Goal: Task Accomplishment & Management: Manage account settings

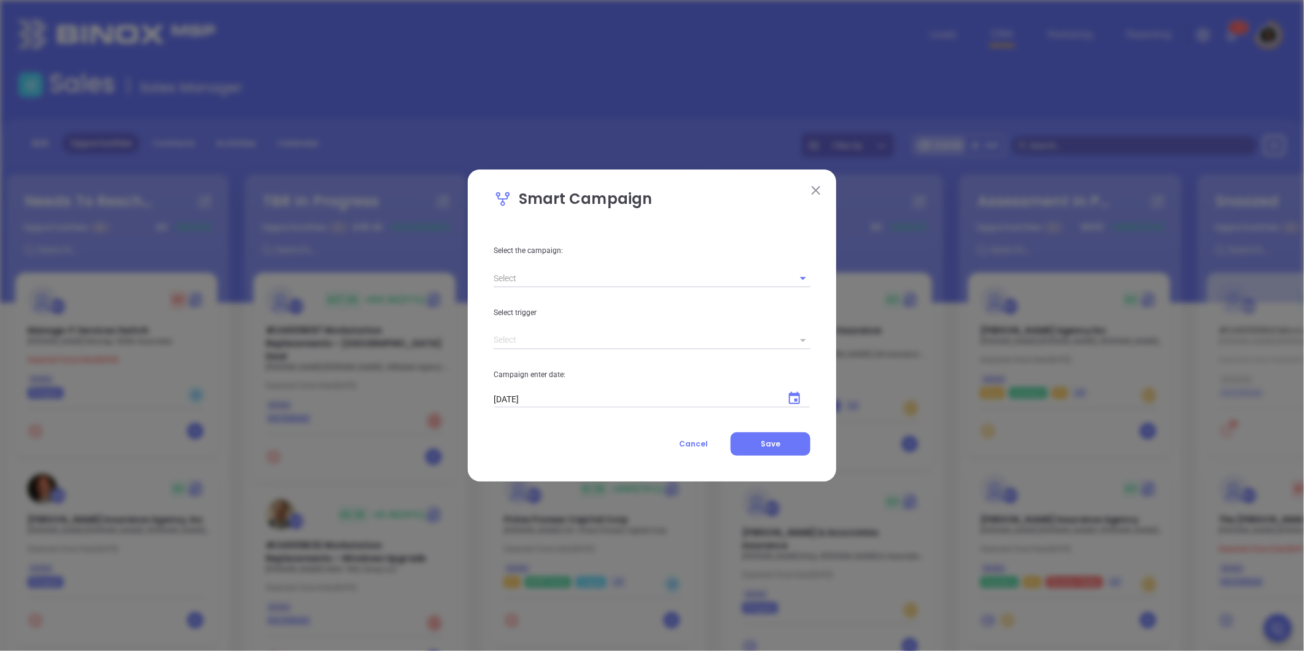
drag, startPoint x: 311, startPoint y: 547, endPoint x: 361, endPoint y: 163, distance: 387.1
click at [361, 163] on div "Smart Campaign Select the campaign: Select trigger Campaign enter date: 10/08/2…" at bounding box center [652, 325] width 1304 height 651
drag, startPoint x: 819, startPoint y: 189, endPoint x: 779, endPoint y: 214, distance: 47.7
click at [819, 189] on img at bounding box center [816, 190] width 9 height 9
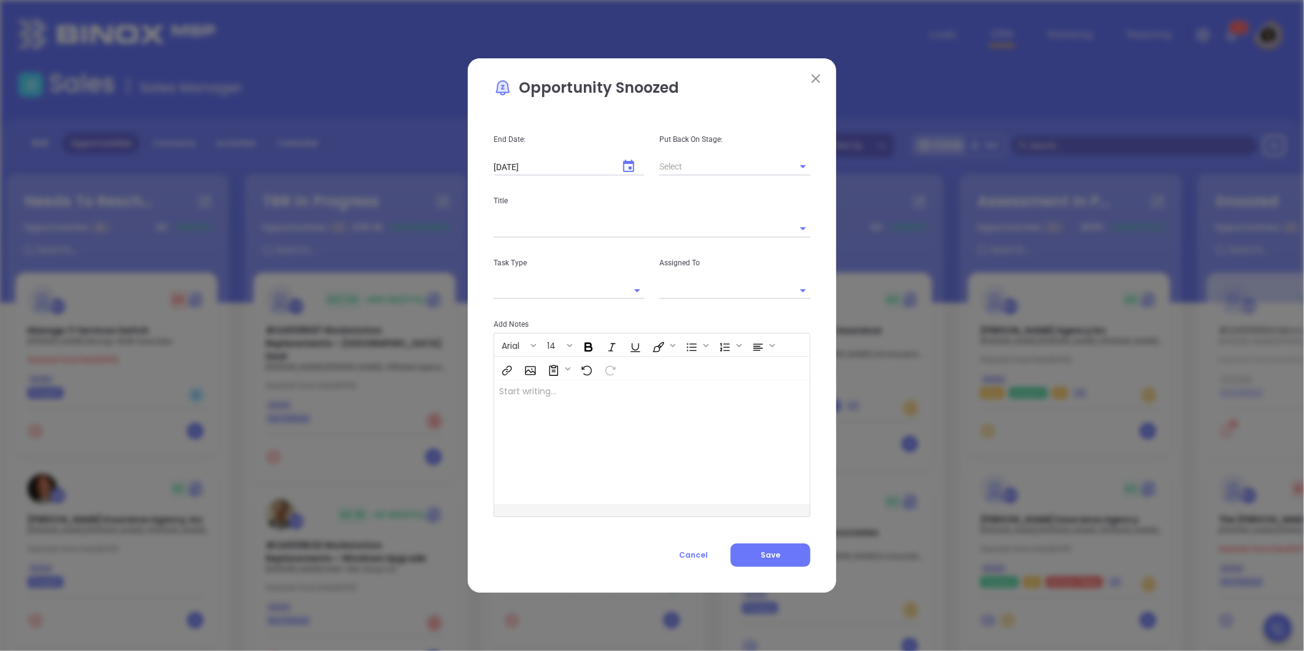
drag, startPoint x: 347, startPoint y: 535, endPoint x: 402, endPoint y: 130, distance: 408.9
click at [402, 130] on div "Opportunity Snoozed End Date: 11/07/2025 ​ Put Back On Stage: Title Task Type A…" at bounding box center [652, 325] width 1304 height 651
type input "[object Object]"
type input "[PERSON_NAME]"
click at [408, 114] on div "Opportunity Snoozed End Date: 11/07/2025 ​ Put Back On Stage: Title Task Type A…" at bounding box center [652, 325] width 1304 height 651
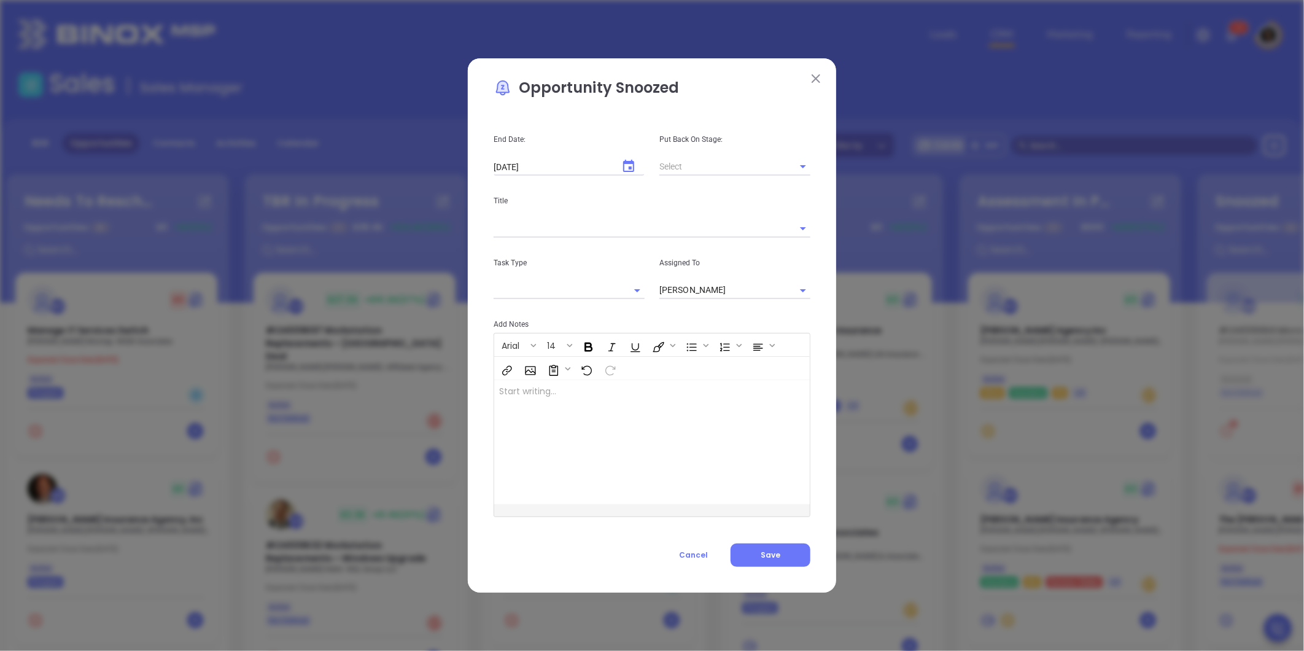
click at [823, 74] on button at bounding box center [816, 79] width 16 height 16
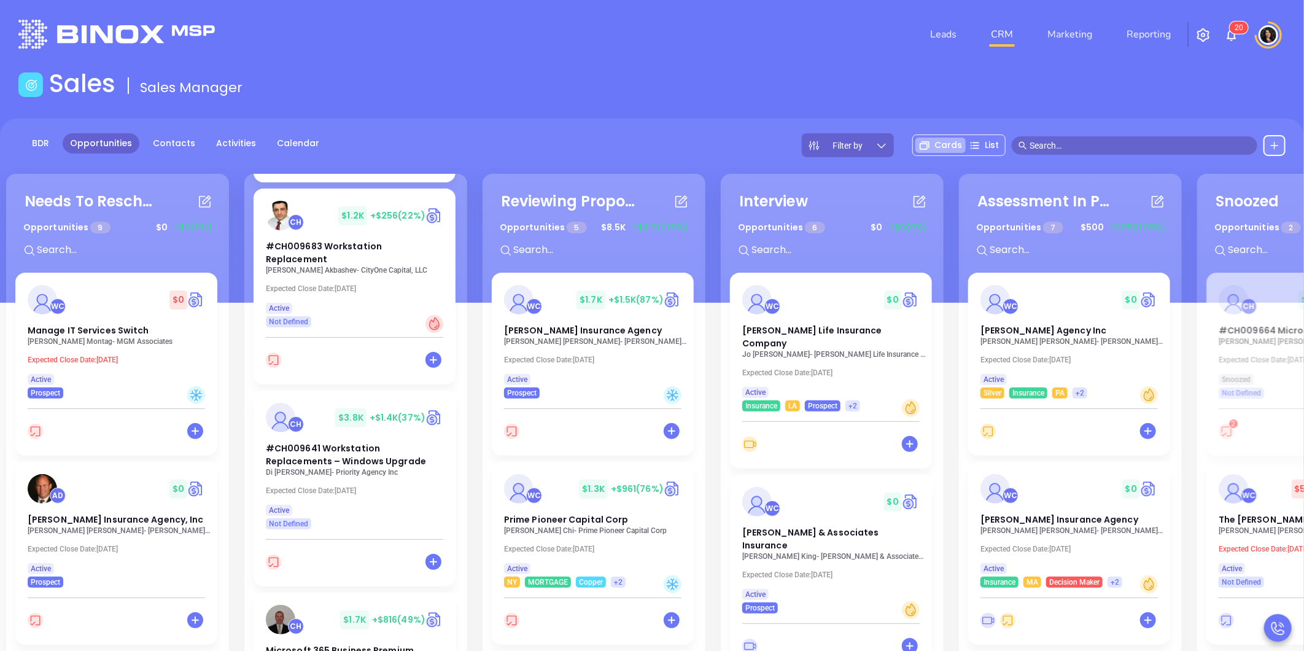
scroll to position [477, 0]
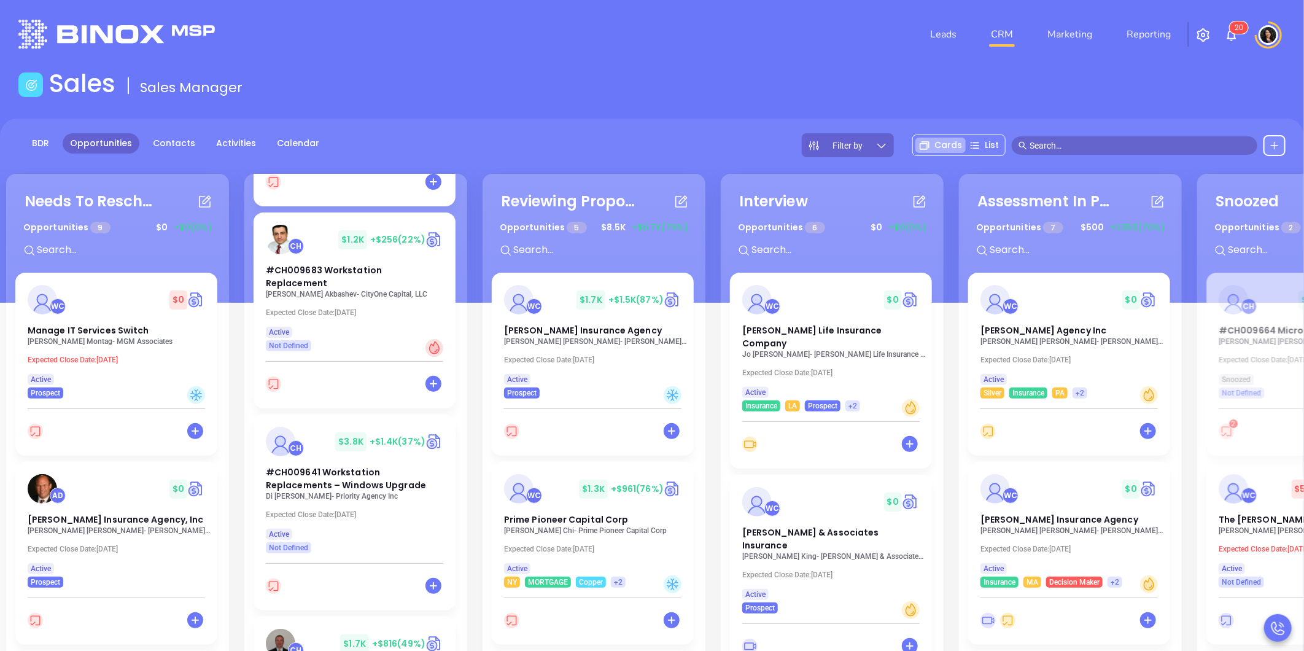
click at [561, 89] on div "Sales Sales Manager" at bounding box center [652, 86] width 1282 height 34
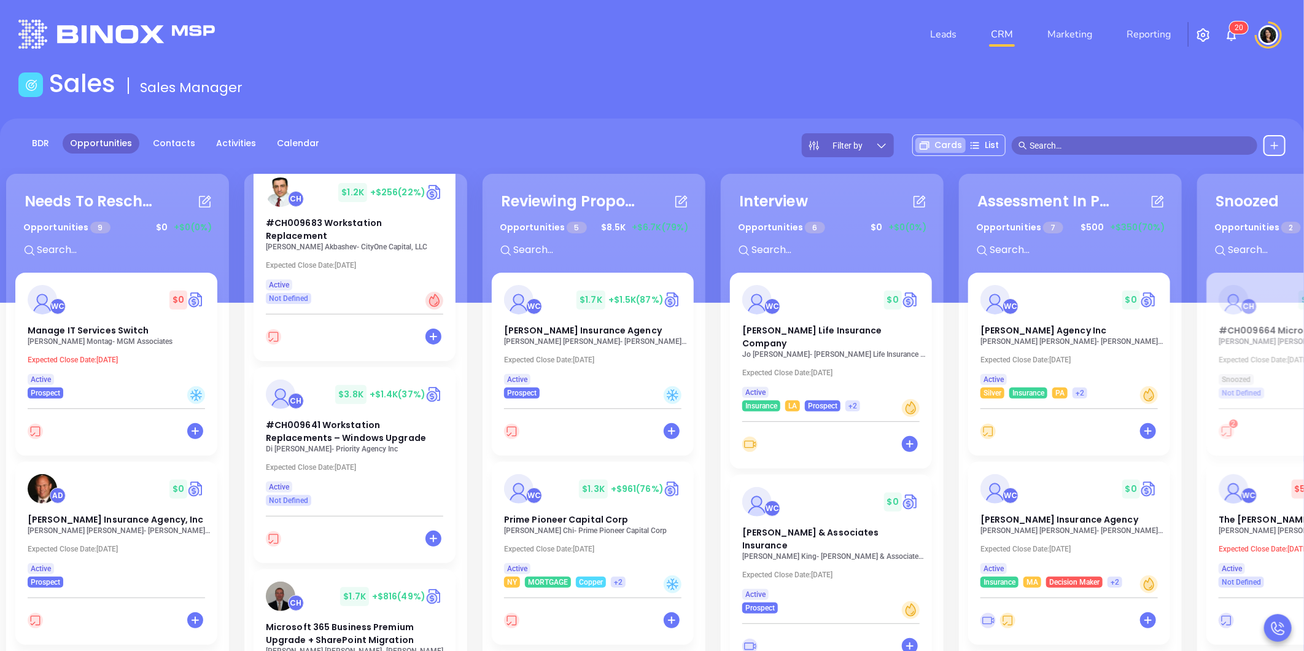
scroll to position [614, 0]
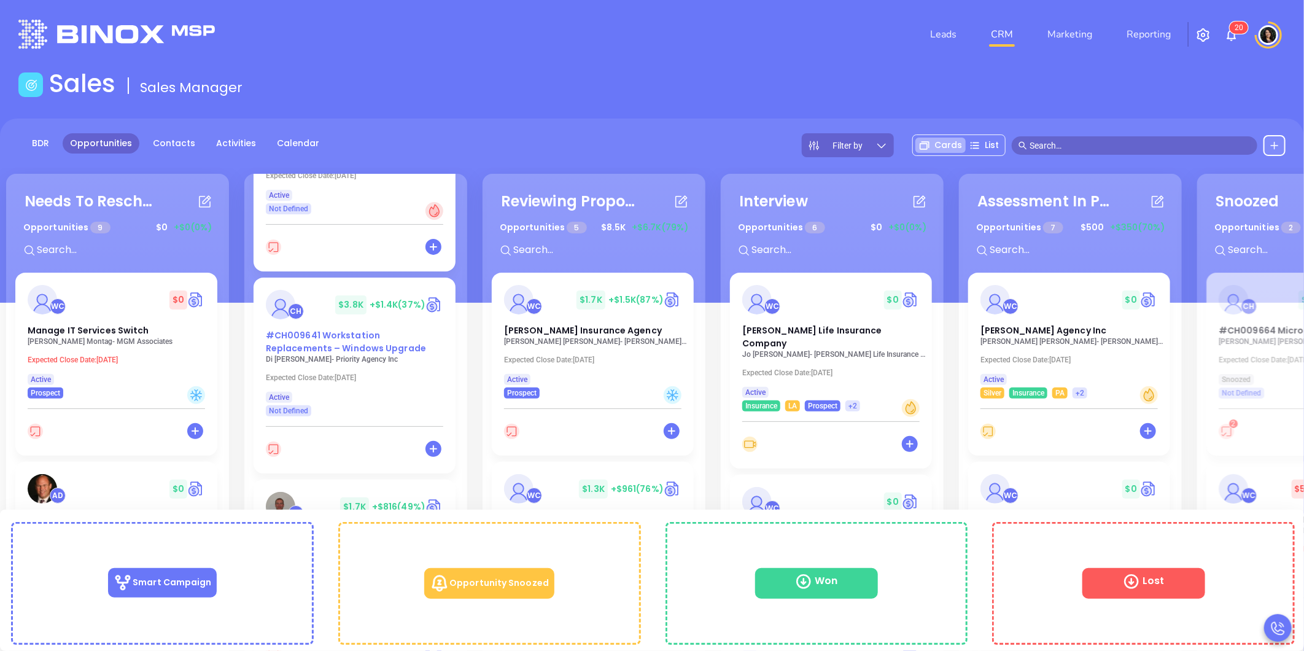
drag, startPoint x: 367, startPoint y: 315, endPoint x: 336, endPoint y: 313, distance: 30.8
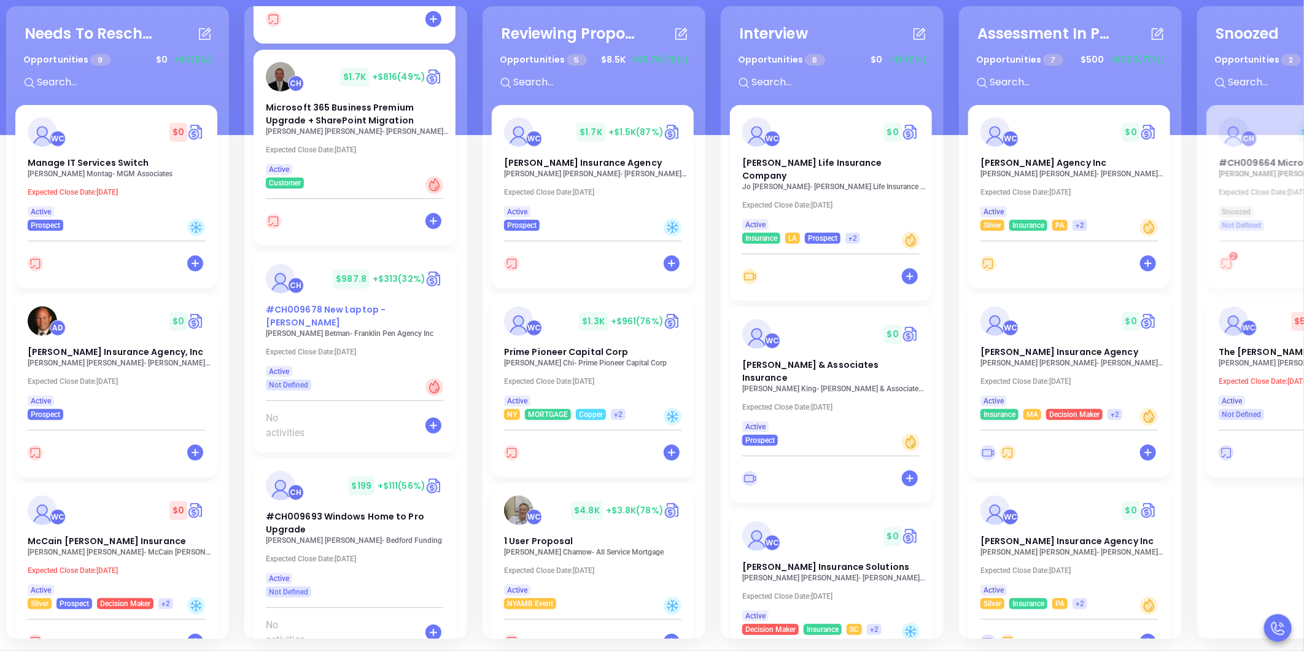
scroll to position [877, 0]
click at [299, 510] on span "#CH009693 Windows Home to Pro Upgrade" at bounding box center [345, 522] width 158 height 25
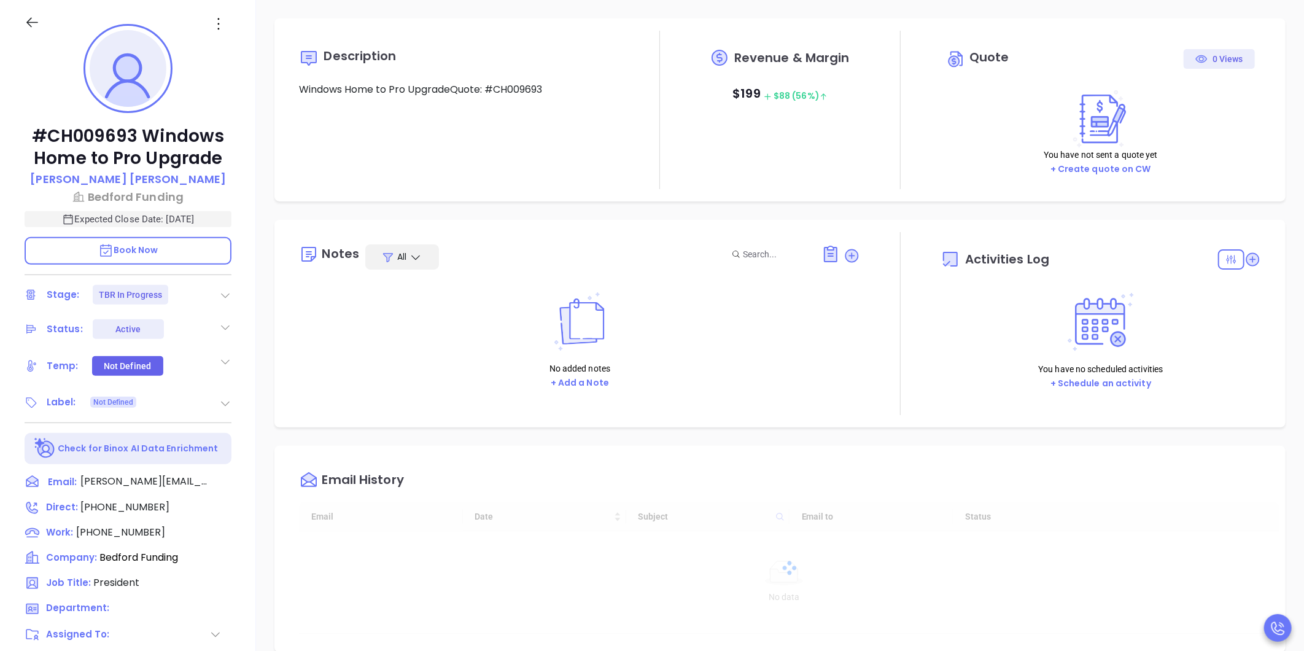
type input "[DATE]"
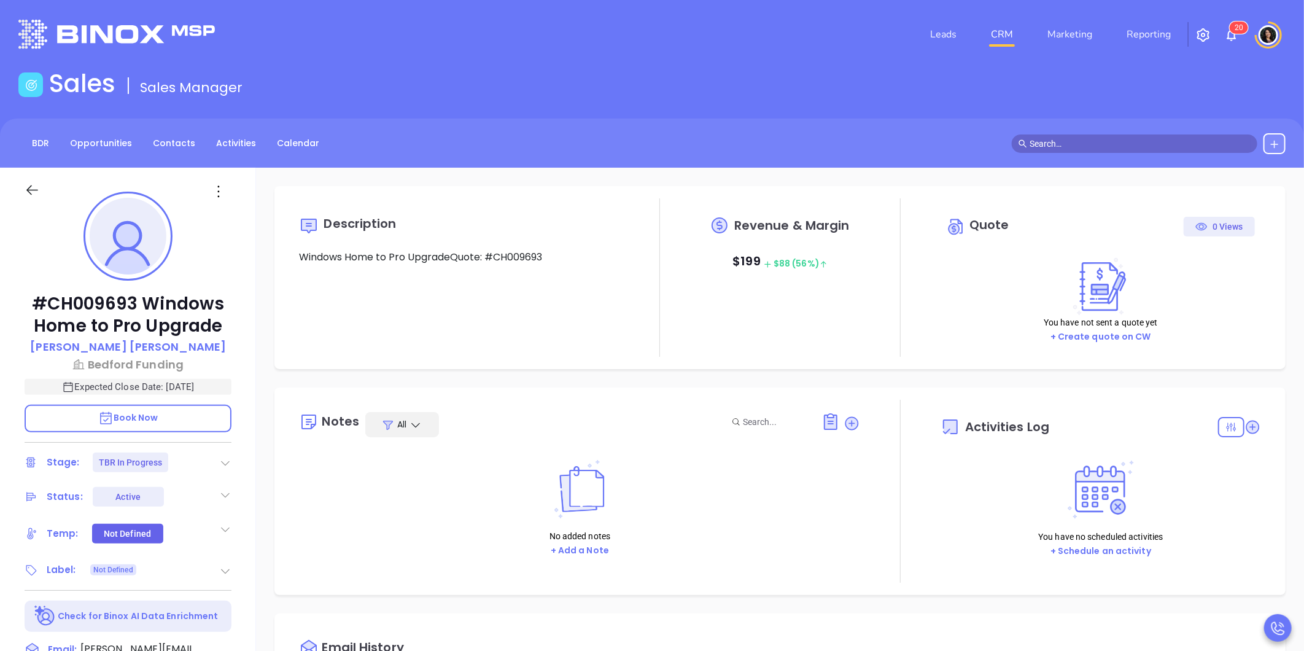
scroll to position [250, 0]
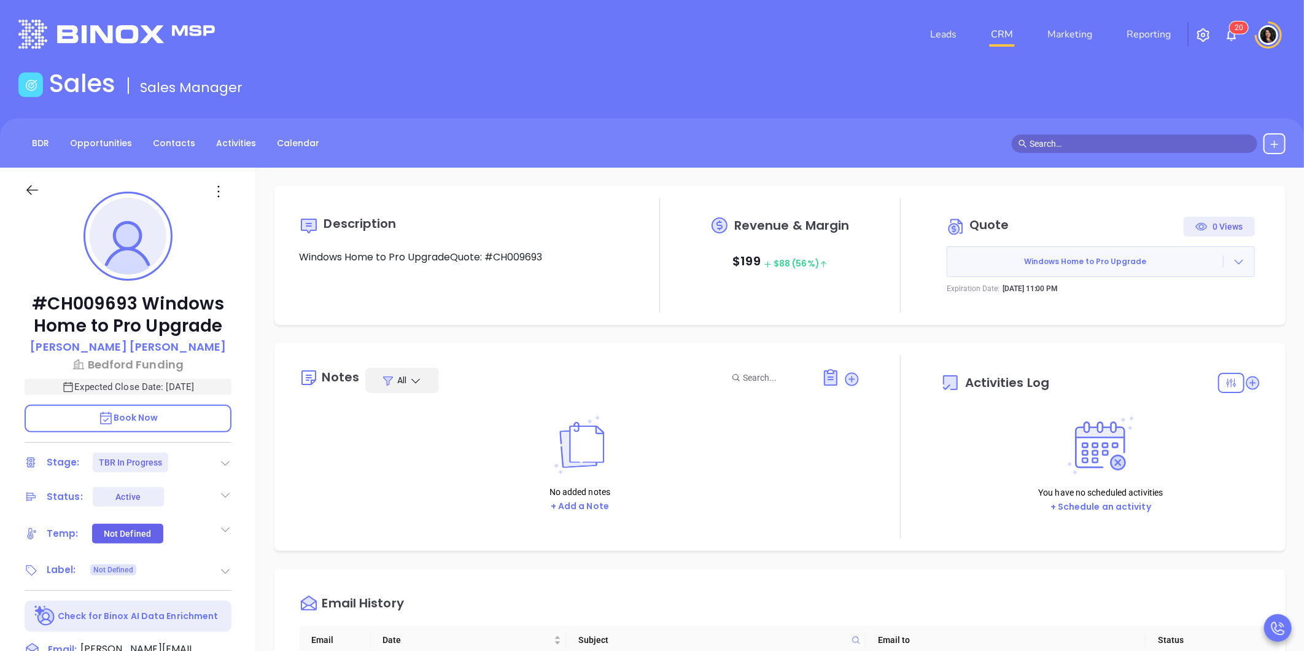
type input "[PERSON_NAME]"
click at [1247, 383] on icon at bounding box center [1253, 382] width 12 height 12
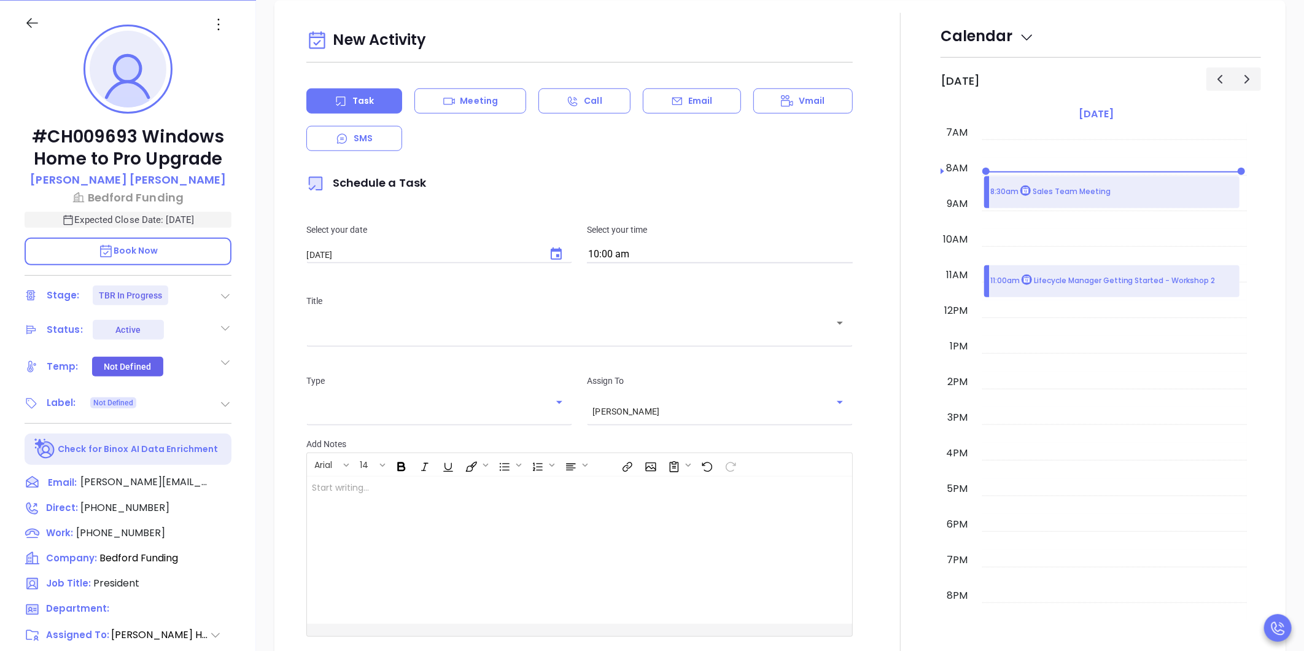
scroll to position [168, 0]
click at [553, 253] on icon "Choose date, selected date is Oct 9, 2025" at bounding box center [556, 253] width 15 height 15
click at [408, 348] on button "8" at bounding box center [405, 352] width 22 height 22
type input "[DATE]"
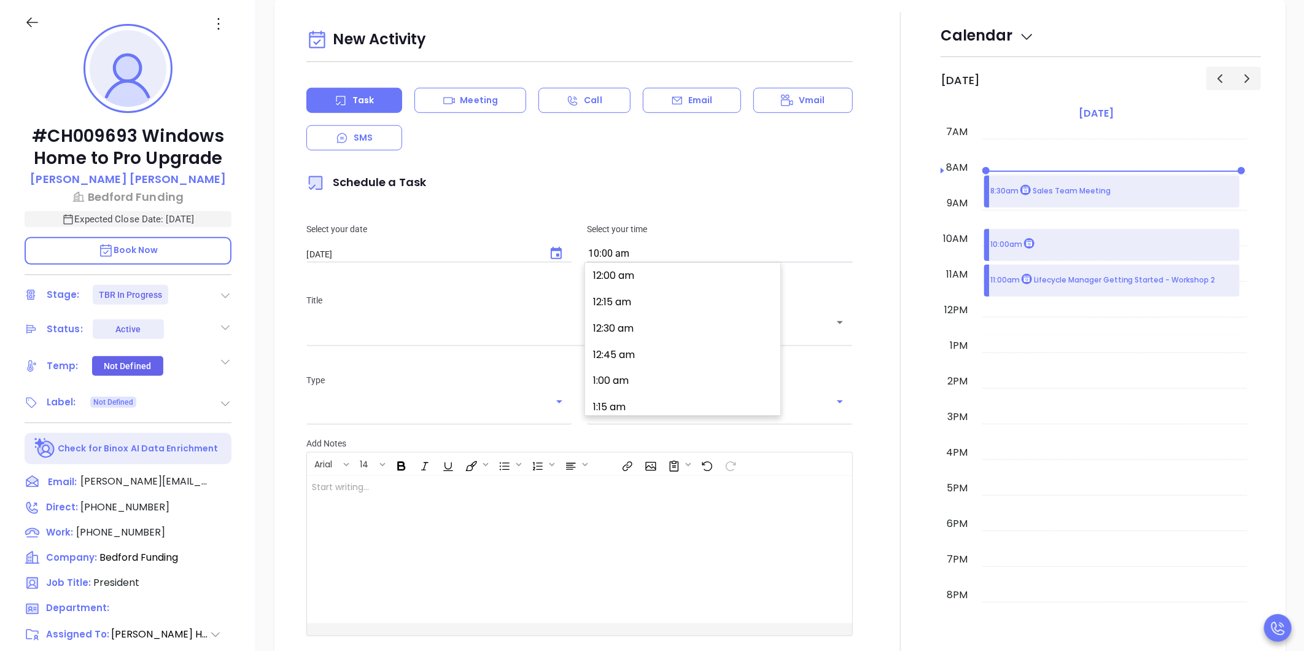
click at [704, 247] on input "10:00 am" at bounding box center [720, 254] width 266 height 17
click at [654, 395] on button "11:00 am" at bounding box center [685, 404] width 190 height 26
type input "11:00 am"
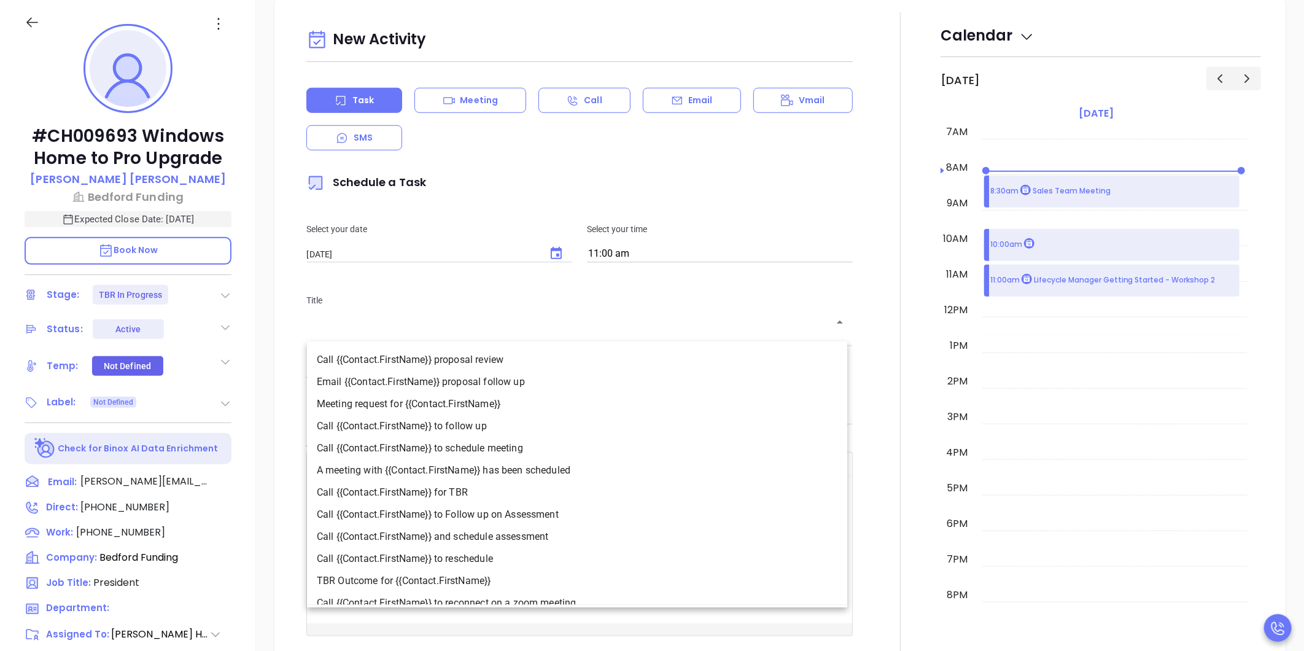
click at [609, 332] on input "text" at bounding box center [570, 331] width 517 height 12
click at [554, 424] on li "Call {{Contact.FirstName}} to follow up" at bounding box center [577, 427] width 540 height 22
type input "Call Martin to follow up"
type input "Call"
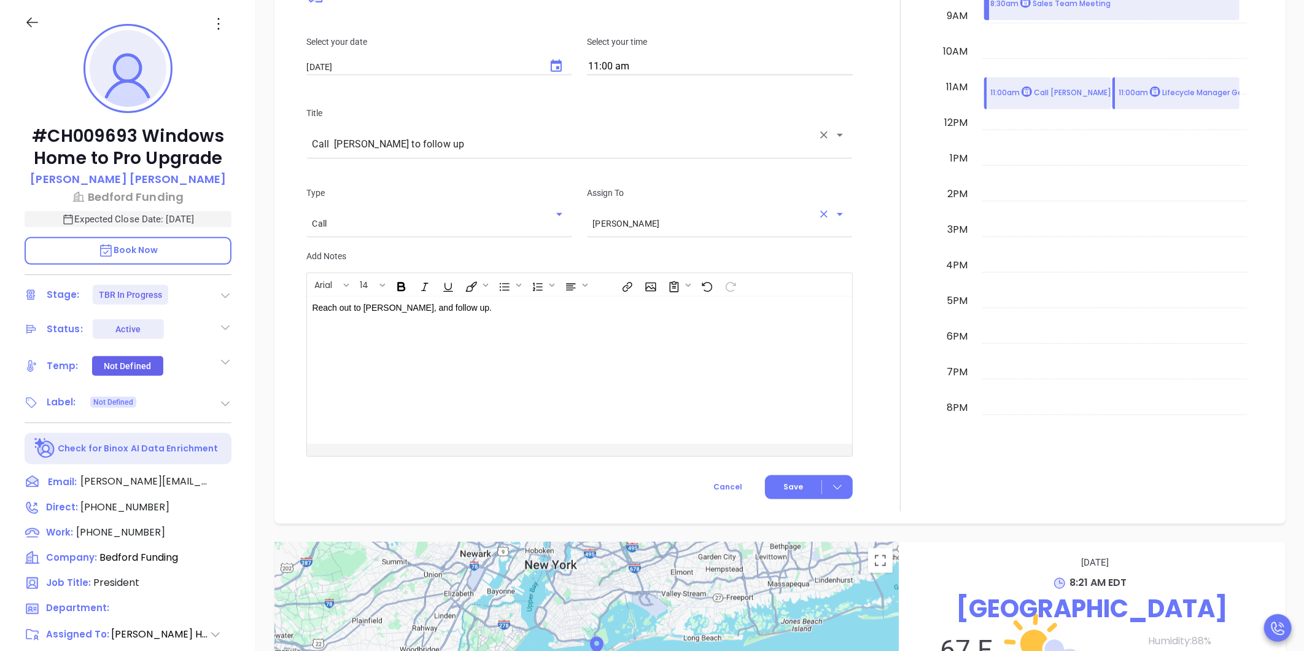
scroll to position [760, 0]
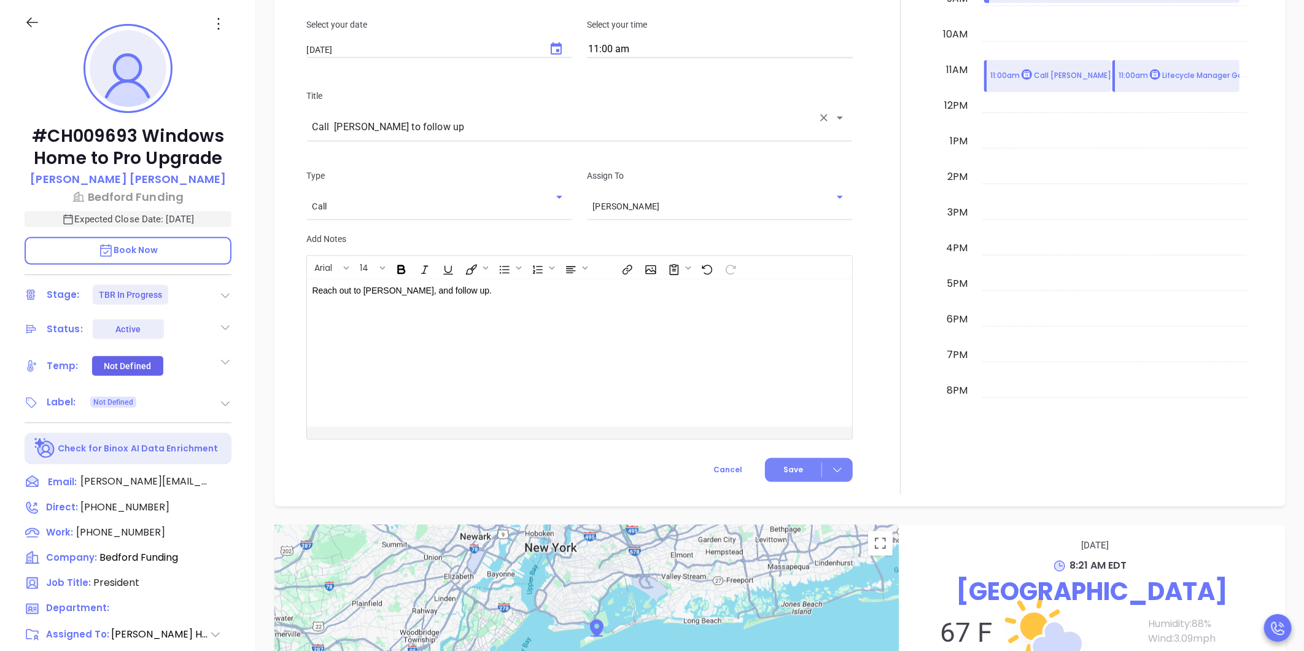
click at [784, 471] on span "Save" at bounding box center [794, 469] width 20 height 11
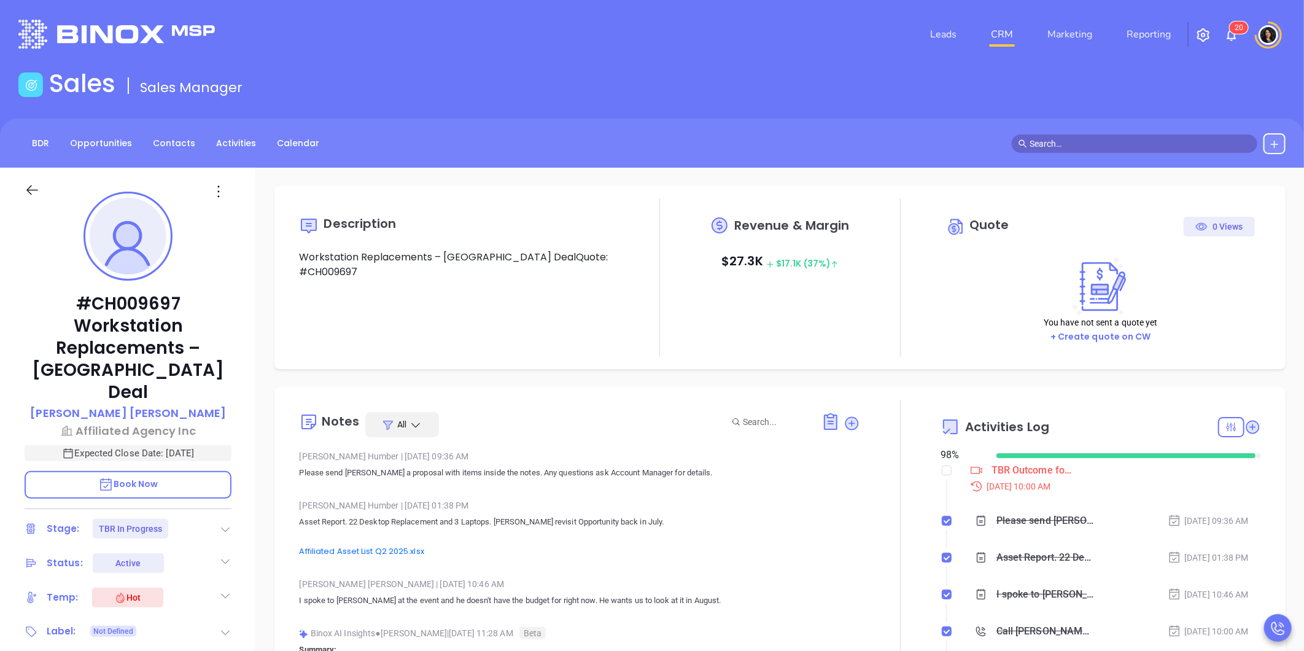
type input "[PERSON_NAME]"
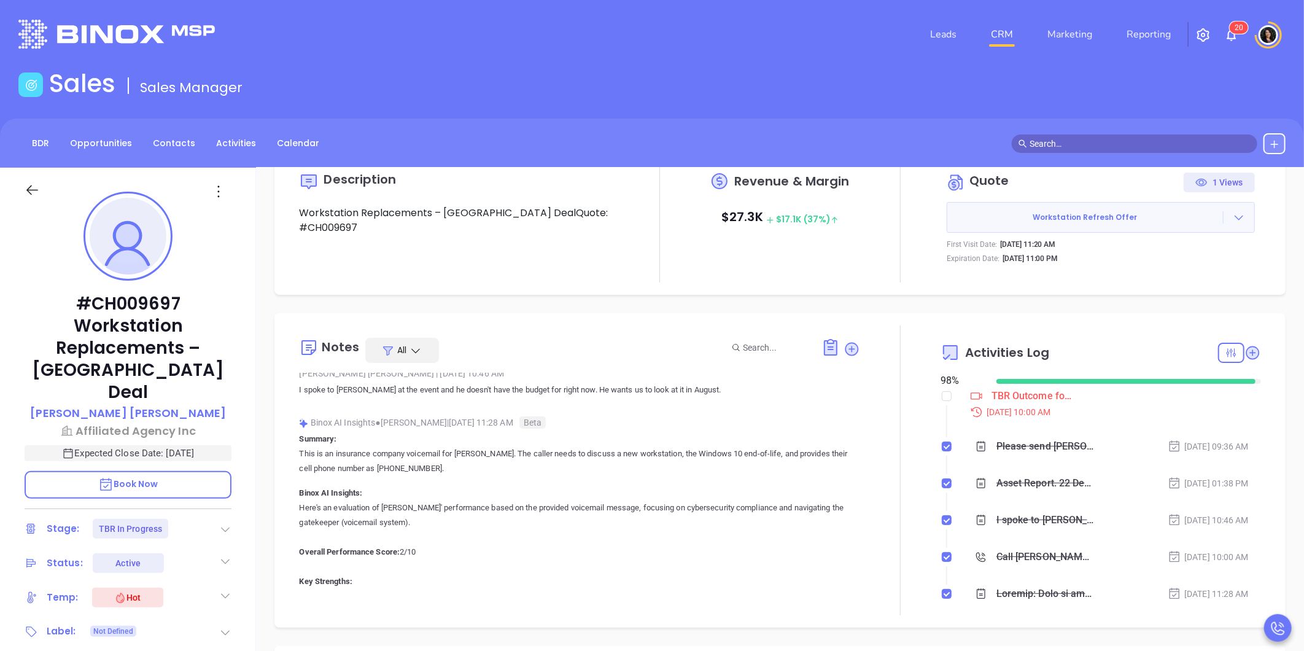
scroll to position [68, 0]
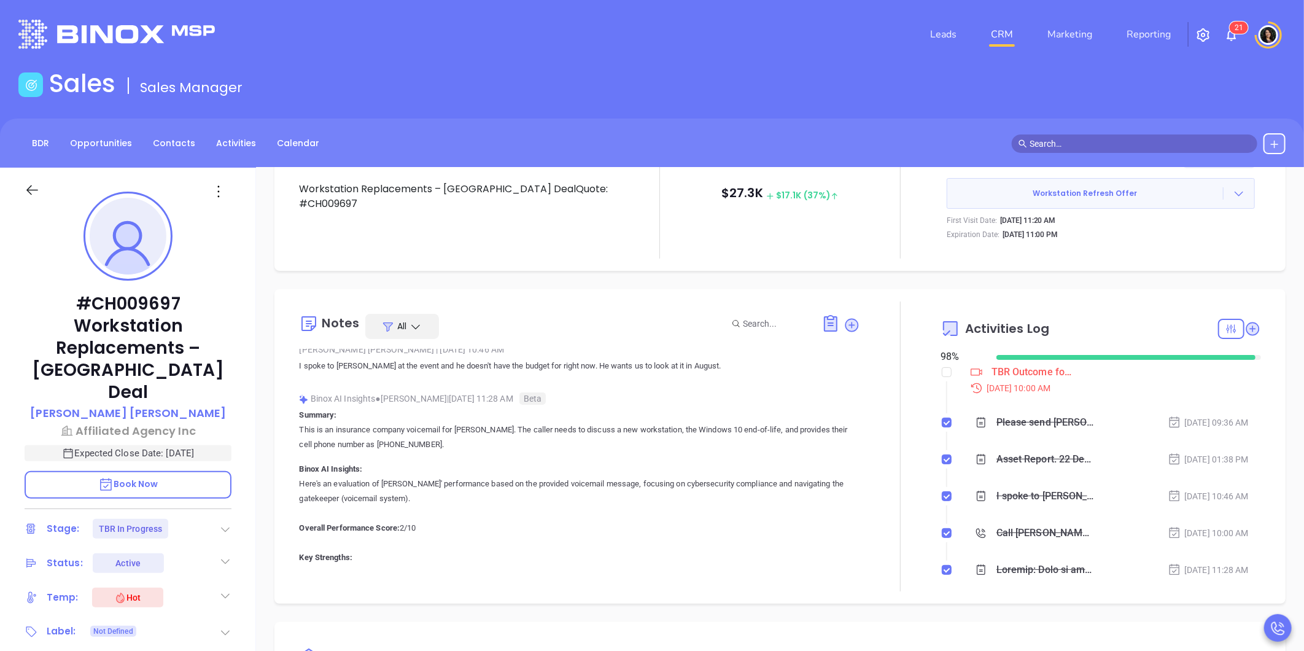
click at [932, 372] on div at bounding box center [900, 447] width 80 height 290
click at [942, 372] on input "checkbox" at bounding box center [947, 372] width 10 height 10
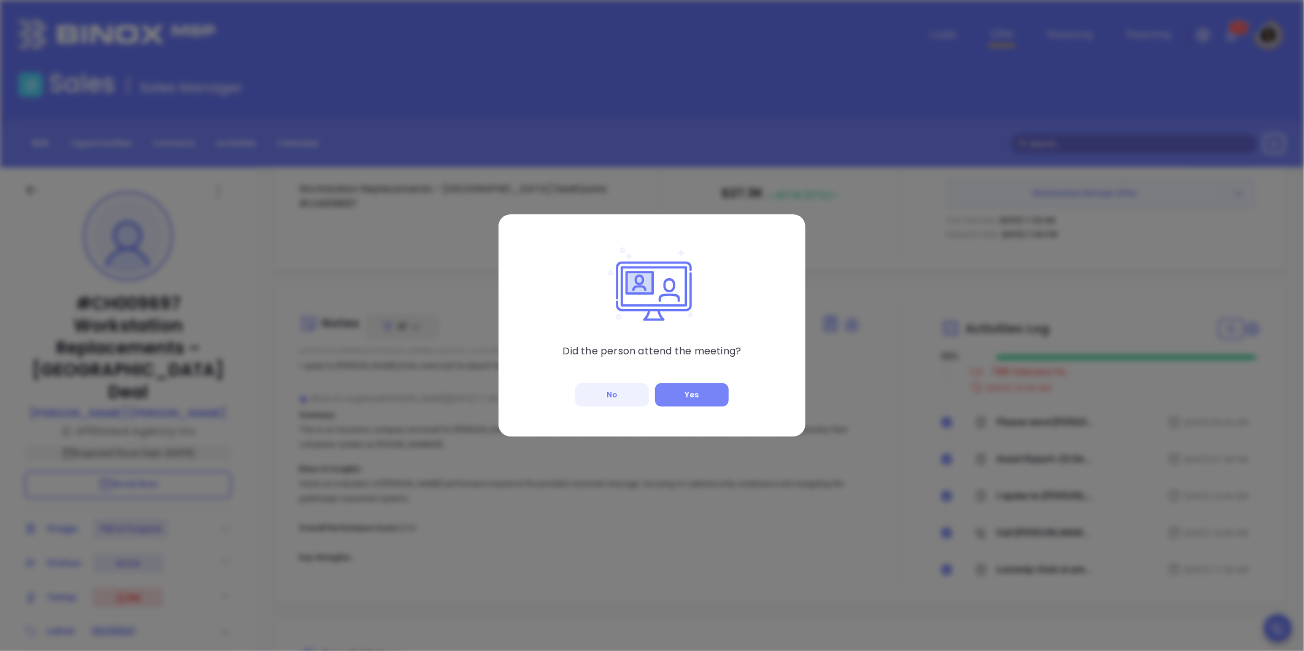
click at [685, 392] on button "Yes" at bounding box center [692, 394] width 74 height 23
checkbox input "true"
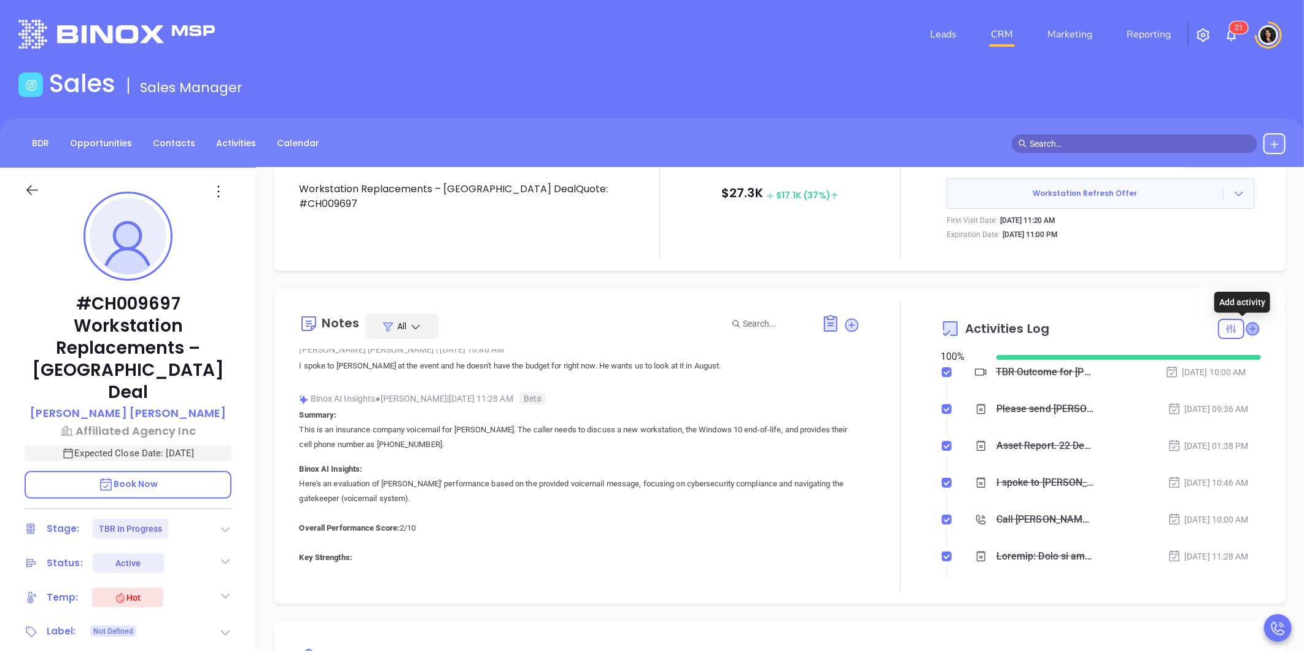
click at [1247, 329] on icon at bounding box center [1253, 328] width 12 height 12
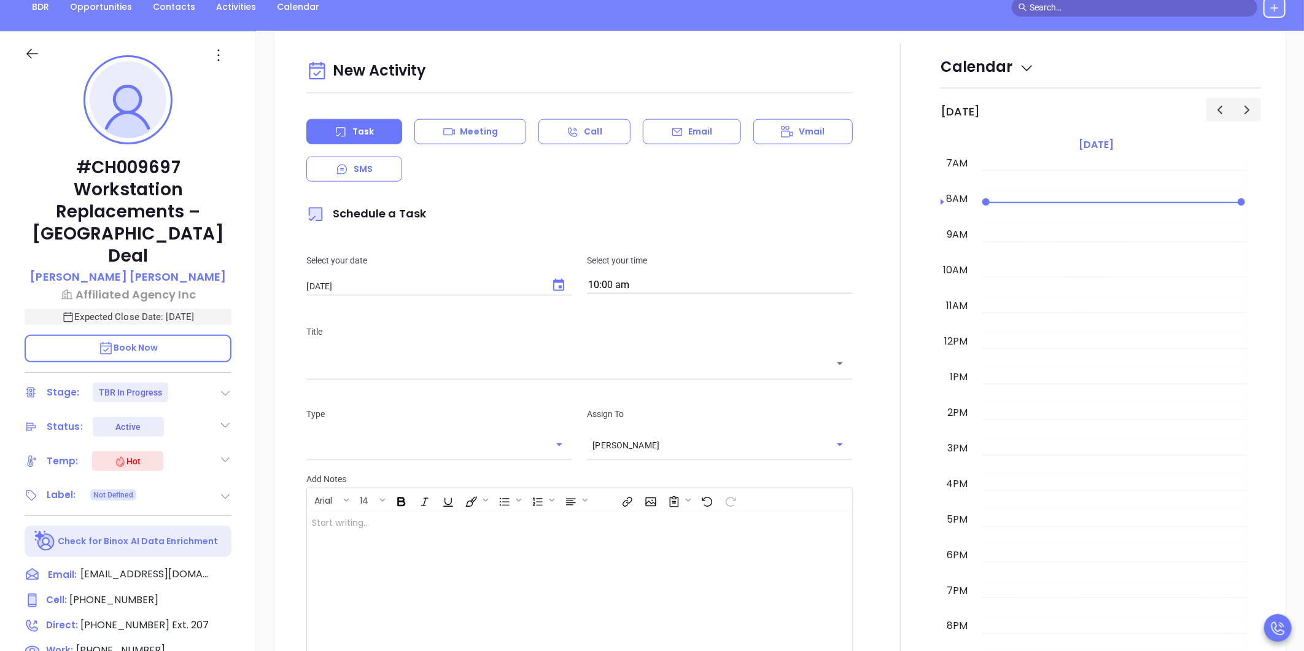
scroll to position [168, 0]
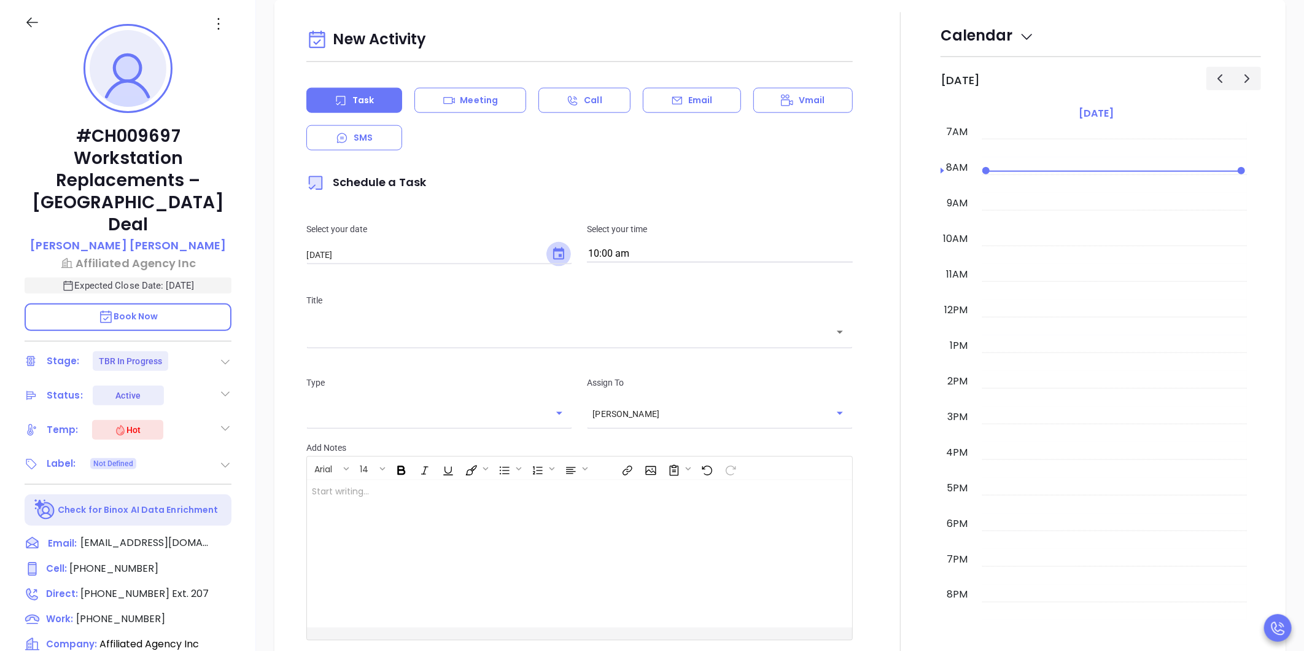
click at [551, 255] on icon "Choose date, selected date is Oct 9, 2025" at bounding box center [558, 254] width 15 height 15
click at [407, 353] on button "8" at bounding box center [405, 355] width 22 height 22
click at [548, 258] on button "Choose date, selected date is Oct 8, 2025" at bounding box center [559, 254] width 25 height 25
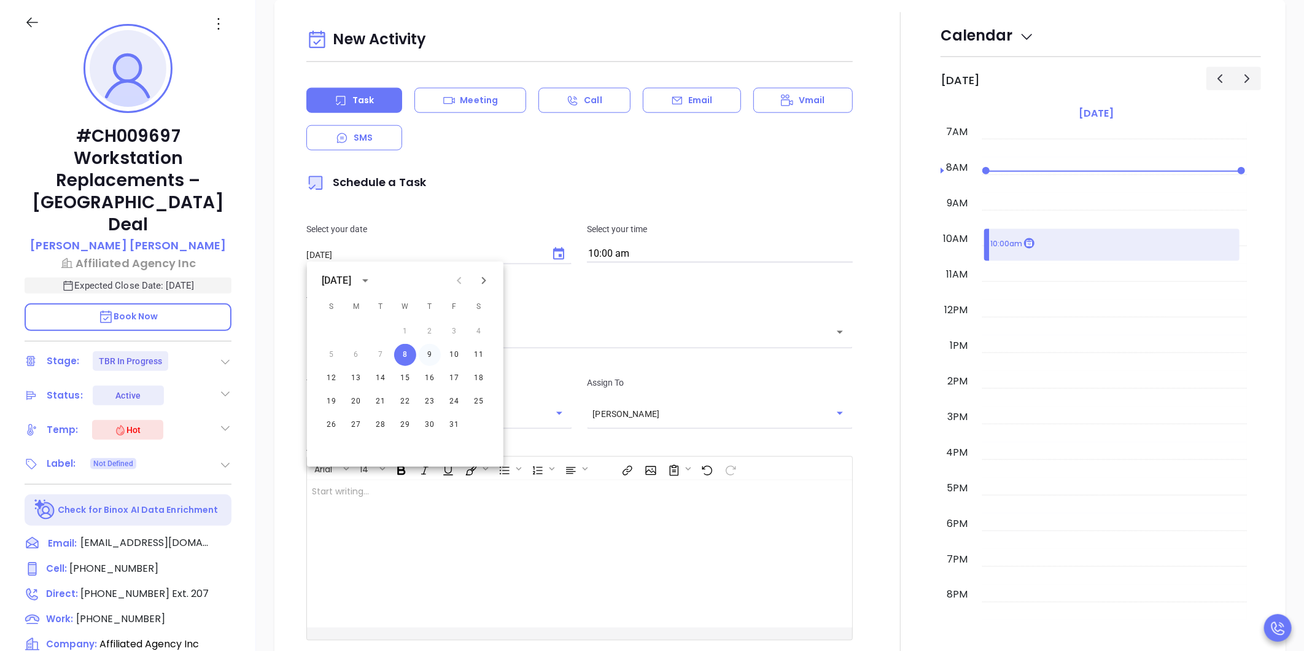
click at [437, 355] on button "9" at bounding box center [430, 355] width 22 height 22
type input "[DATE]"
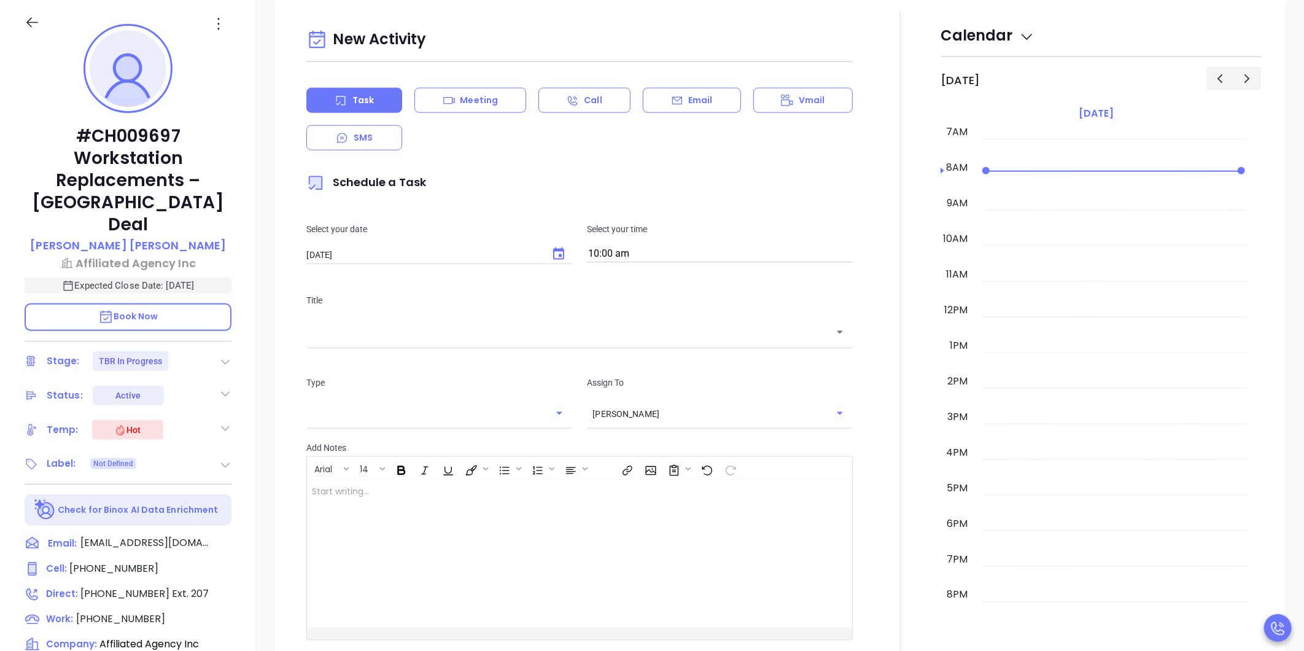
click at [540, 346] on div "Title ​" at bounding box center [579, 319] width 561 height 82
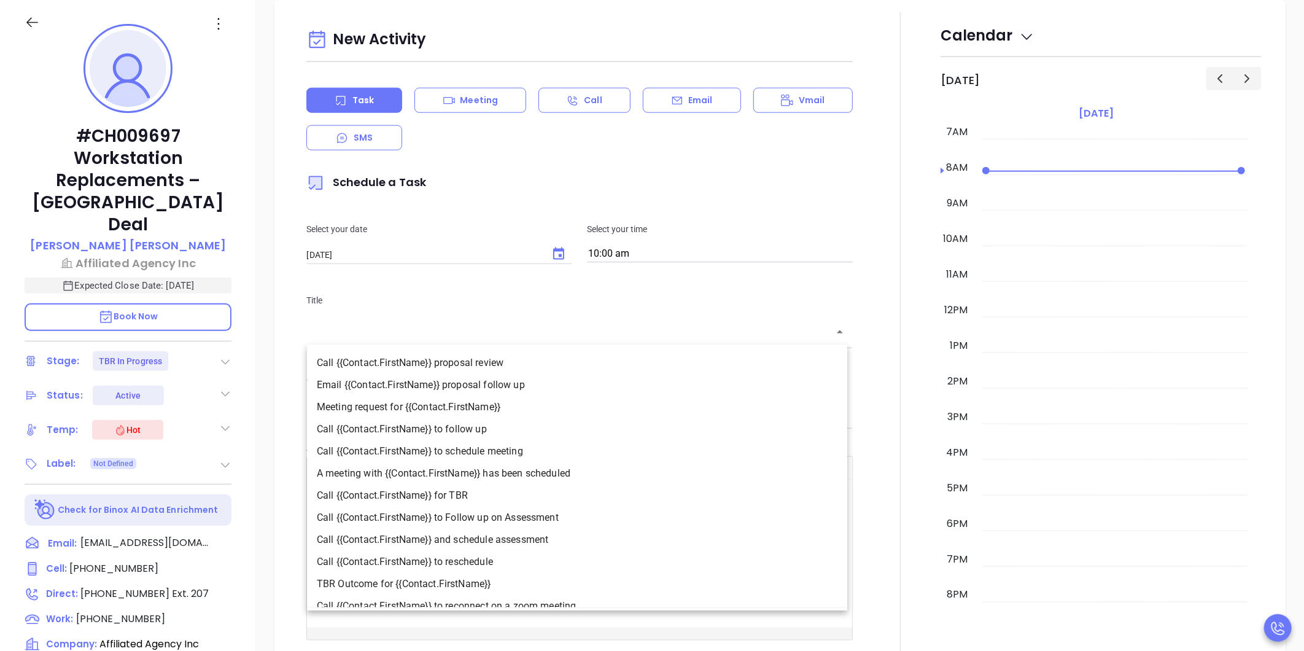
click at [533, 336] on input "text" at bounding box center [570, 332] width 517 height 14
click at [462, 426] on li "Call {{Contact.FirstName}} to follow up" at bounding box center [577, 429] width 540 height 22
type input "Call Thomas to follow up"
type input "Call"
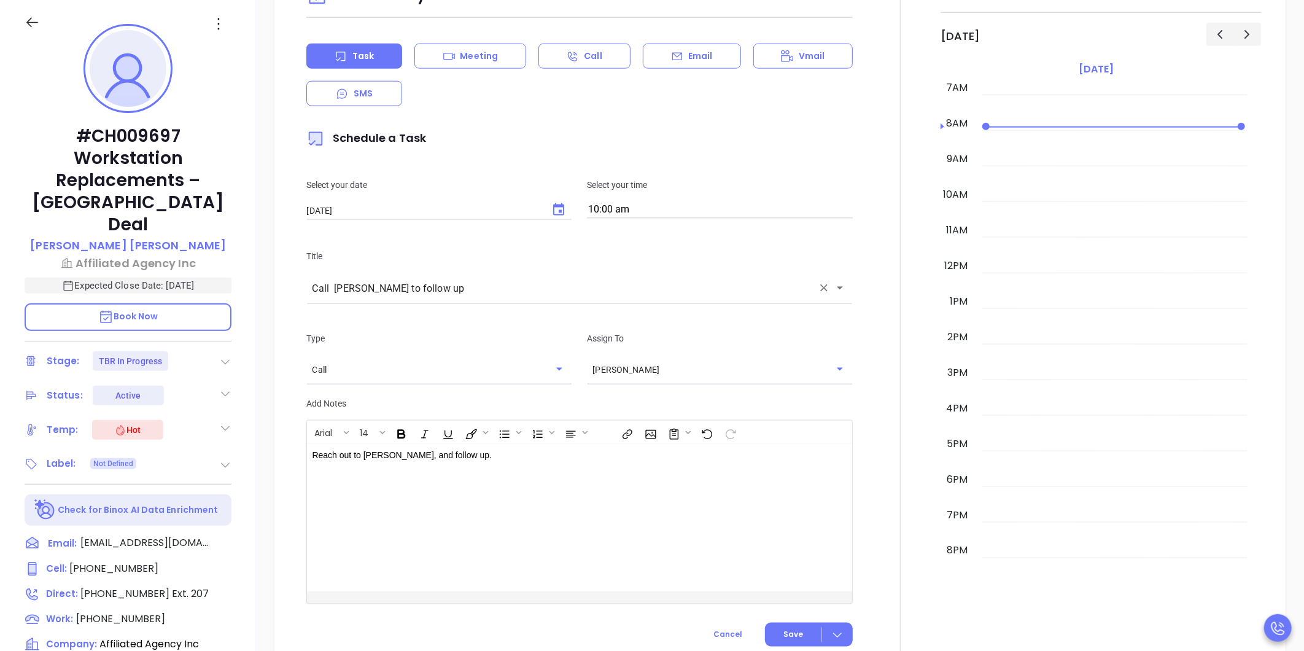
scroll to position [968, 0]
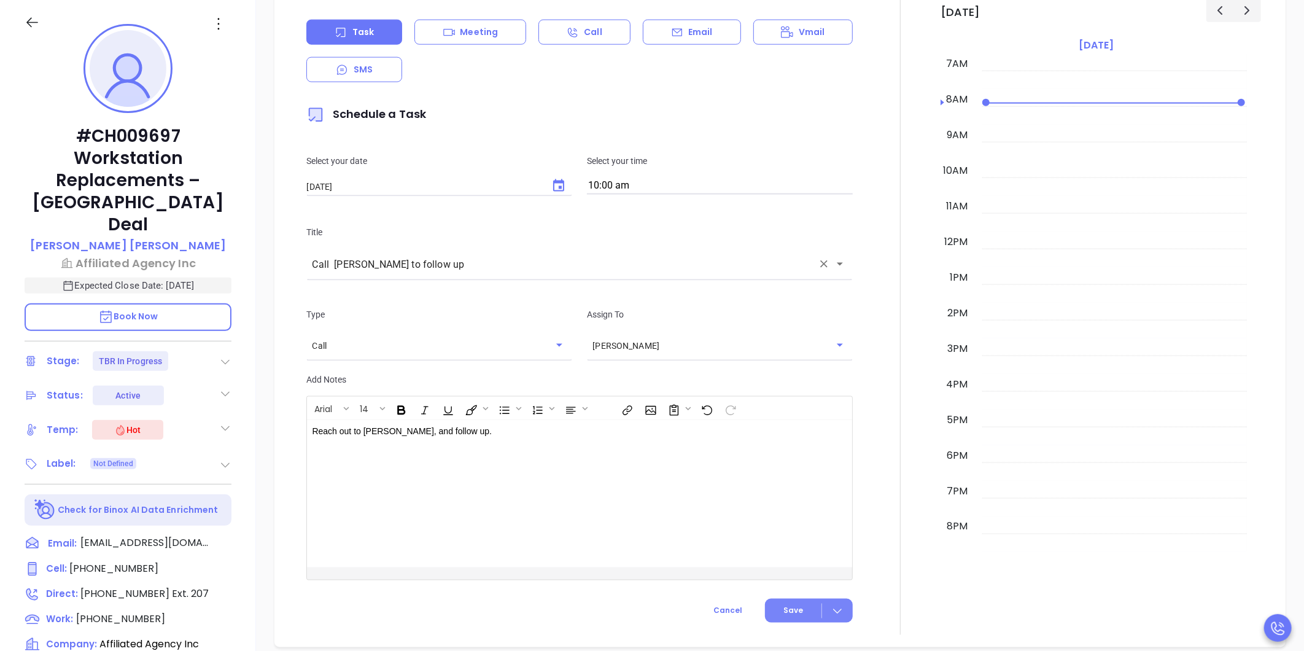
click at [790, 612] on span "Save" at bounding box center [794, 610] width 20 height 11
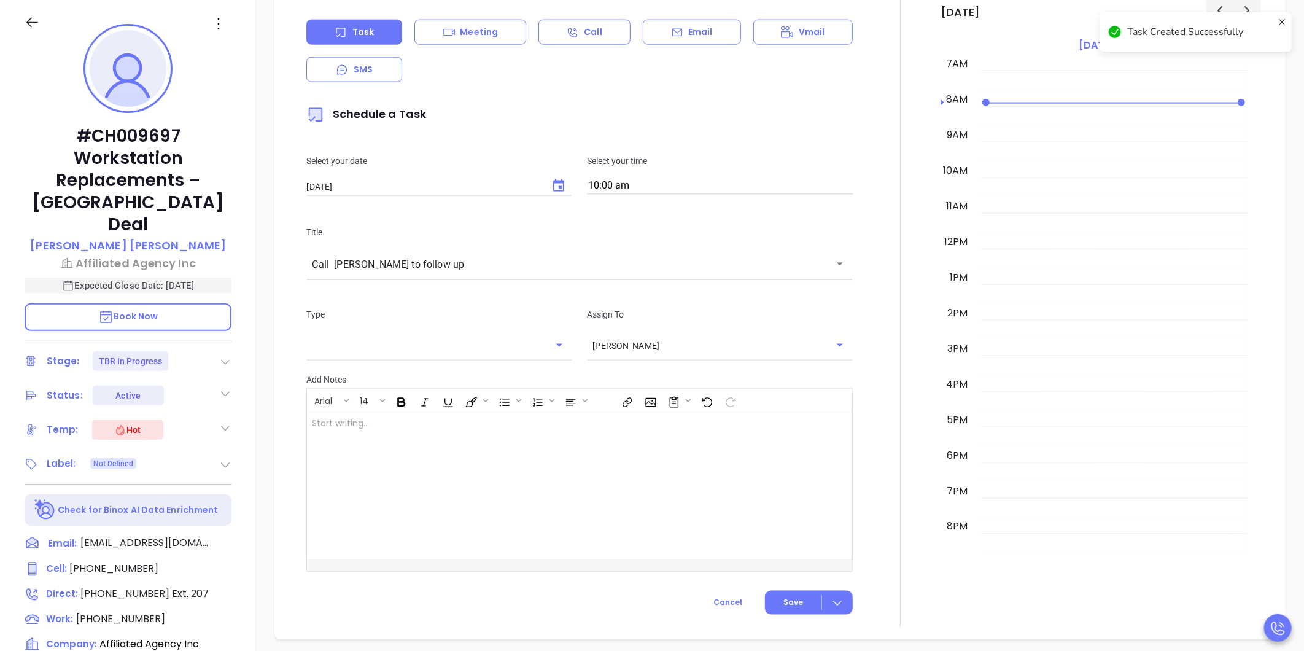
checkbox input "false"
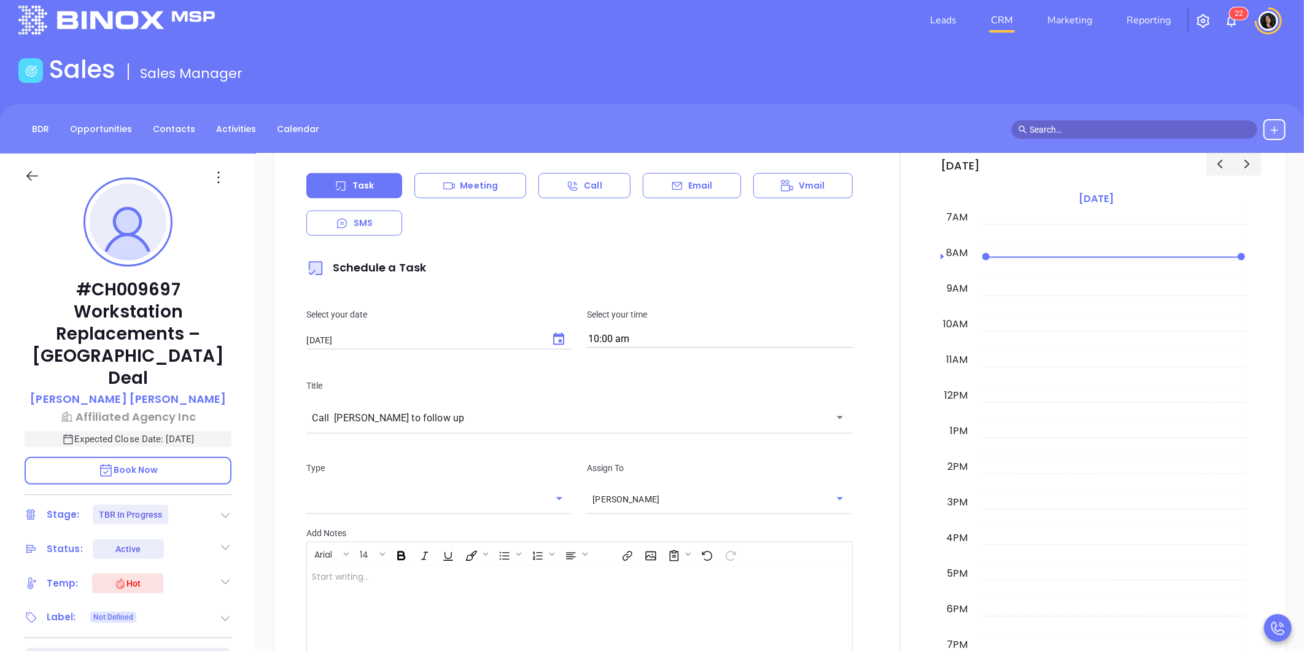
scroll to position [0, 0]
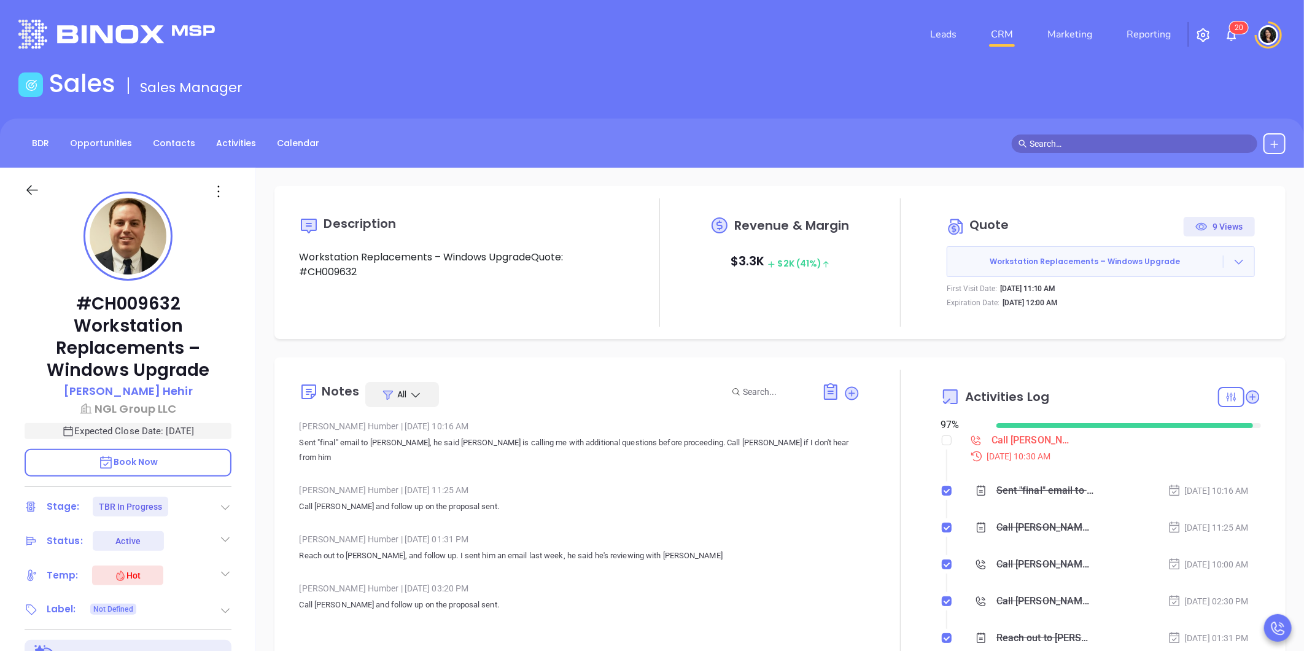
type input "[PERSON_NAME]"
click at [267, 603] on div "Description Workstation Replacements – Windows UpgradeQuote: #CH009632 Revenue …" at bounding box center [780, 598] width 1048 height 860
click at [1005, 446] on div "Call Kenneth proposal review - Kenneth Hehir" at bounding box center [1033, 440] width 83 height 18
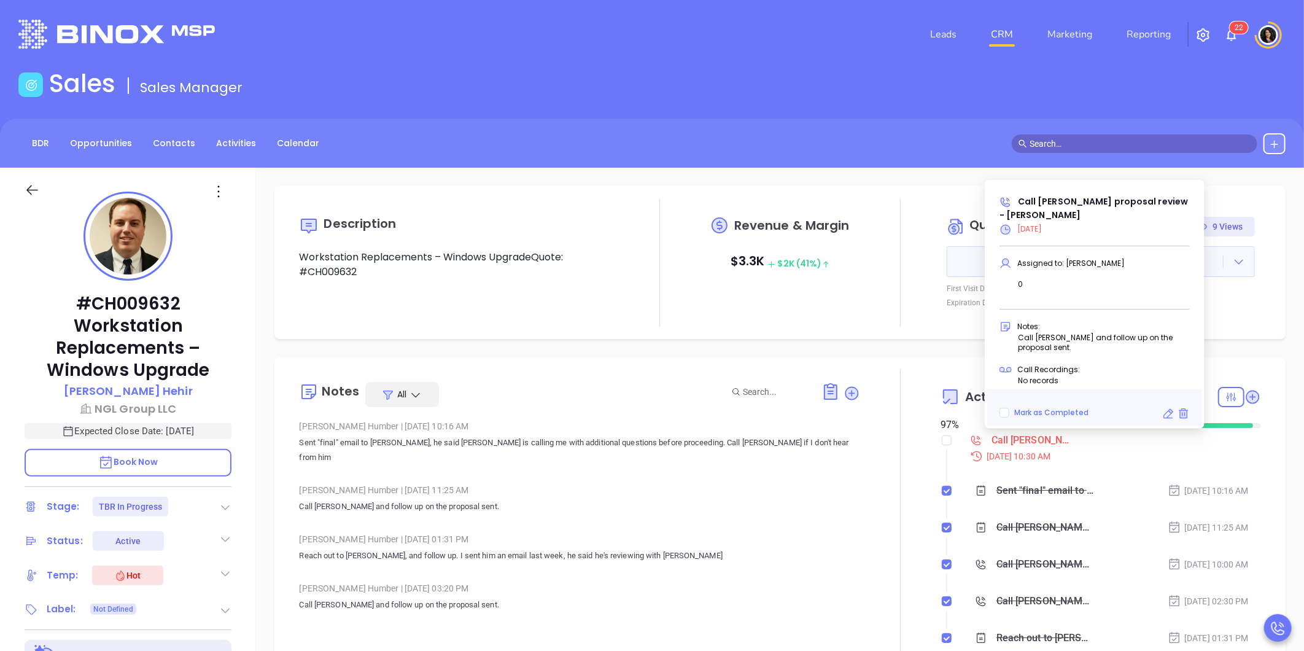
click at [1167, 419] on icon at bounding box center [1168, 414] width 12 height 12
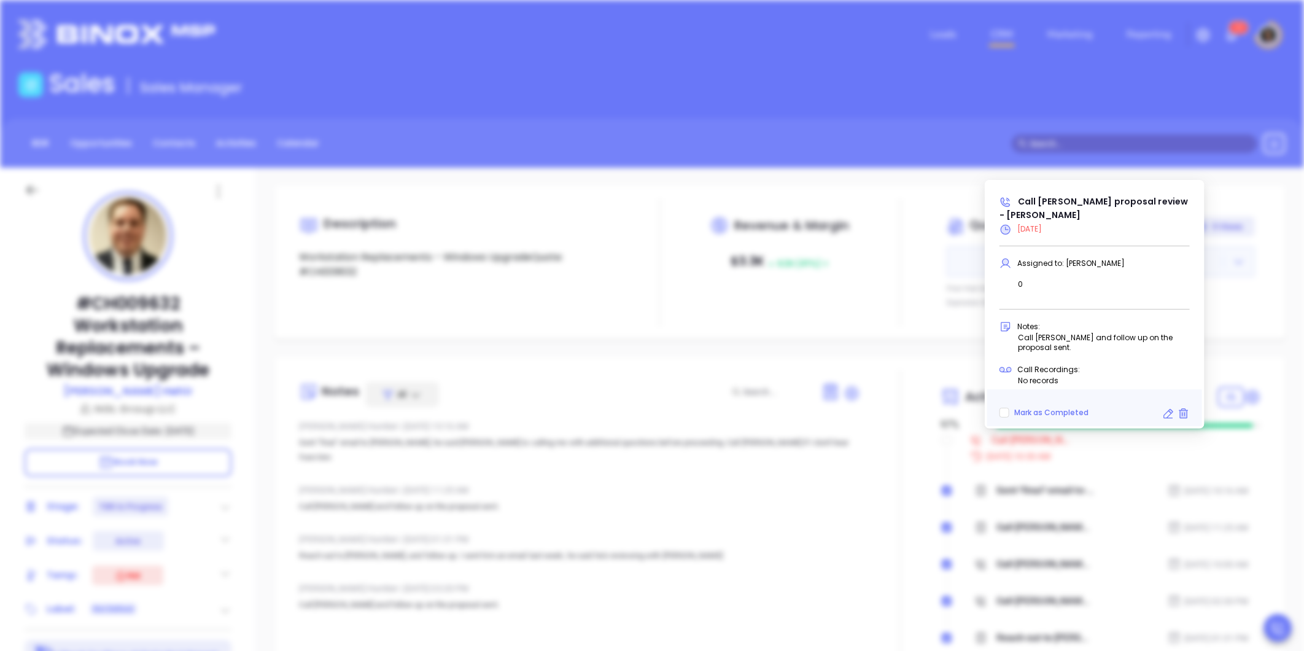
type input "[DATE]"
type input "Call Kenneth proposal review - Kenneth Hehir"
type input "Call"
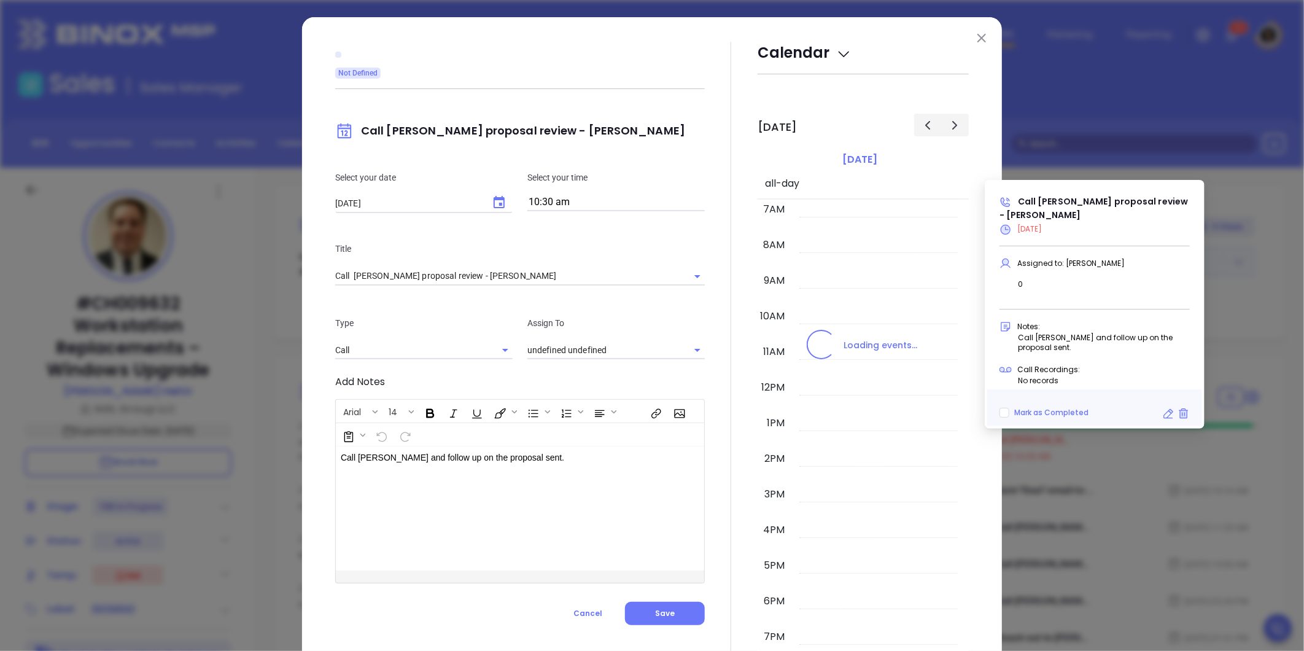
type input "[PERSON_NAME]"
click at [493, 201] on icon "Choose date, selected date is Oct 7, 2025" at bounding box center [499, 202] width 15 height 15
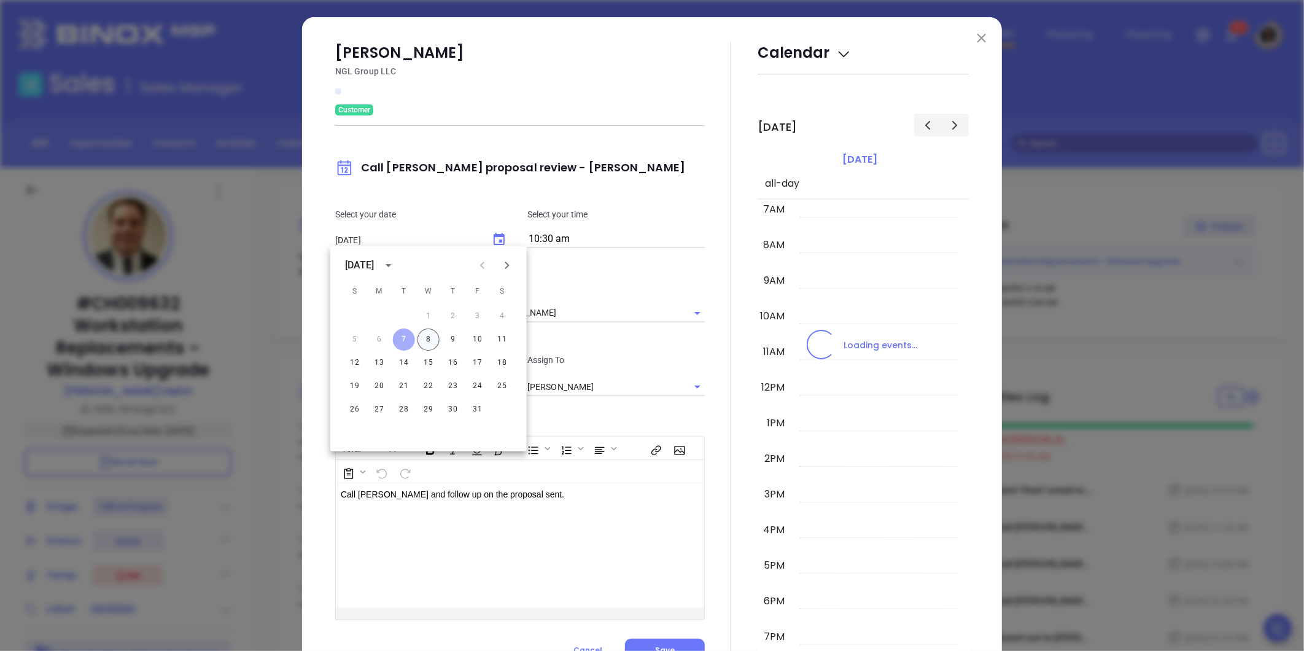
click at [424, 340] on button "8" at bounding box center [429, 340] width 22 height 22
type input "[DATE]"
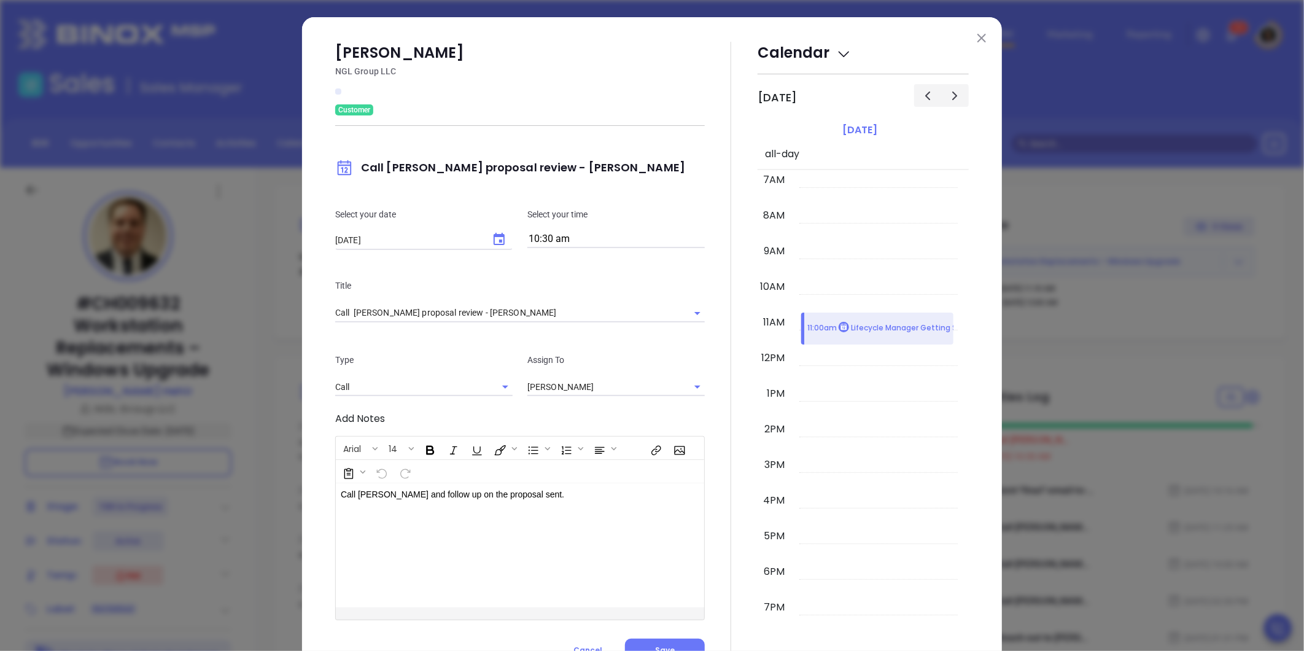
click at [714, 473] on div at bounding box center [731, 352] width 53 height 620
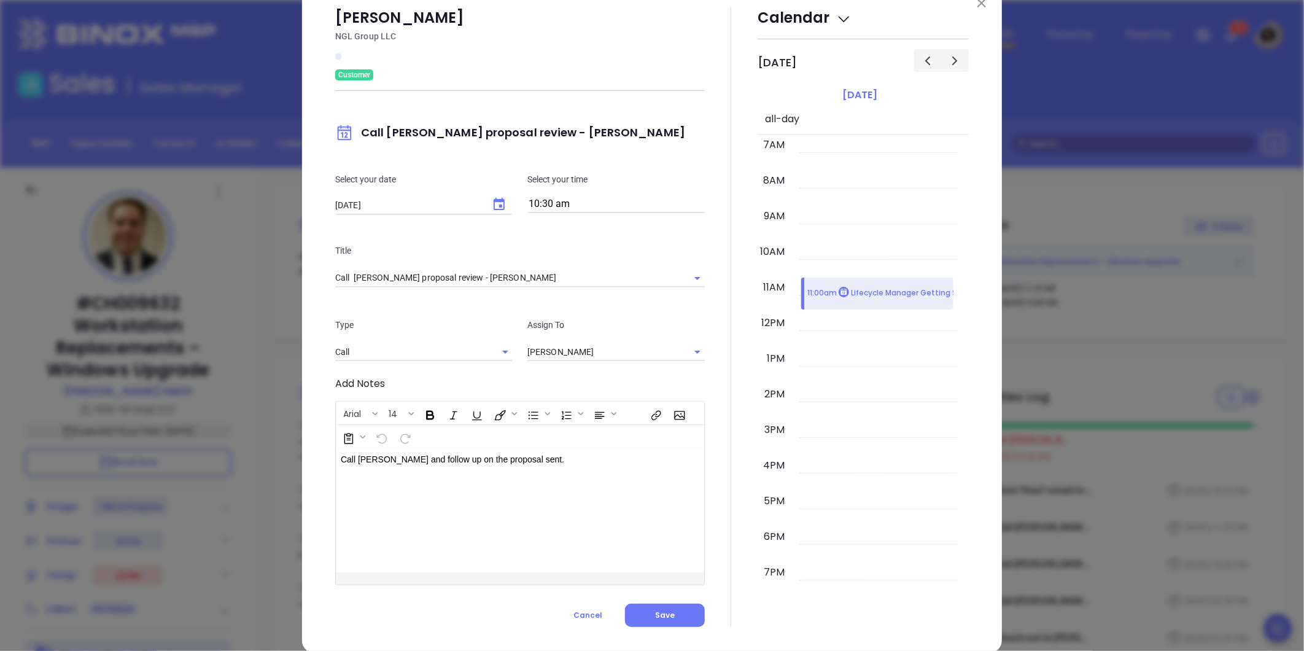
scroll to position [53, 0]
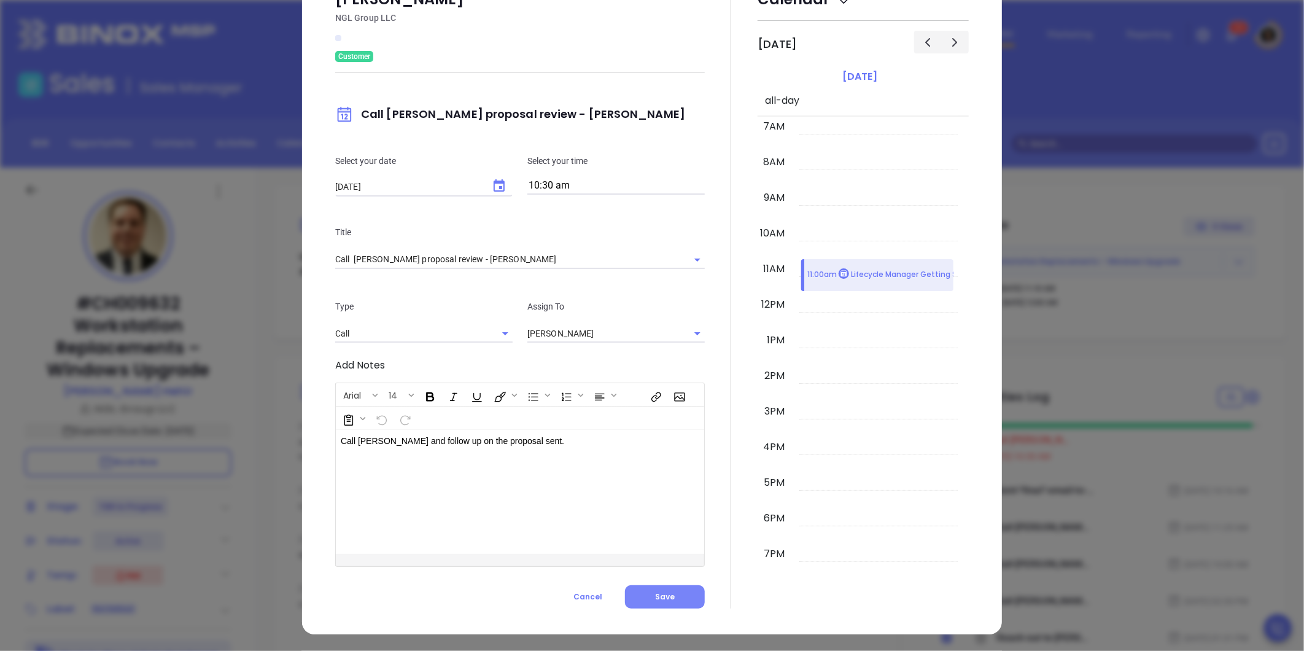
click at [679, 605] on button "Save" at bounding box center [665, 596] width 80 height 23
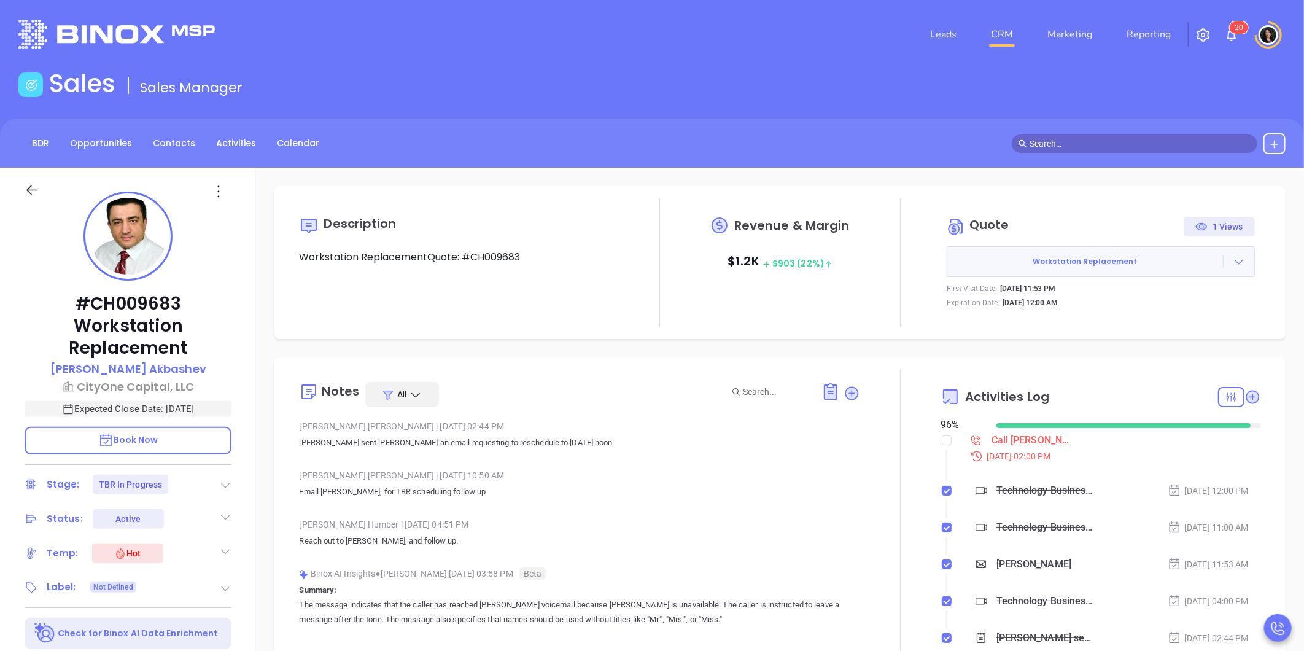
type input "[PERSON_NAME]"
click at [1009, 441] on div "Call [PERSON_NAME] to follow up - [PERSON_NAME]" at bounding box center [1033, 440] width 83 height 18
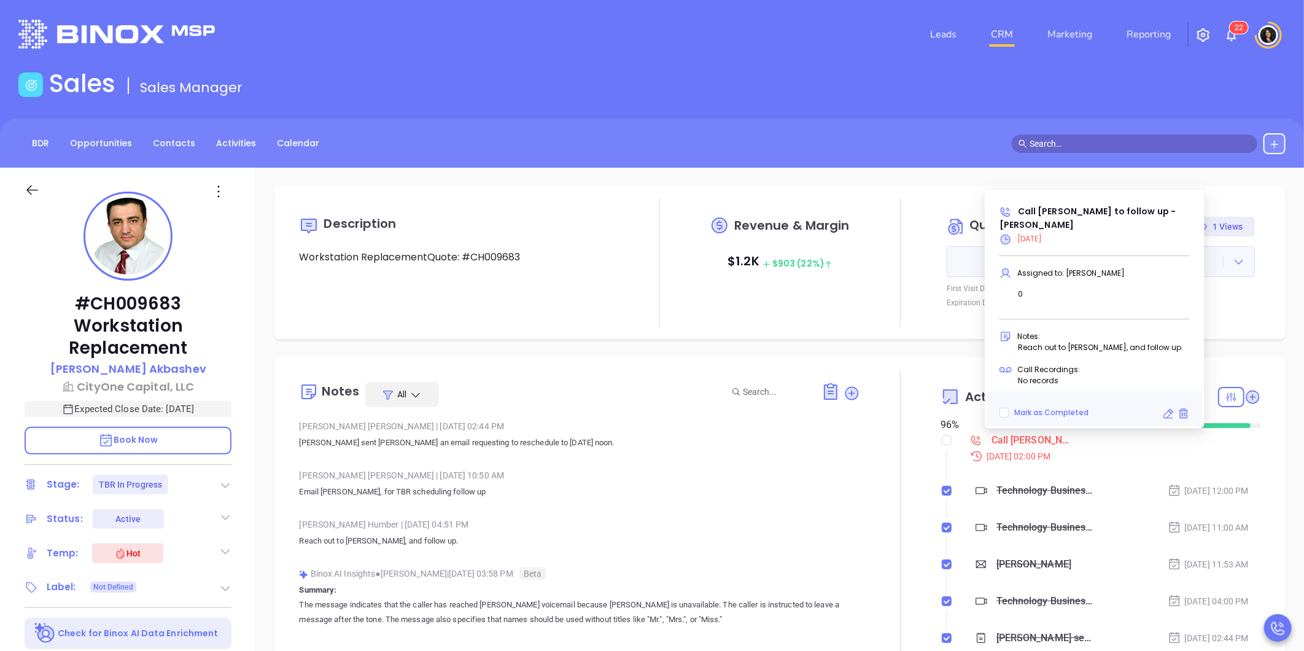
click at [1167, 414] on icon at bounding box center [1168, 414] width 12 height 12
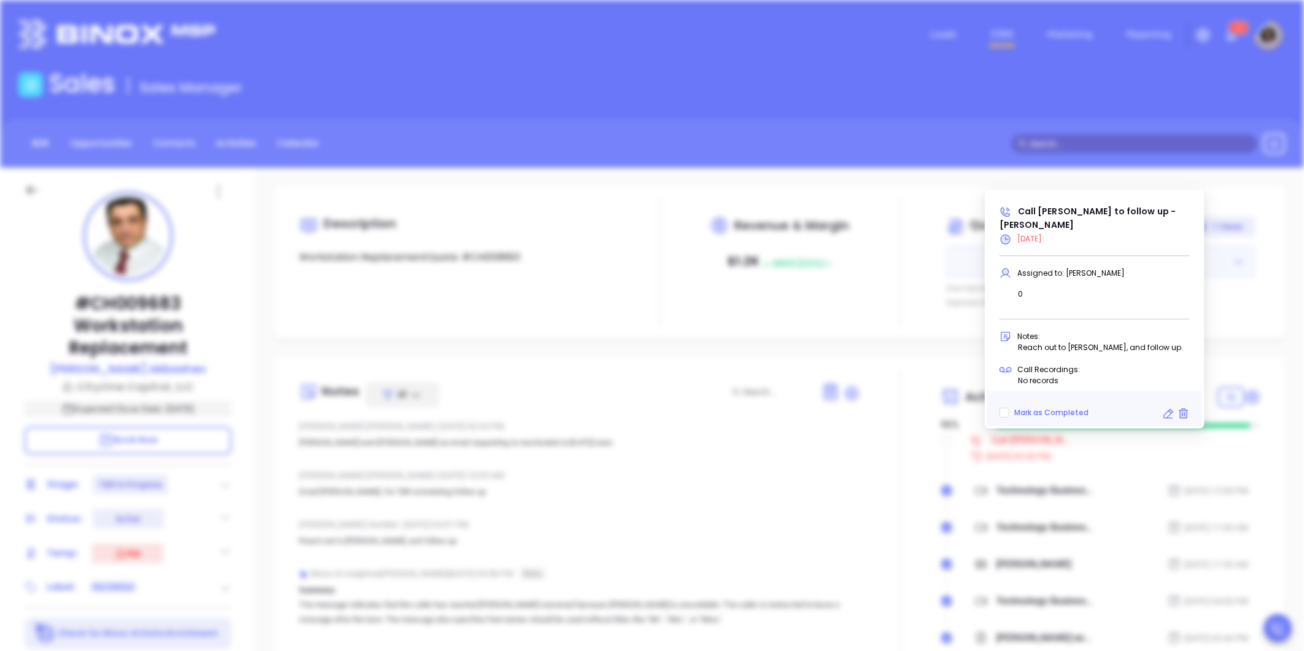
type input "[DATE]"
type input "Call [PERSON_NAME] to follow up - [PERSON_NAME]"
type input "Call"
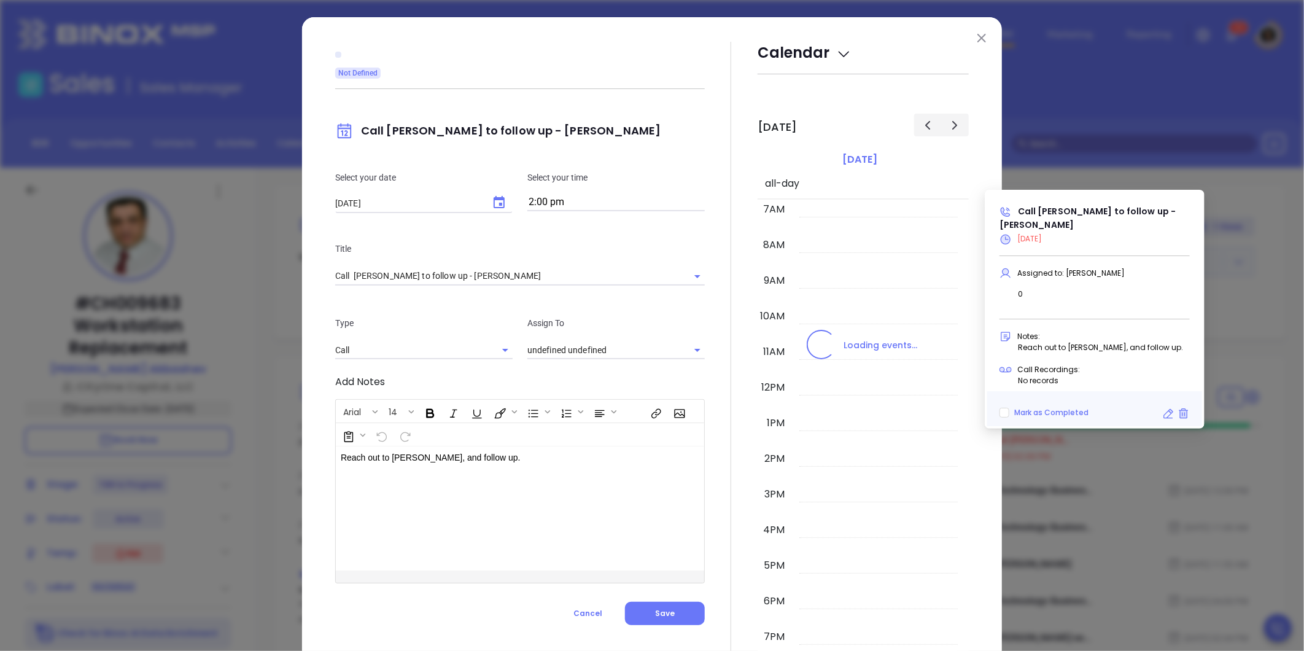
type input "[PERSON_NAME]"
click at [494, 209] on icon "Choose date, selected date is Oct 7, 2025" at bounding box center [499, 202] width 15 height 15
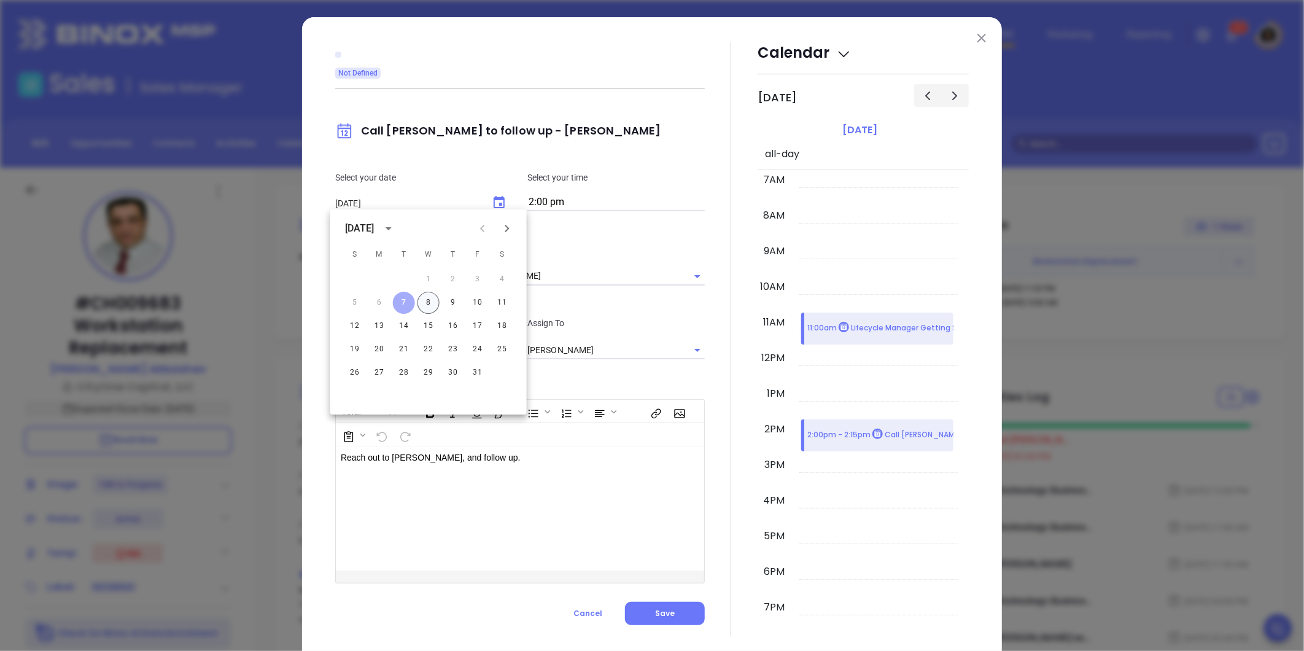
click at [428, 299] on button "8" at bounding box center [429, 303] width 22 height 22
type input "[DATE]"
click at [655, 583] on div "Arial 14 Reach out to [PERSON_NAME], and follow up. XXXXXXXXXXXXXXXXXXXXXXXXXXX…" at bounding box center [520, 491] width 370 height 184
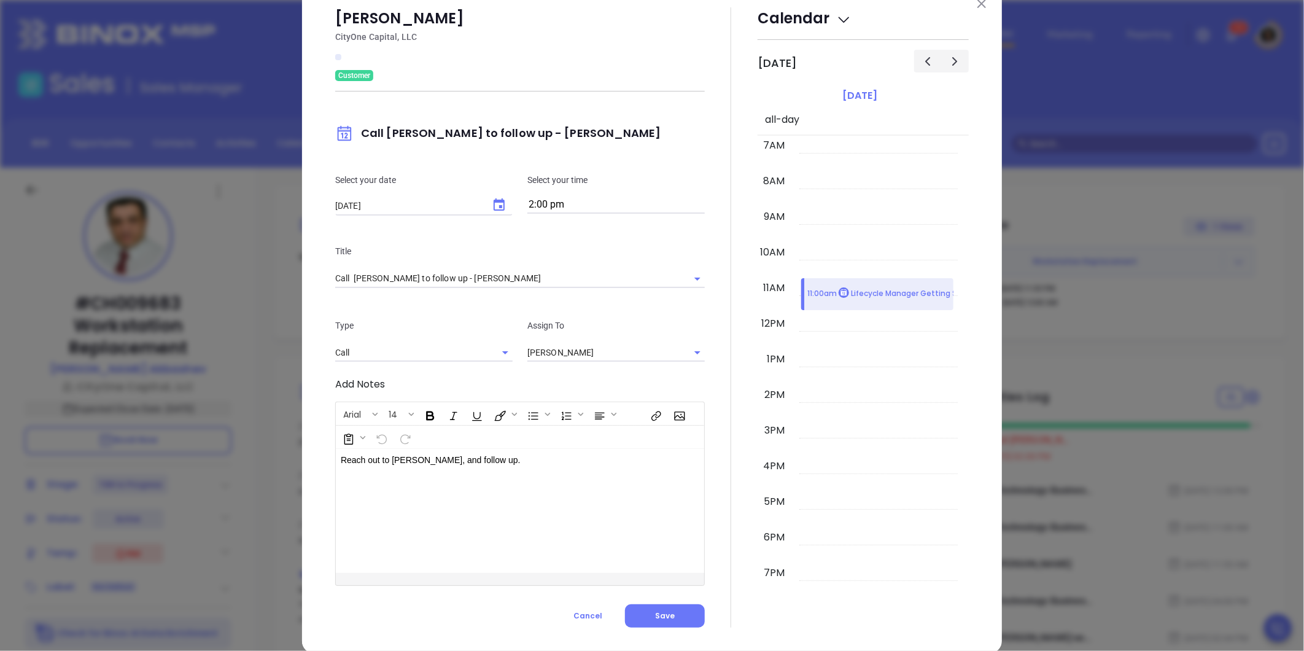
scroll to position [53, 0]
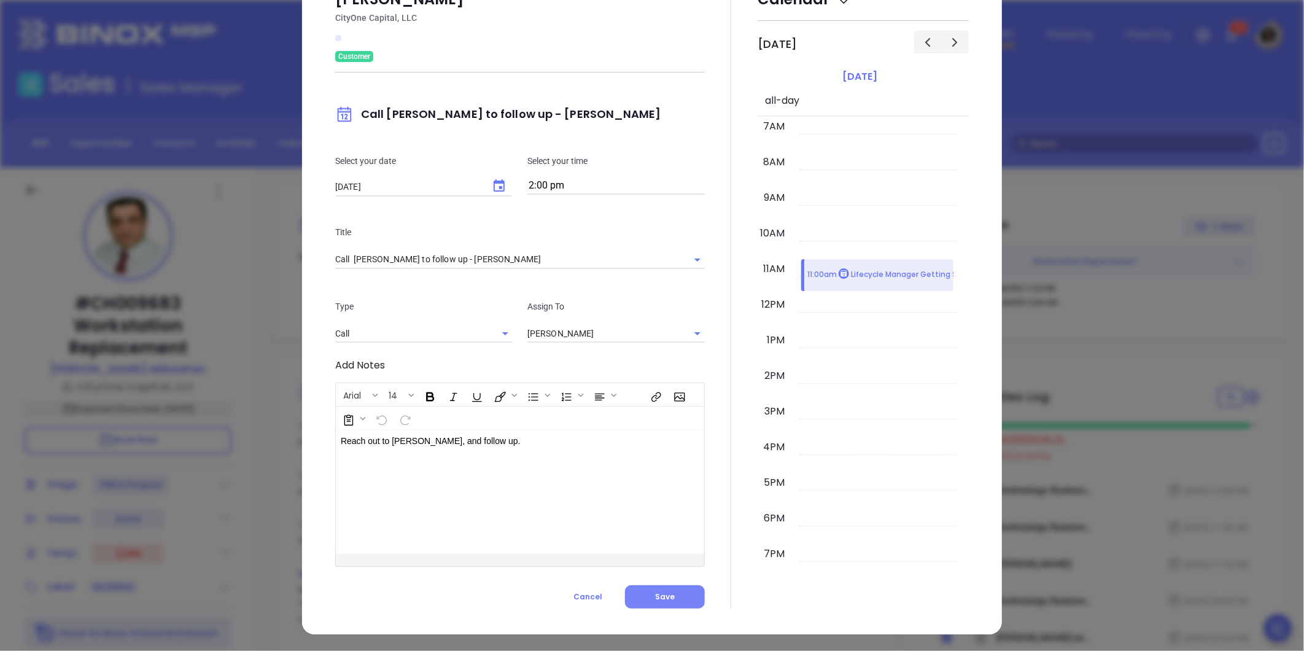
click at [650, 593] on button "Save" at bounding box center [665, 596] width 80 height 23
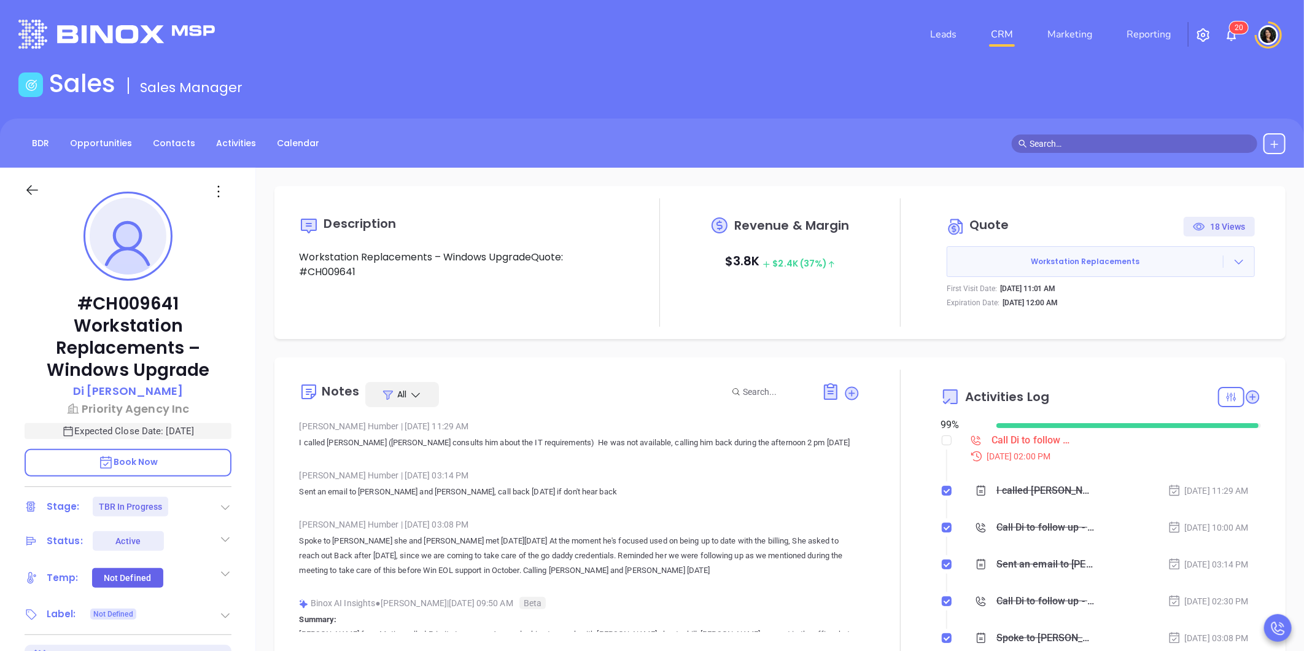
type input "[PERSON_NAME]"
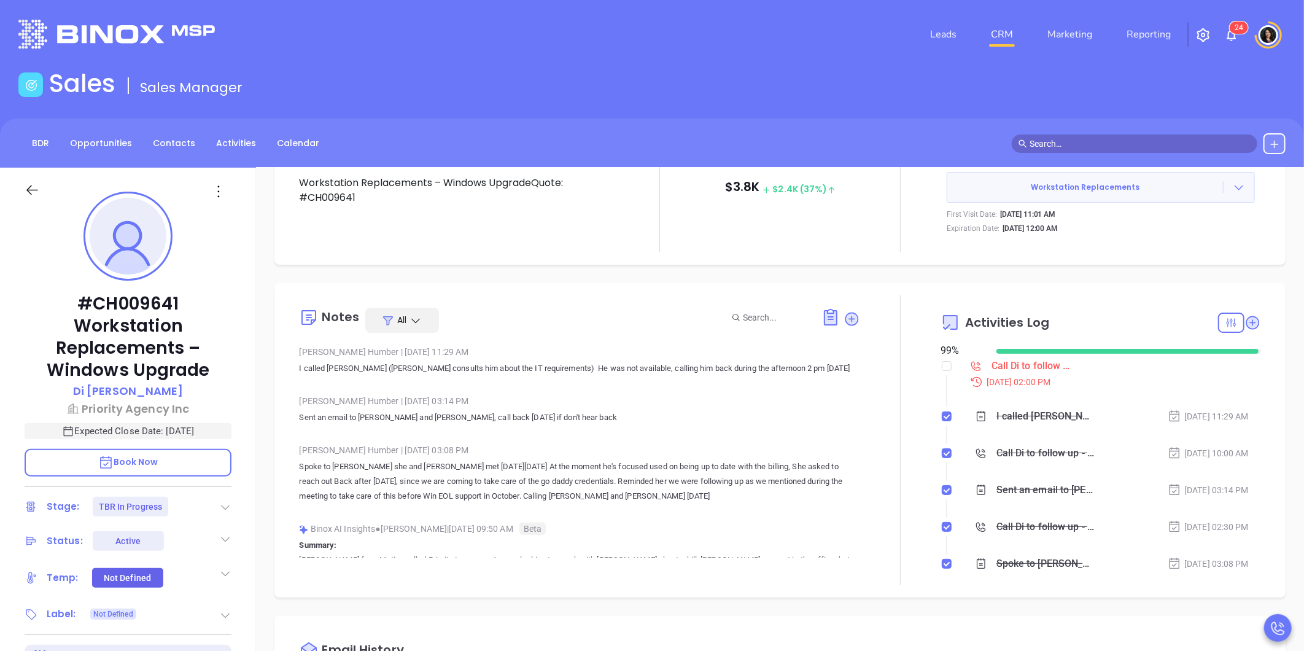
scroll to position [68, 0]
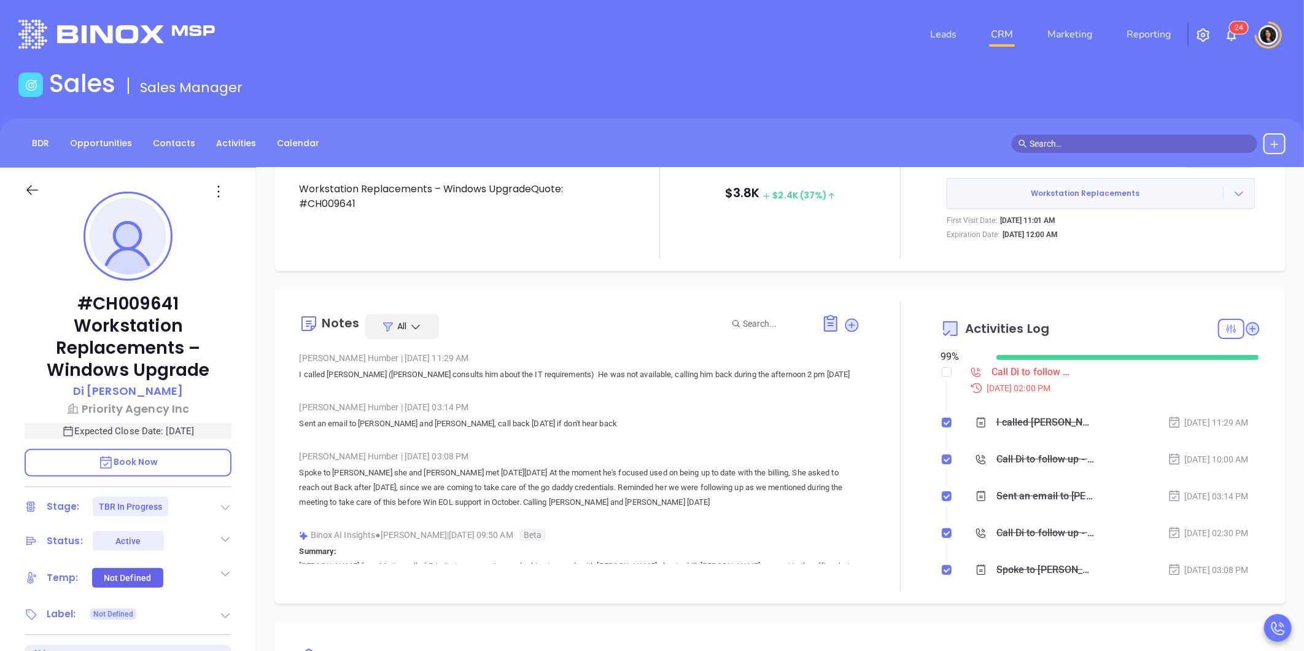
click at [997, 368] on div "Call Di to follow up - Di Cao" at bounding box center [1033, 372] width 83 height 18
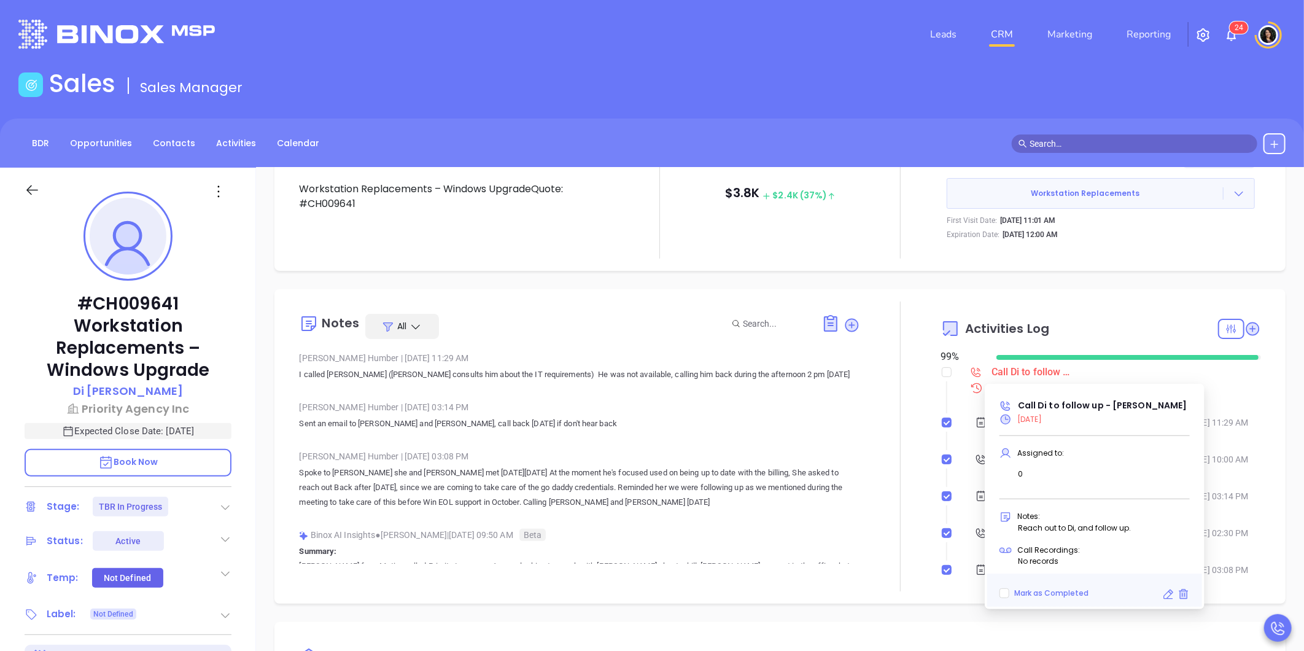
click at [1165, 597] on icon at bounding box center [1168, 594] width 12 height 12
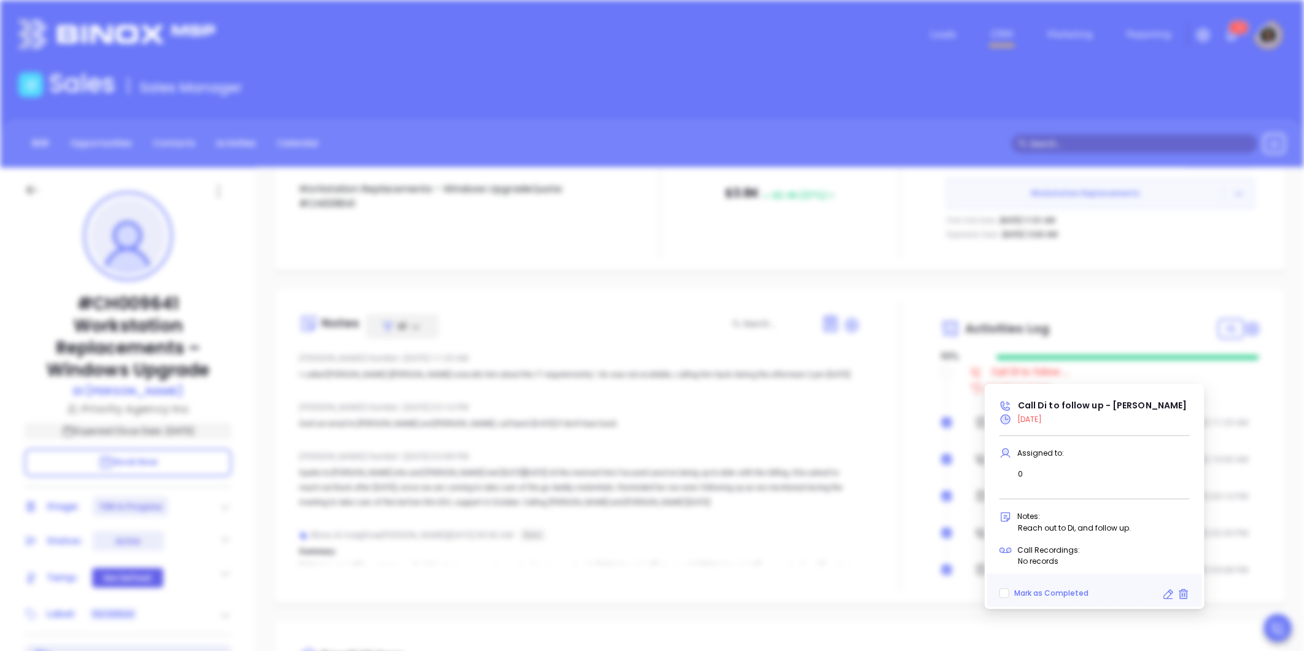
type input "2:00 pm"
type input "undefined undefined"
type input "[DATE]"
type input "Call Di to follow up - Di Cao"
type input "Call"
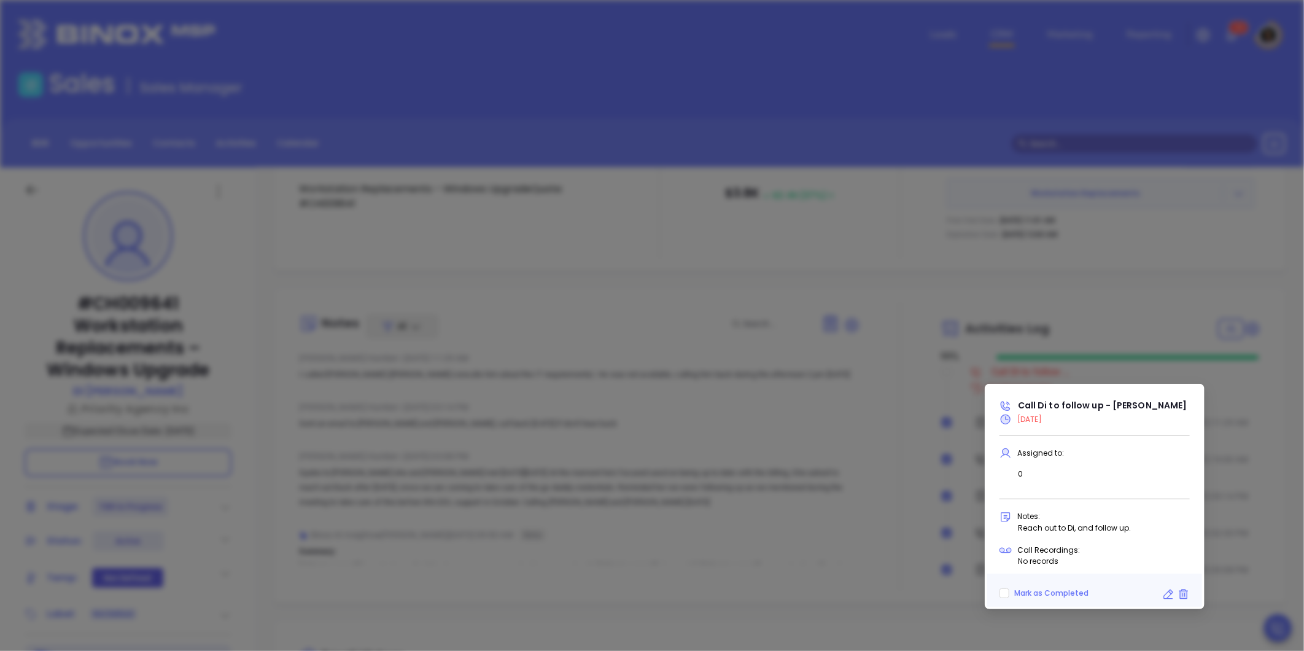
scroll to position [250, 0]
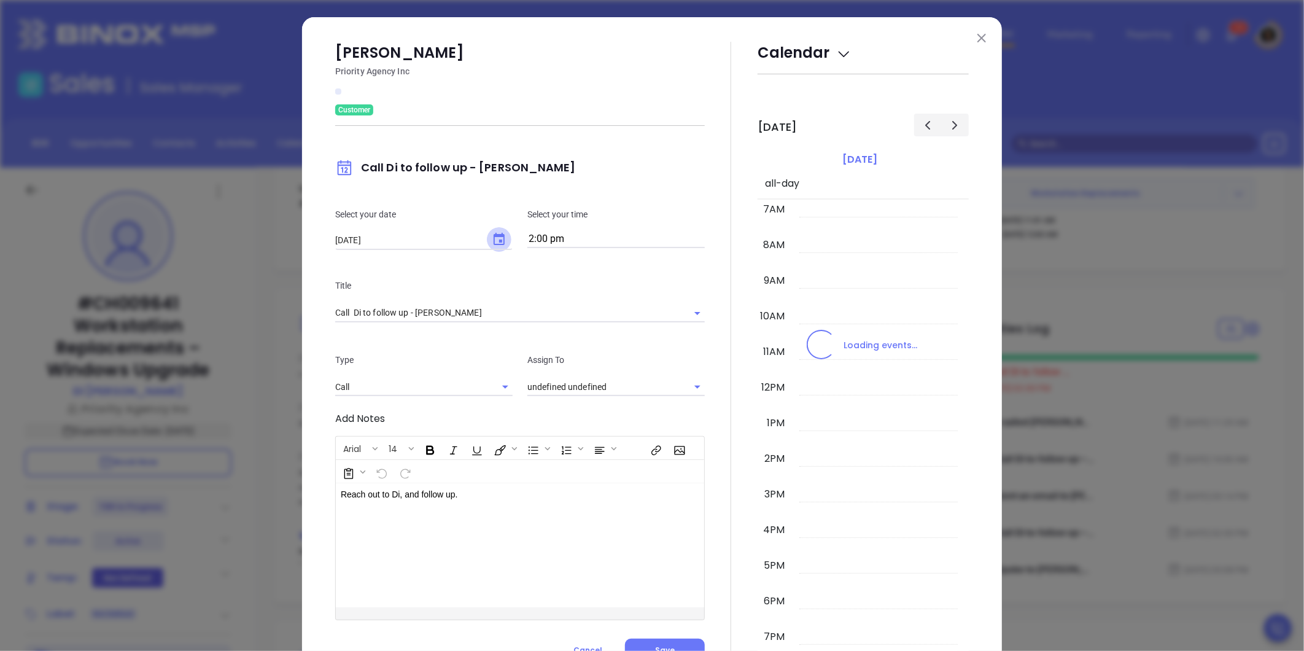
click at [495, 243] on icon "Choose date, selected date is Oct 7, 2025" at bounding box center [499, 239] width 15 height 15
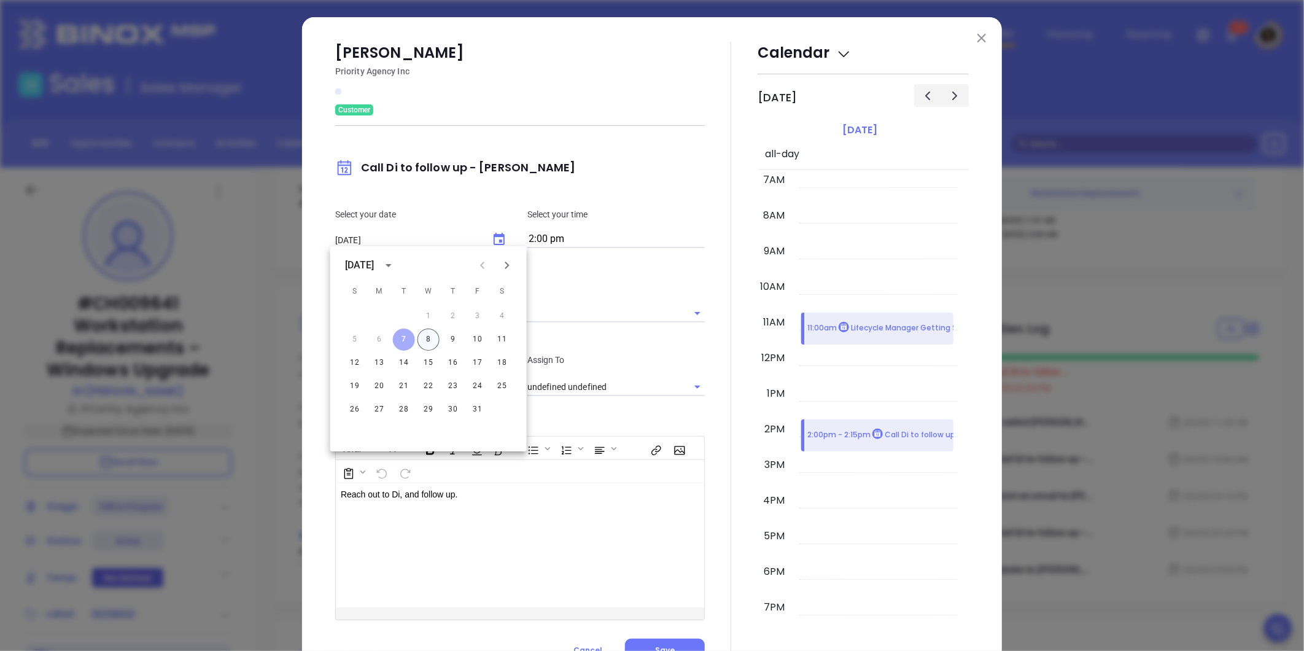
click at [421, 341] on button "8" at bounding box center [429, 340] width 22 height 22
type input "[DATE]"
click at [672, 643] on button "Save" at bounding box center [665, 650] width 80 height 23
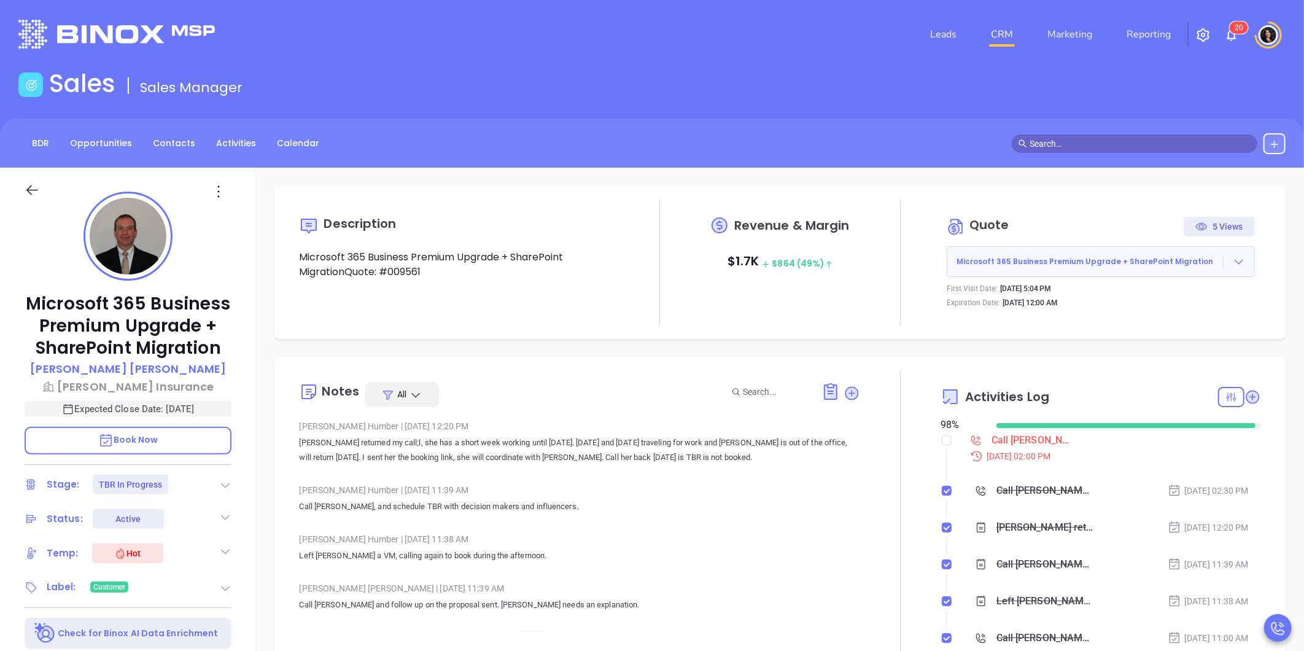
type input "[PERSON_NAME]"
click at [1008, 438] on div "Call [PERSON_NAME] for TBR - [PERSON_NAME]" at bounding box center [1033, 440] width 83 height 18
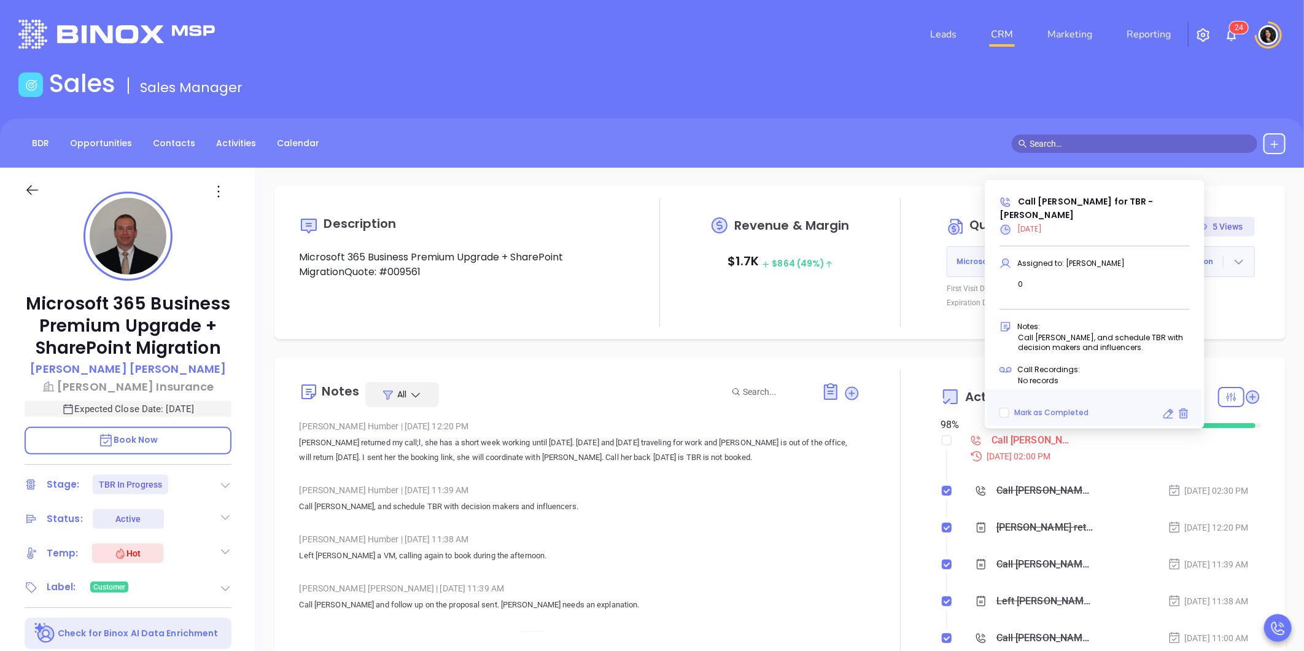
click at [1170, 411] on icon at bounding box center [1171, 411] width 4 height 4
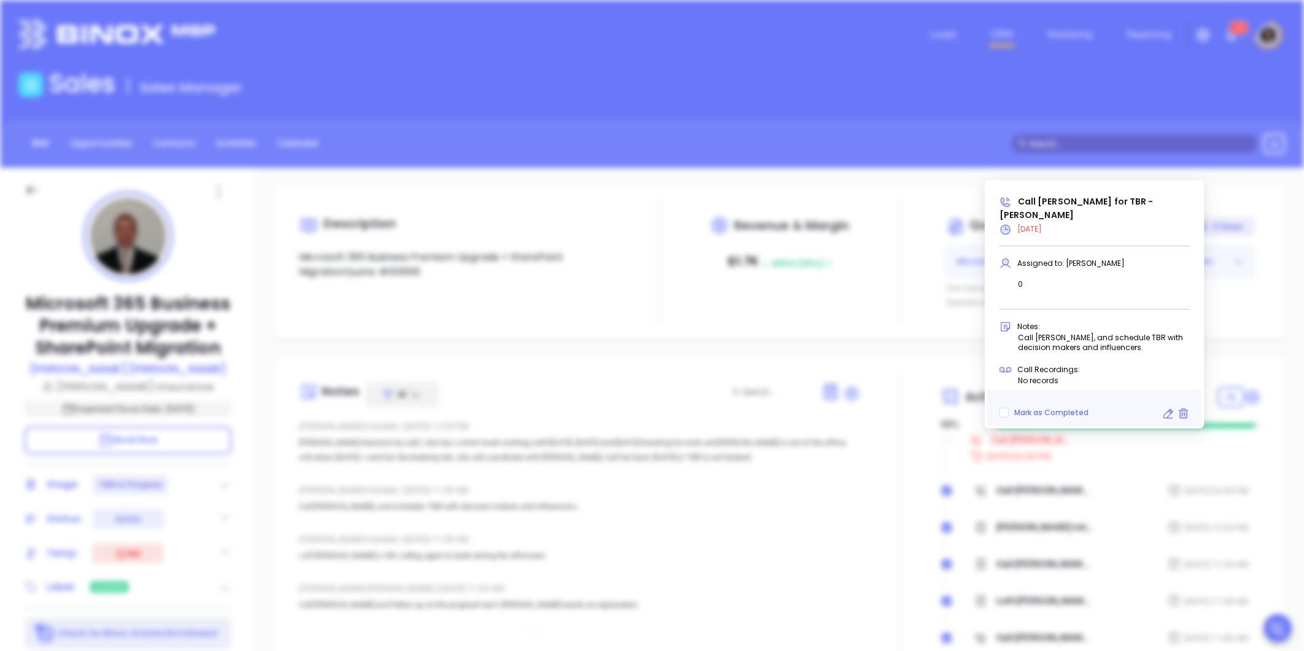
type input "10/07/2025"
type input "Call Allan for TBR - Allan Kaplan"
type input "Call"
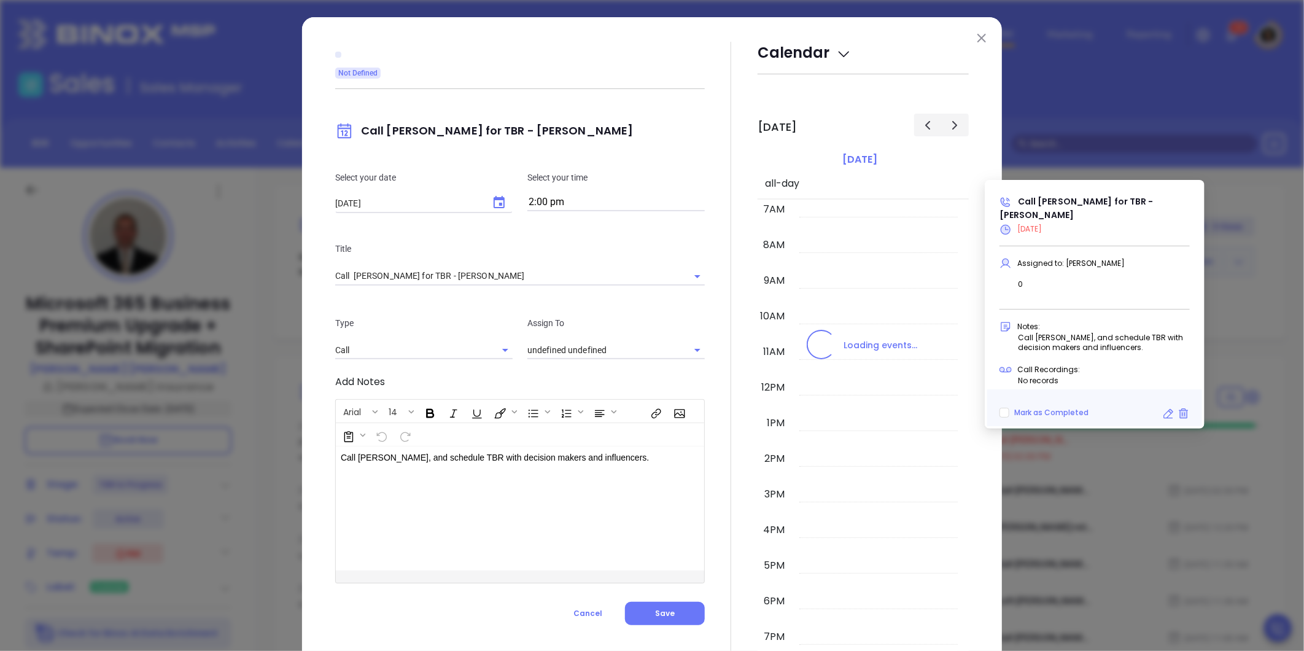
type input "[PERSON_NAME]"
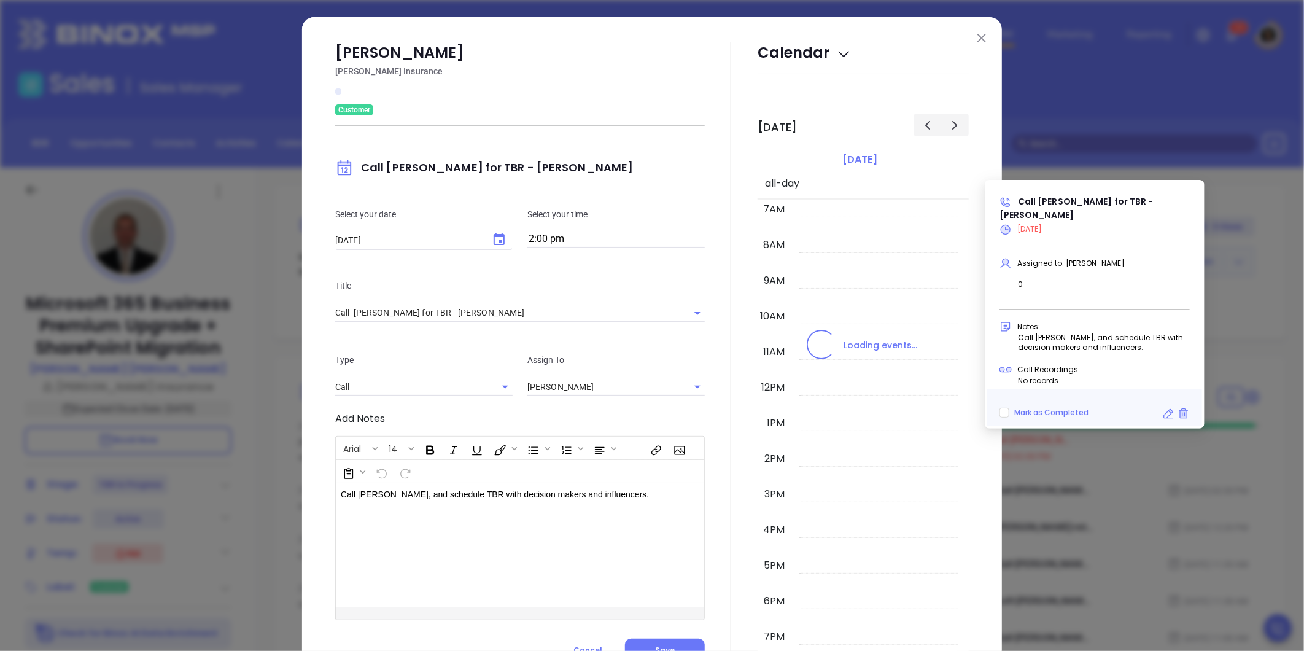
click at [499, 232] on icon "Choose date, selected date is Oct 7, 2025" at bounding box center [499, 239] width 15 height 15
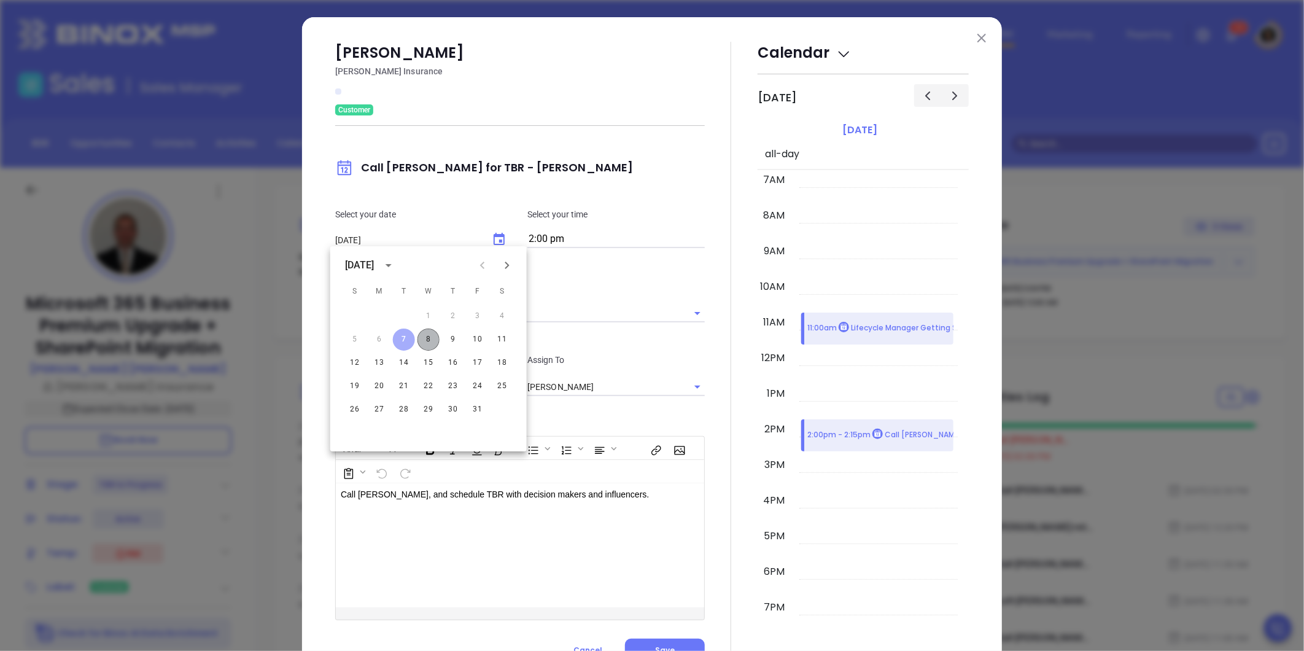
click at [428, 337] on button "8" at bounding box center [429, 340] width 22 height 22
type input "[DATE]"
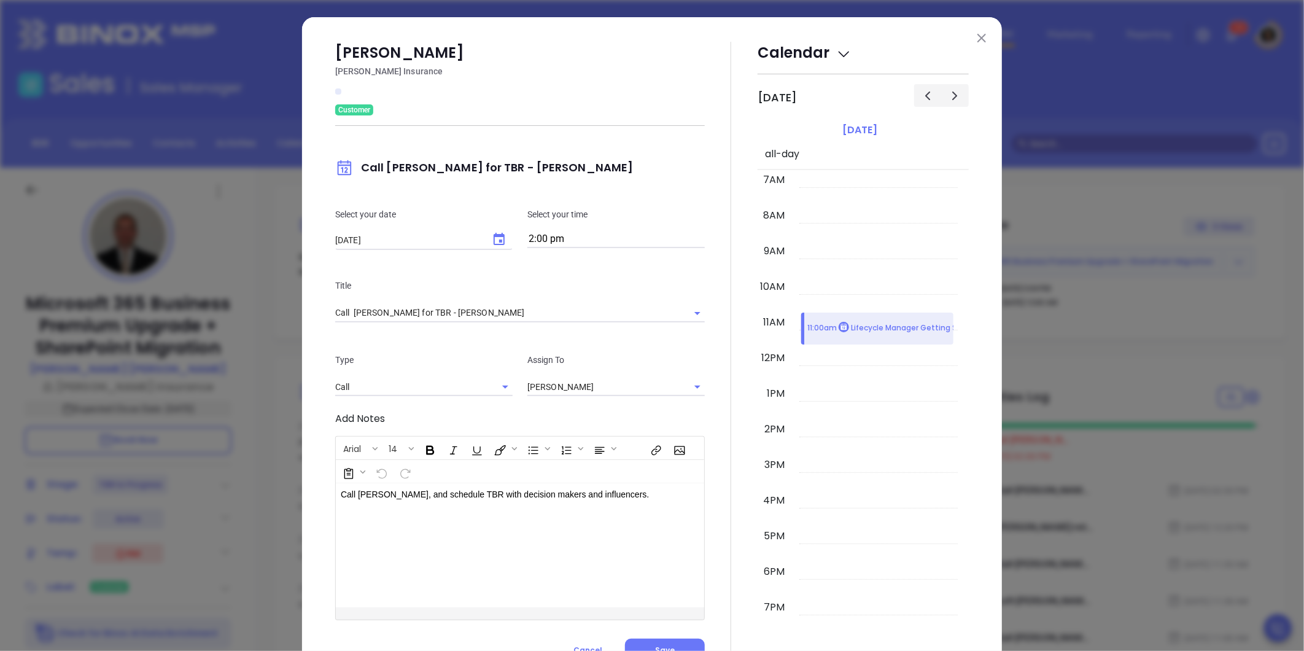
click at [705, 443] on div at bounding box center [731, 352] width 53 height 620
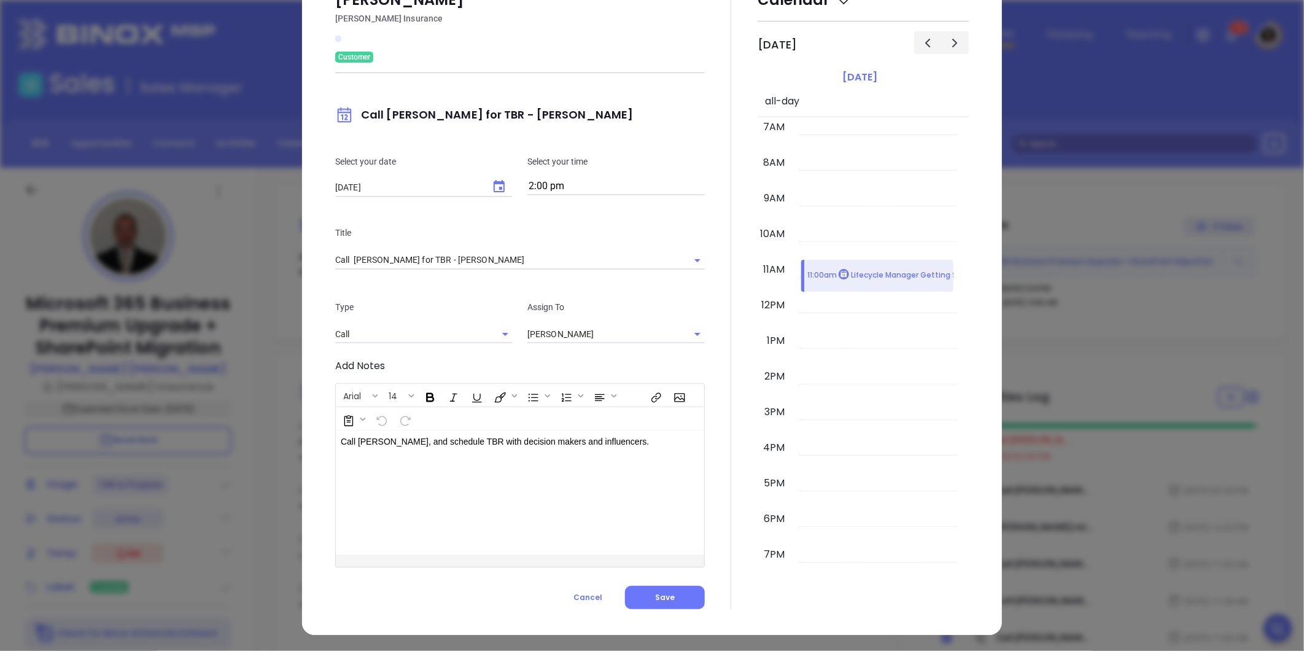
scroll to position [53, 0]
click at [562, 176] on div "Select your time 2:00 pm" at bounding box center [616, 174] width 192 height 41
click at [561, 189] on input "2:00 pm" at bounding box center [615, 185] width 177 height 17
click at [565, 260] on button "11:00 am" at bounding box center [623, 253] width 190 height 26
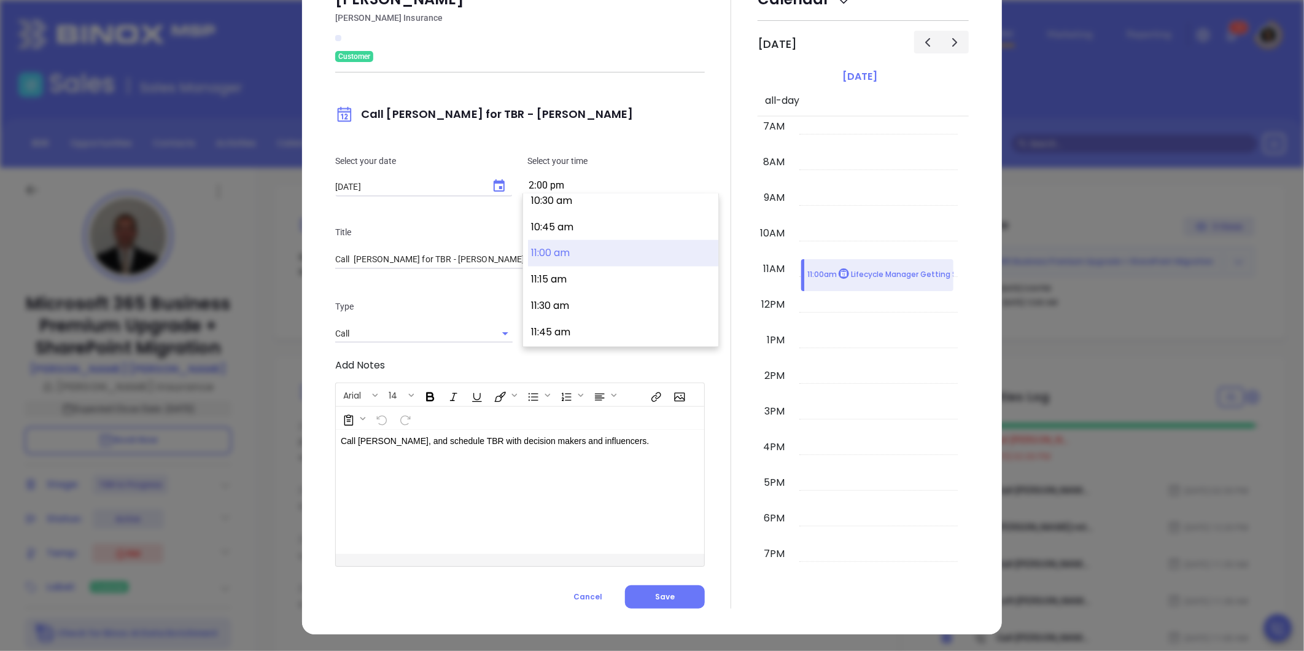
type input "11:00 am"
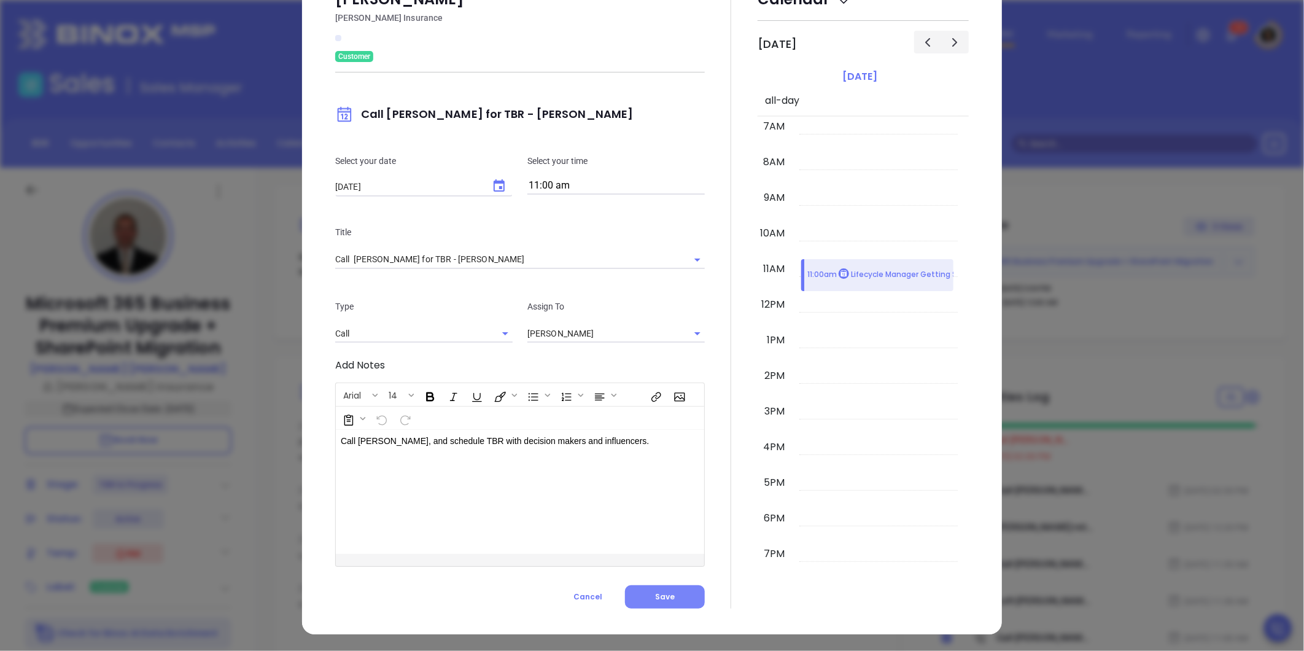
click at [649, 601] on button "Save" at bounding box center [665, 596] width 80 height 23
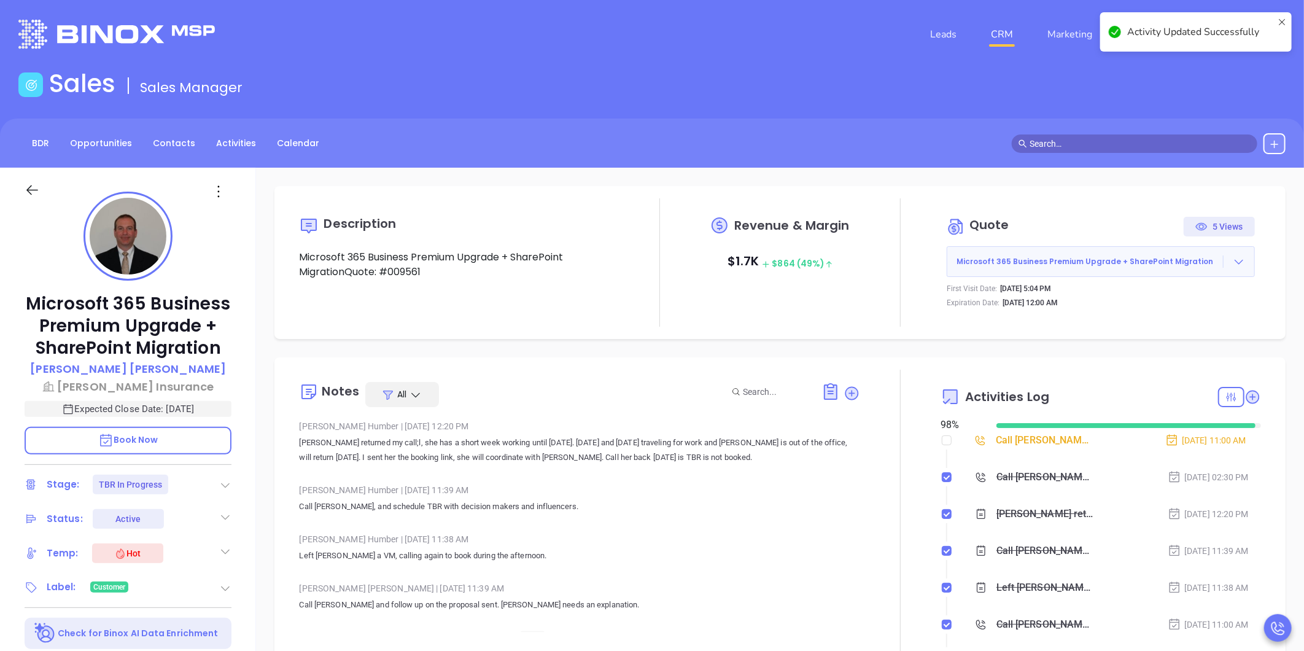
click at [993, 37] on link "CRM" at bounding box center [1002, 34] width 32 height 25
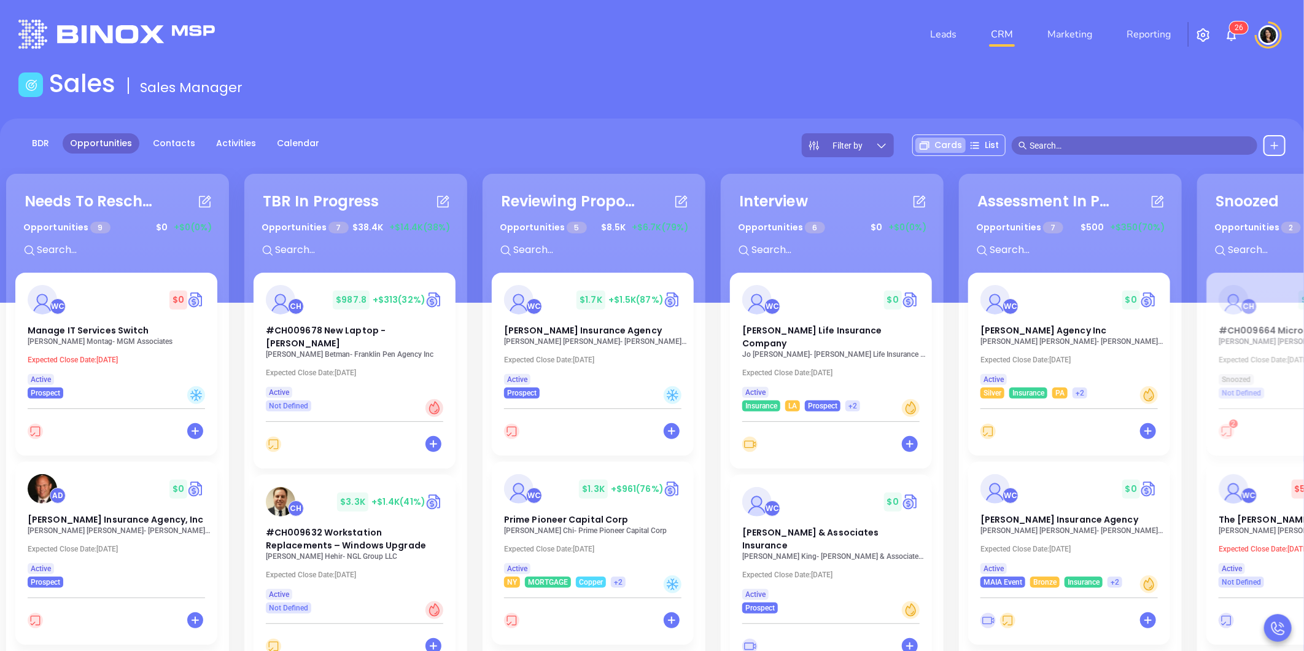
click at [1111, 142] on input "text" at bounding box center [1140, 146] width 221 height 14
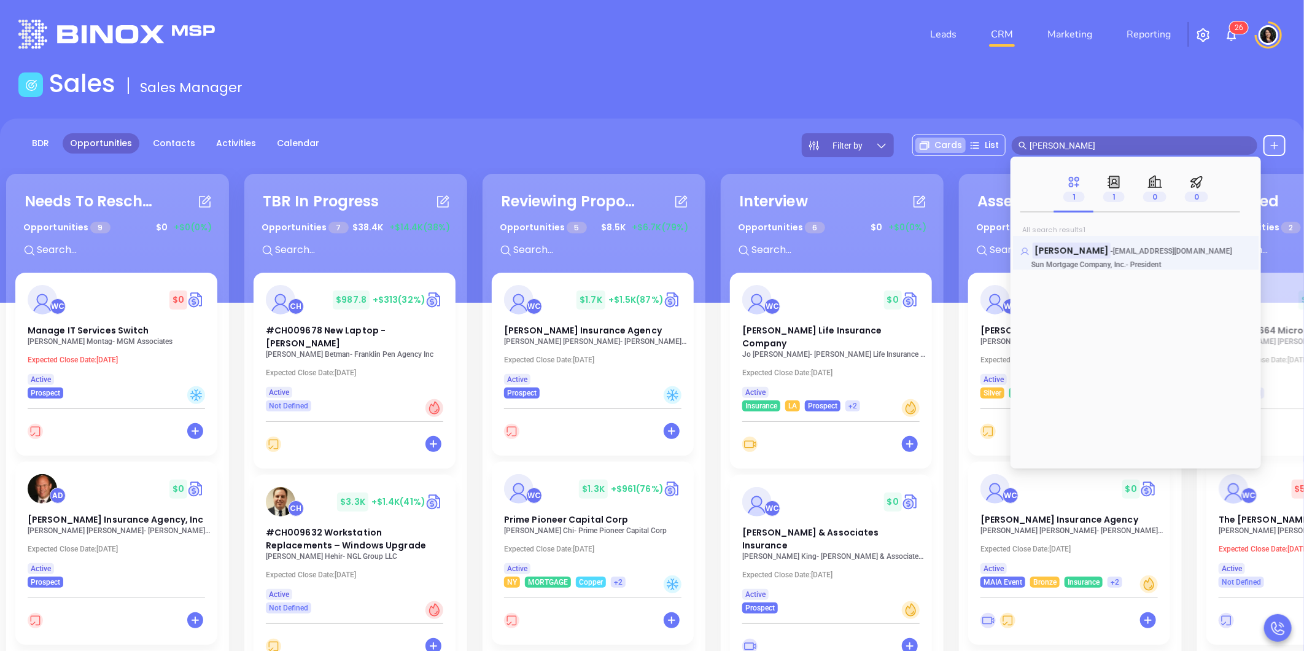
type input "don rizzo"
click at [1063, 247] on mark "Don Rizzo" at bounding box center [1072, 250] width 78 height 15
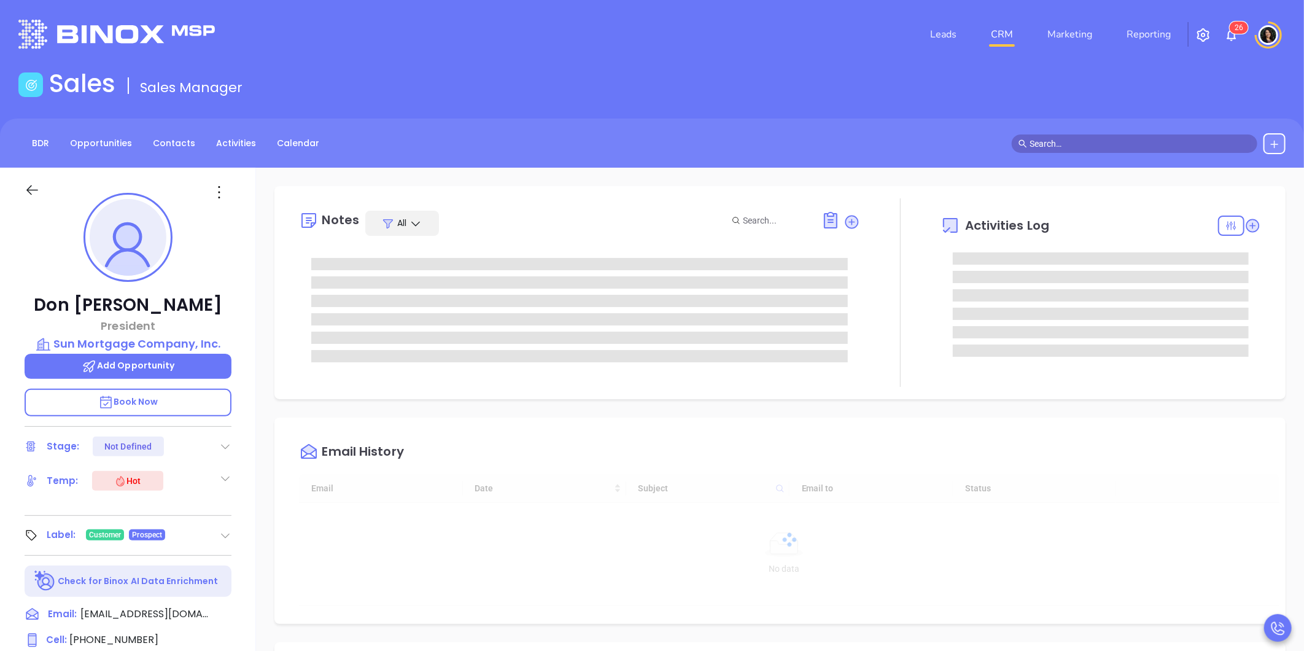
type input "[DATE]"
type input "[PERSON_NAME]"
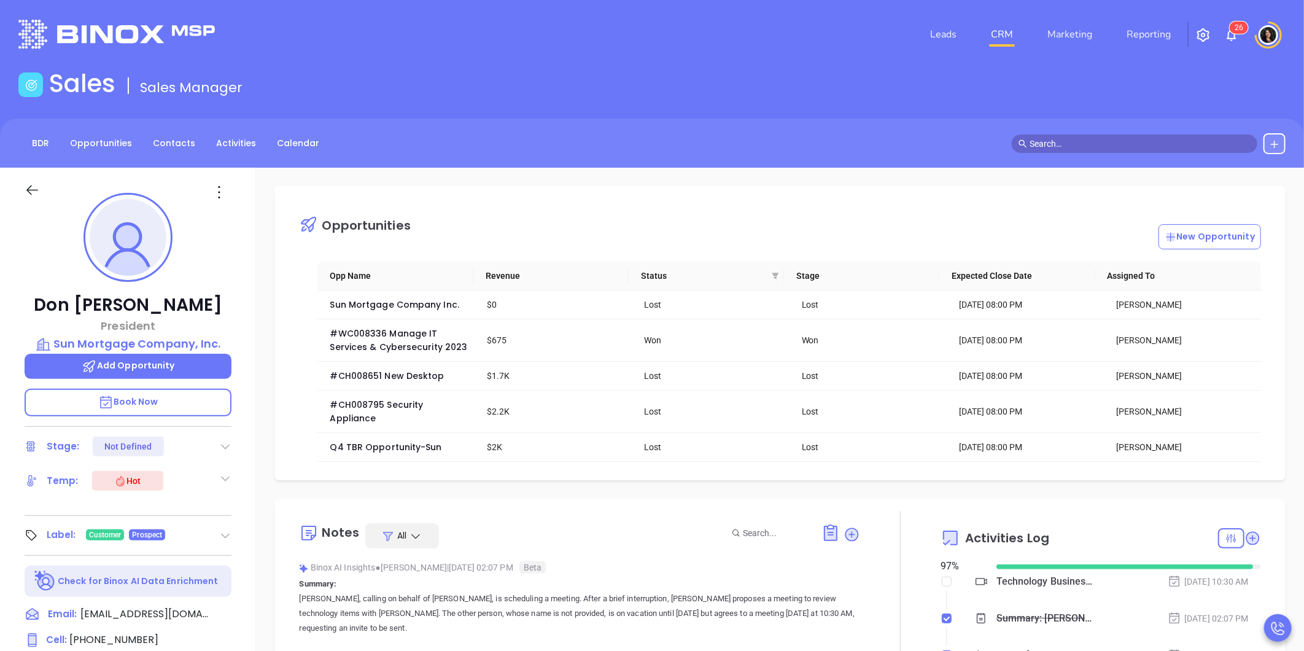
click at [1090, 96] on div "Sales Sales Manager" at bounding box center [652, 86] width 1282 height 34
copy p "Sun Mortgage Company, Inc."
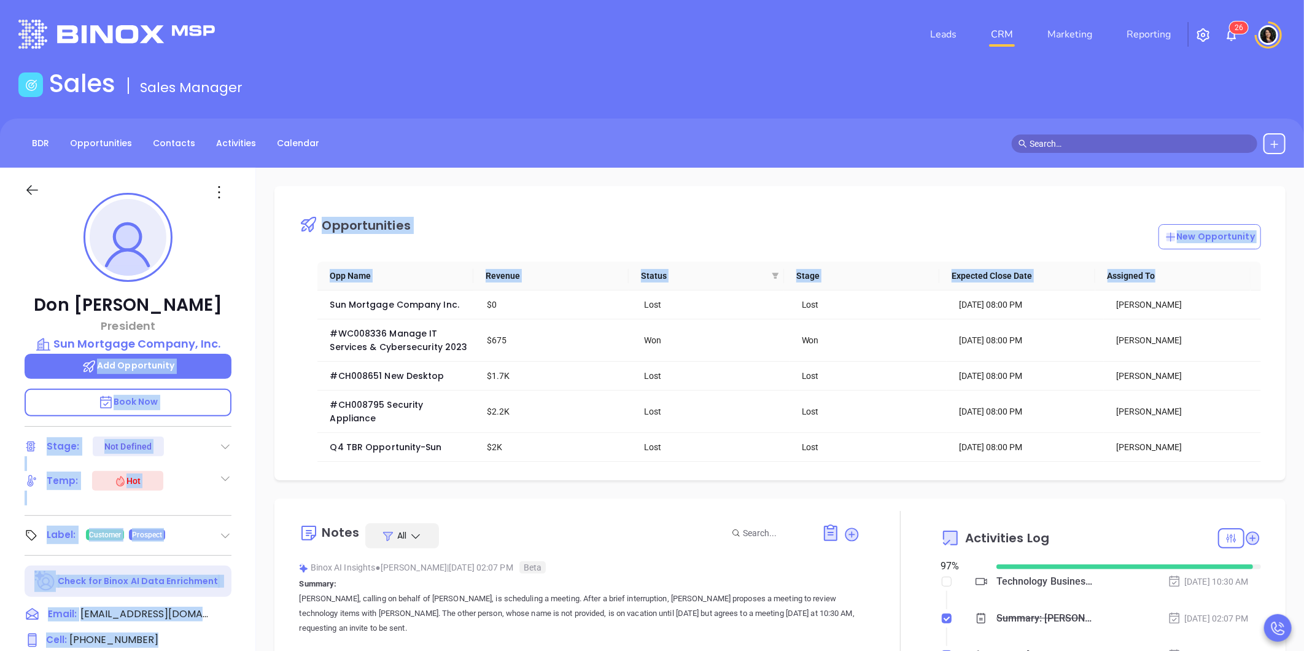
drag, startPoint x: 240, startPoint y: 344, endPoint x: 268, endPoint y: 337, distance: 29.4
click at [268, 337] on div "Don Rizzo President Sun Mortgage Company, Inc. Add Opportunity Book Now Stage: …" at bounding box center [652, 575] width 1304 height 814
click at [268, 337] on div "Opportunities New Opportunity Opp Name Revenue Status Stage Expected Close Date…" at bounding box center [780, 598] width 1048 height 860
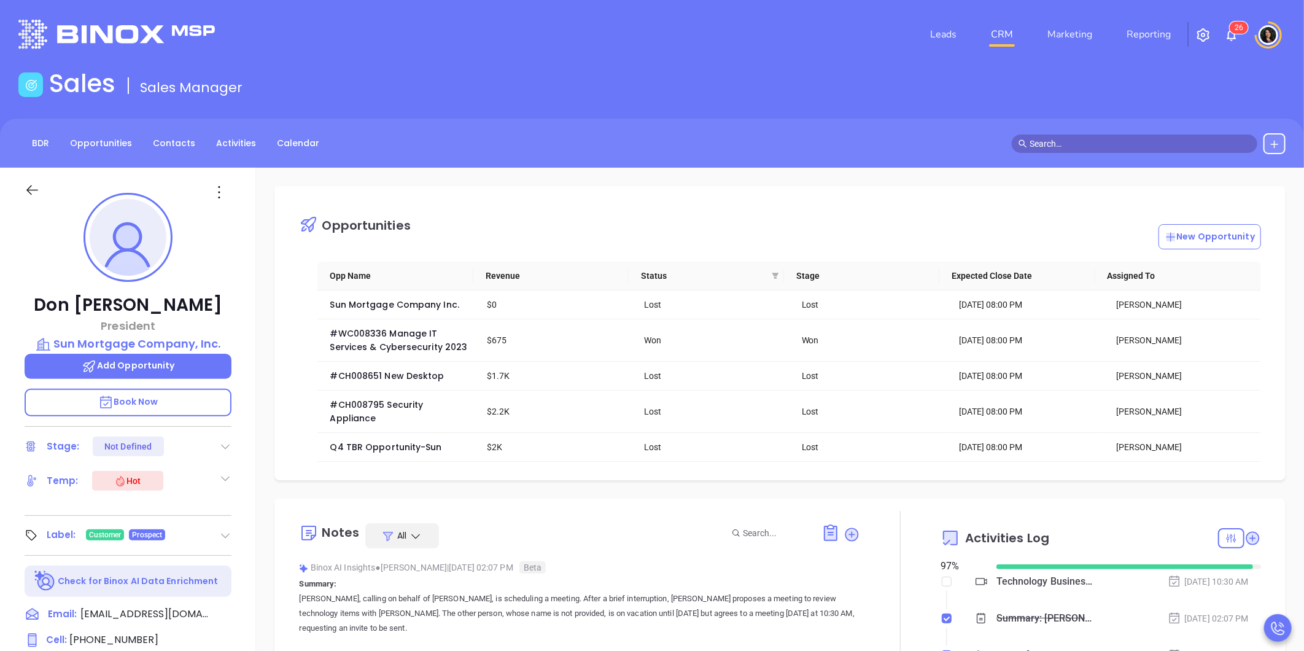
click at [178, 369] on p "Add Opportunity" at bounding box center [128, 366] width 207 height 25
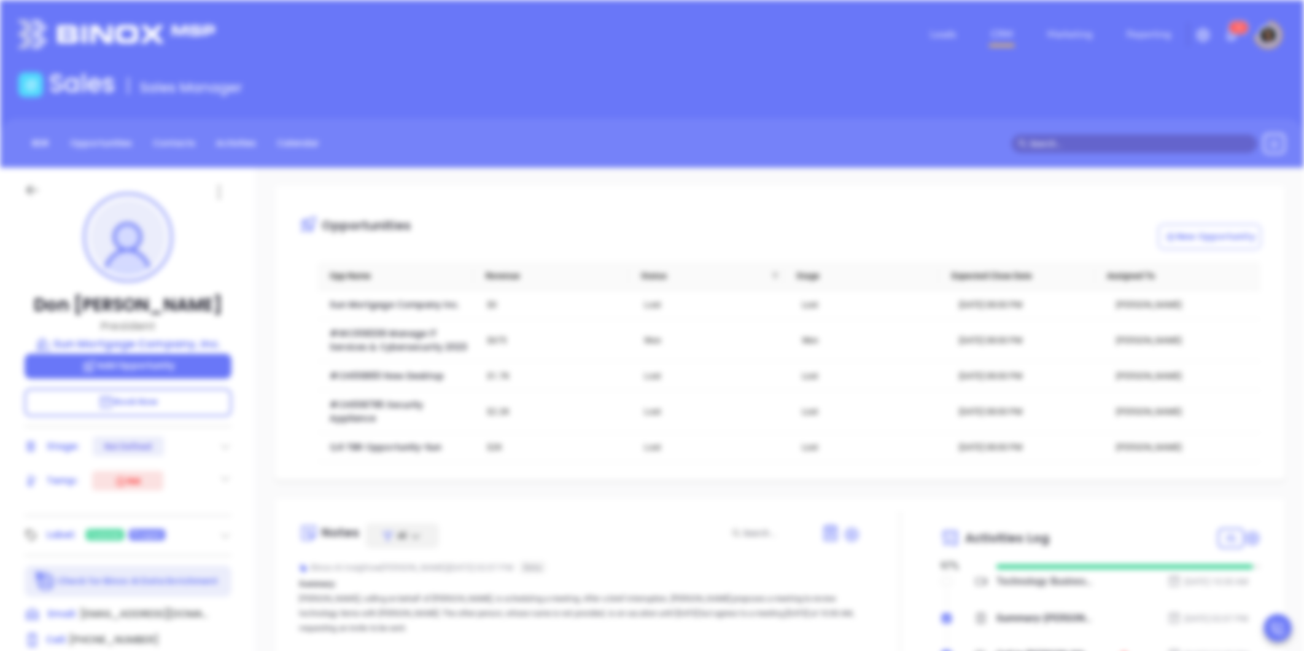
type input "Don Rizzo"
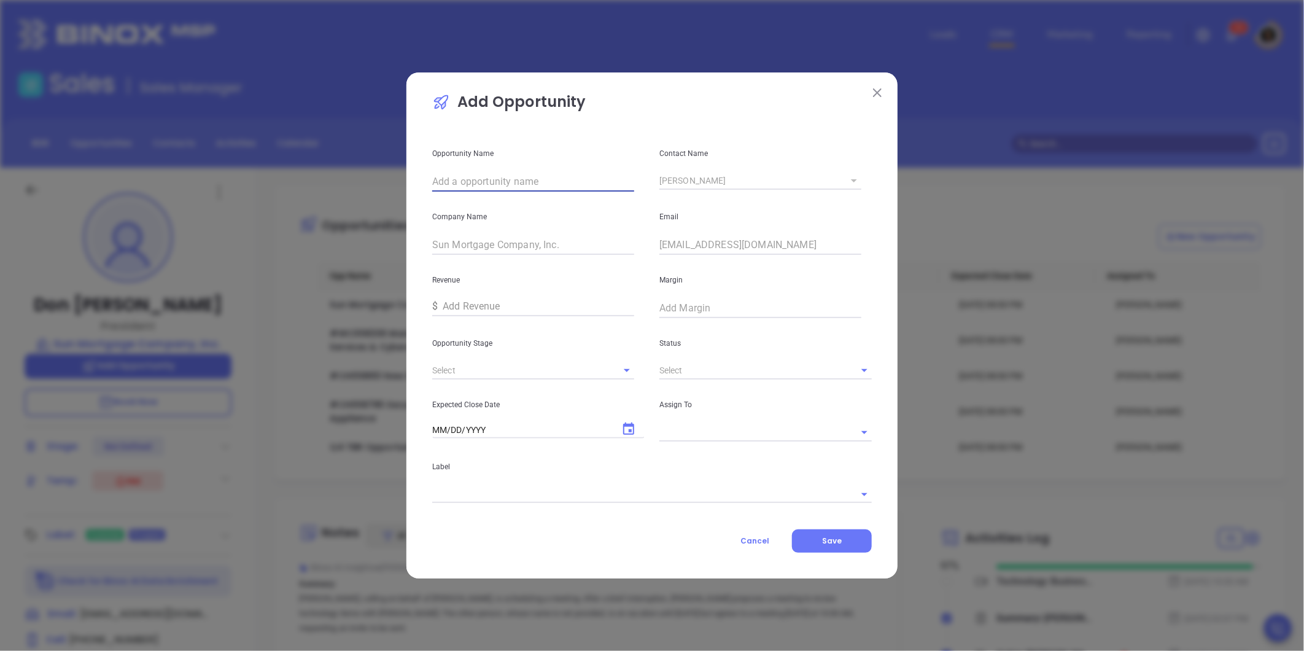
click at [540, 183] on input "text" at bounding box center [533, 182] width 202 height 20
paste input "Sun Mortgage Company, Inc."
type input "Sun Mortgage Company, Inc TBR"
click at [618, 371] on button "Open" at bounding box center [626, 370] width 17 height 17
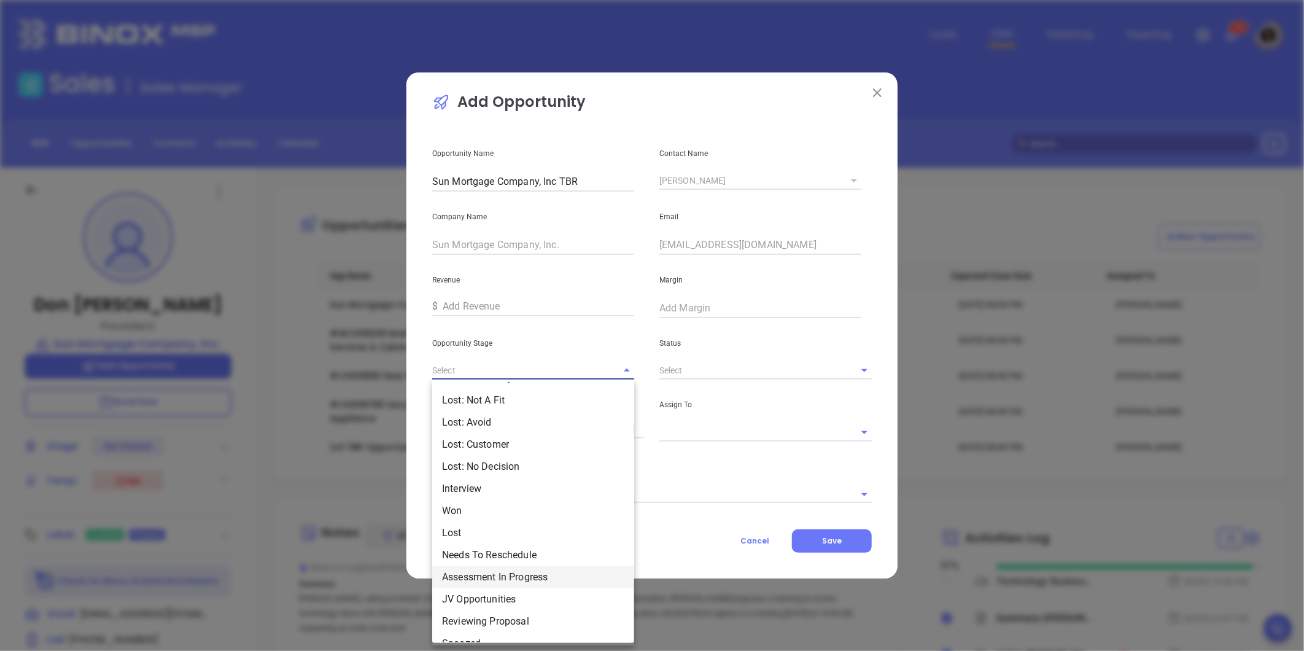
scroll to position [80, 0]
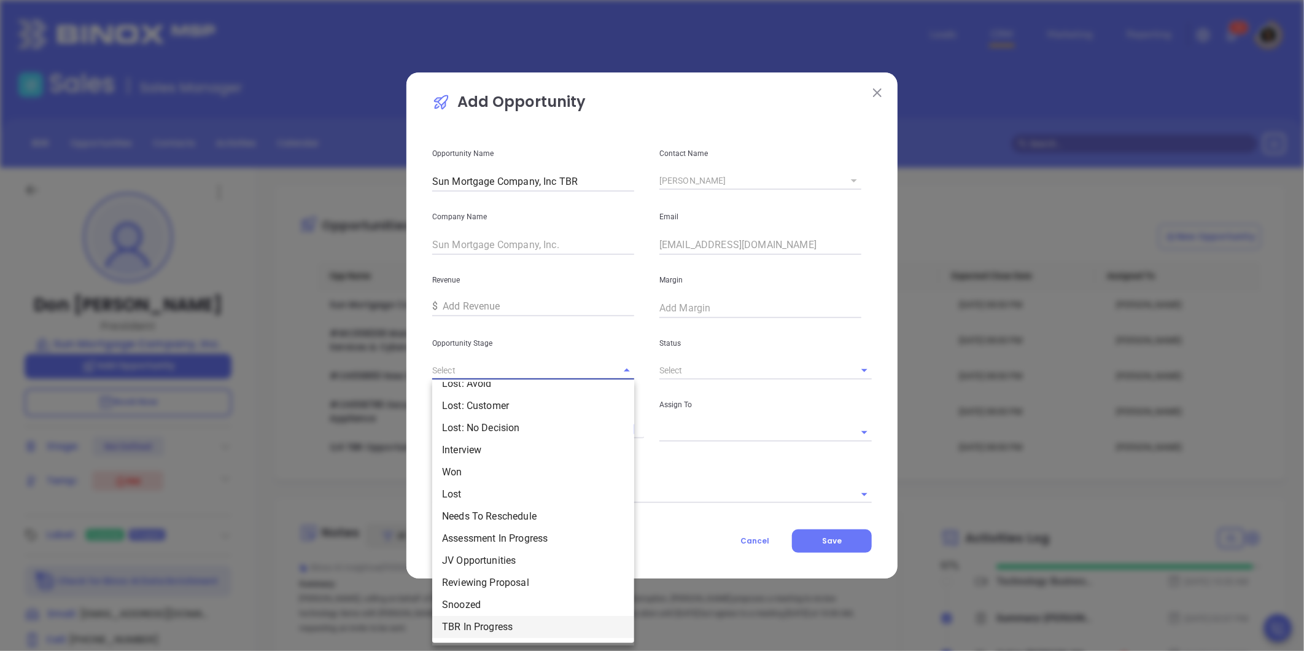
click at [517, 629] on li "TBR In Progress" at bounding box center [533, 627] width 202 height 22
type input "TBR In Progress"
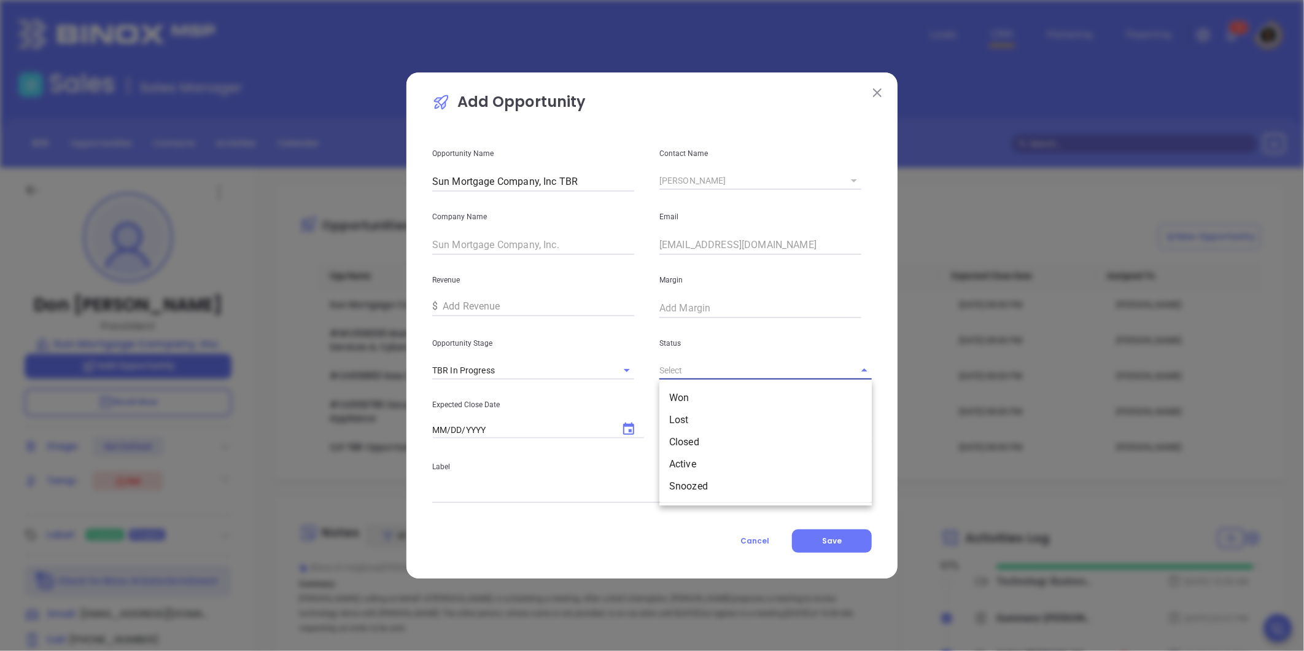
click at [723, 372] on input "text" at bounding box center [748, 371] width 178 height 18
click at [714, 454] on li "Active" at bounding box center [765, 464] width 212 height 22
type input "Active"
click at [627, 431] on icon "Choose date" at bounding box center [628, 429] width 15 height 15
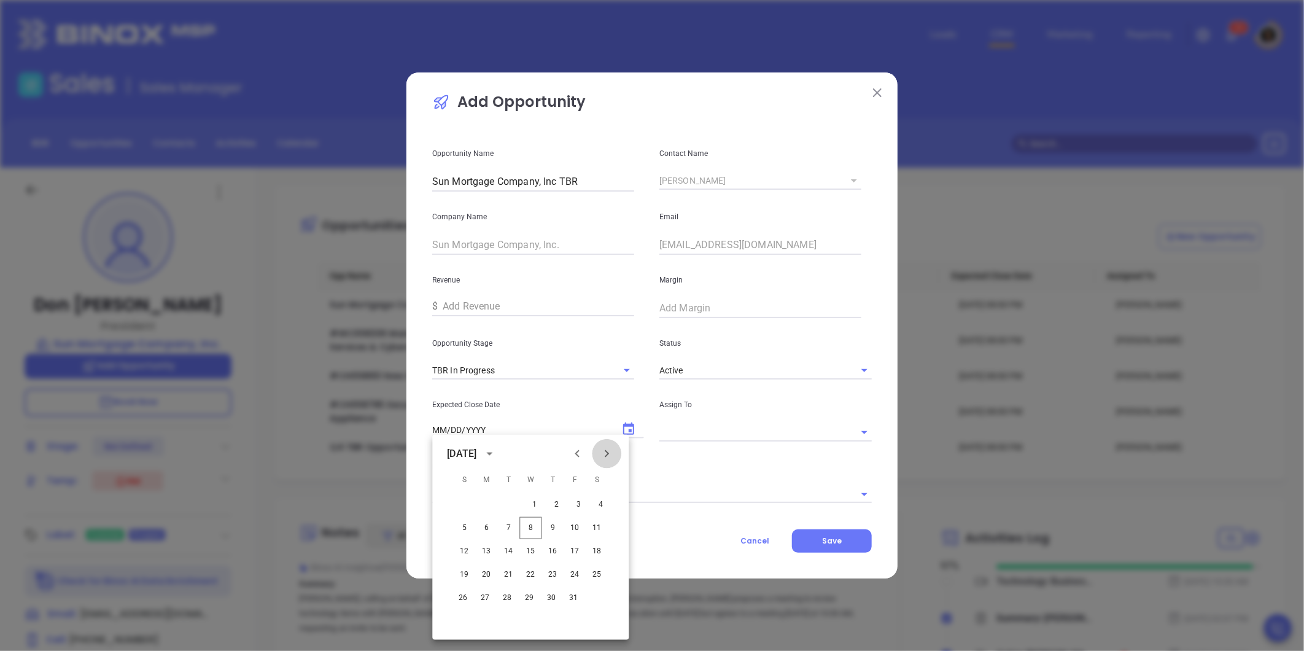
click at [598, 454] on button "Next month" at bounding box center [606, 453] width 29 height 29
click at [578, 525] on button "7" at bounding box center [575, 528] width 22 height 22
type input "11/07/2025"
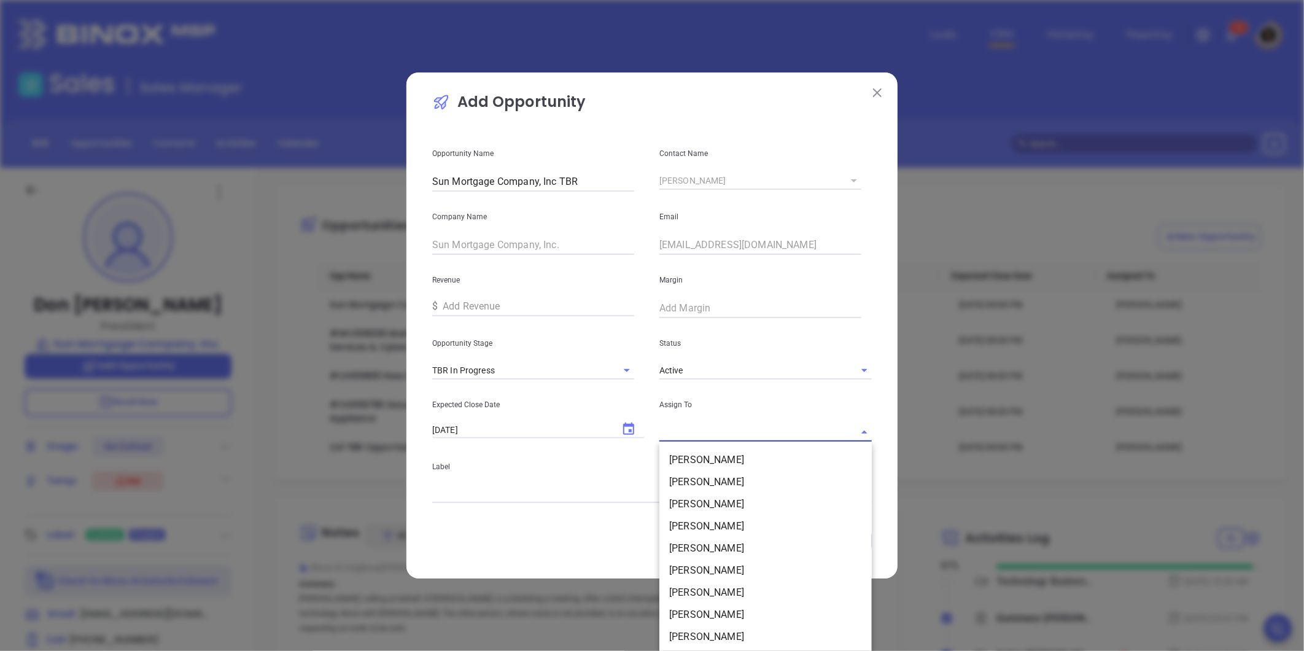
click at [676, 440] on input "text" at bounding box center [748, 432] width 178 height 18
click at [730, 533] on li "[PERSON_NAME]" at bounding box center [765, 526] width 212 height 22
type input "[PERSON_NAME]"
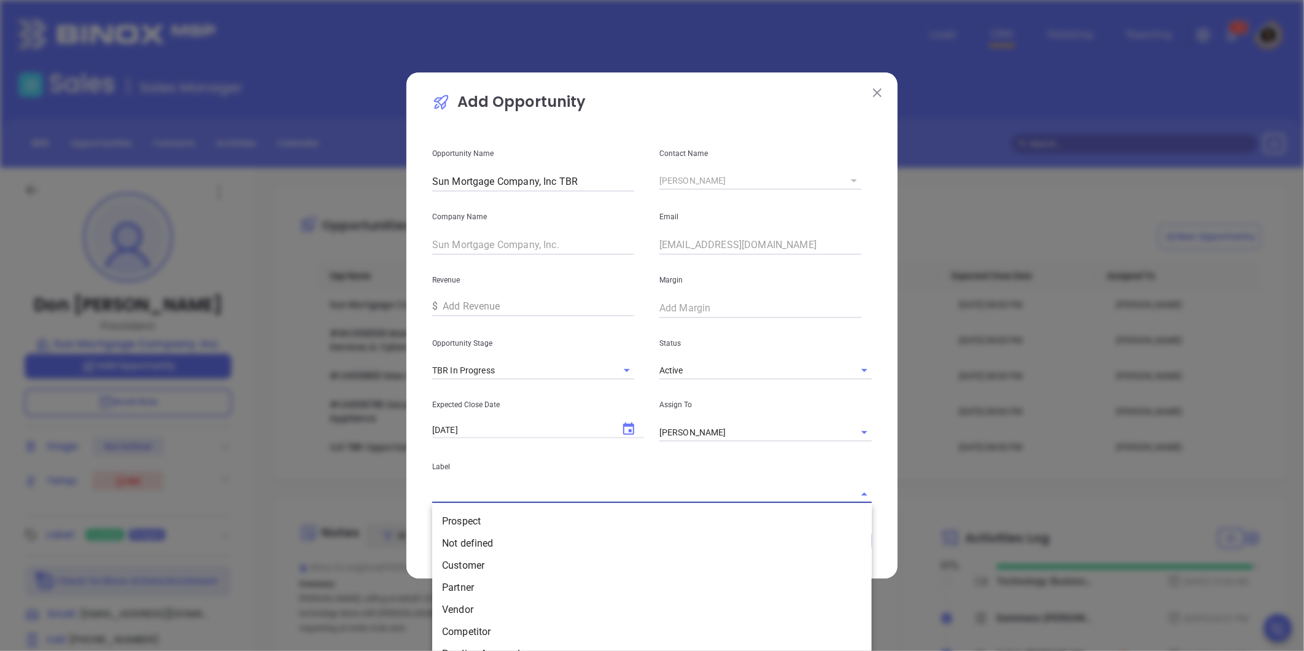
click at [709, 496] on input "text" at bounding box center [634, 494] width 405 height 18
click at [499, 564] on li "Customer" at bounding box center [652, 565] width 440 height 22
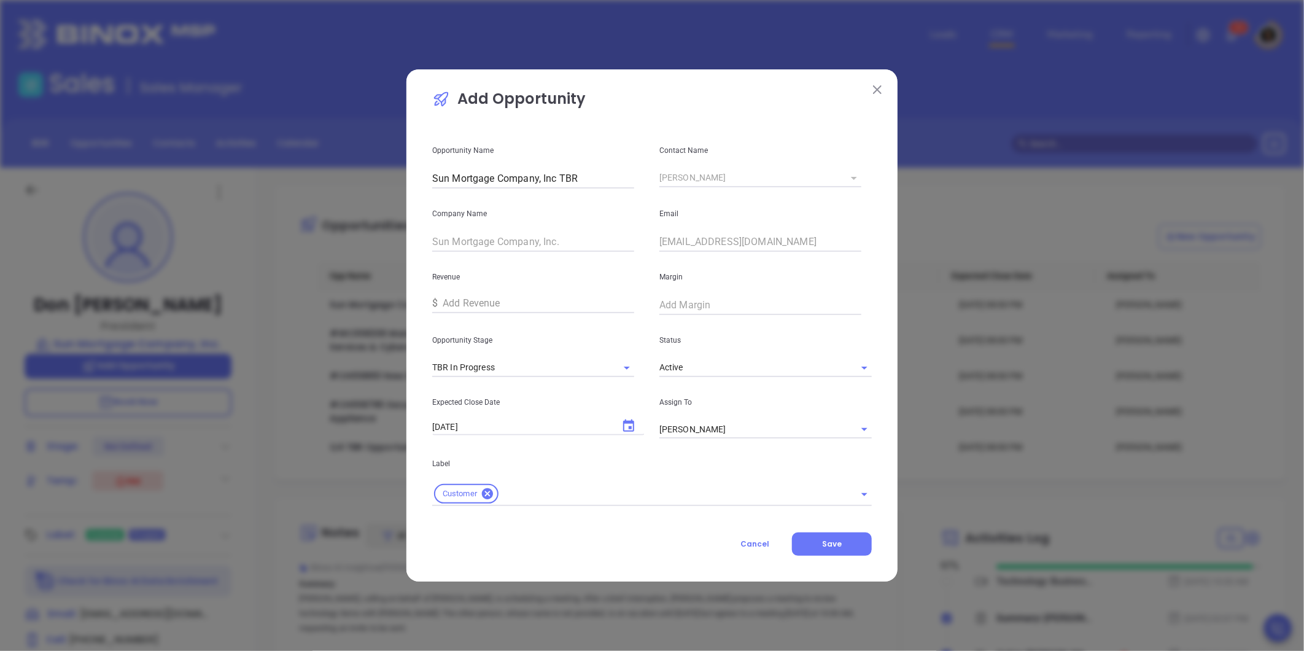
click at [494, 542] on div "Cancel Save" at bounding box center [652, 543] width 440 height 23
click at [599, 177] on input "Sun Mortgage Company, Inc TBR" at bounding box center [533, 179] width 202 height 20
type input "Sun Mortgage Company, Inc TBR Q4 2025"
click at [647, 206] on div "Company Name Sun Mortgage Company, Inc." at bounding box center [538, 220] width 227 height 63
click at [828, 543] on span "Save" at bounding box center [832, 544] width 20 height 10
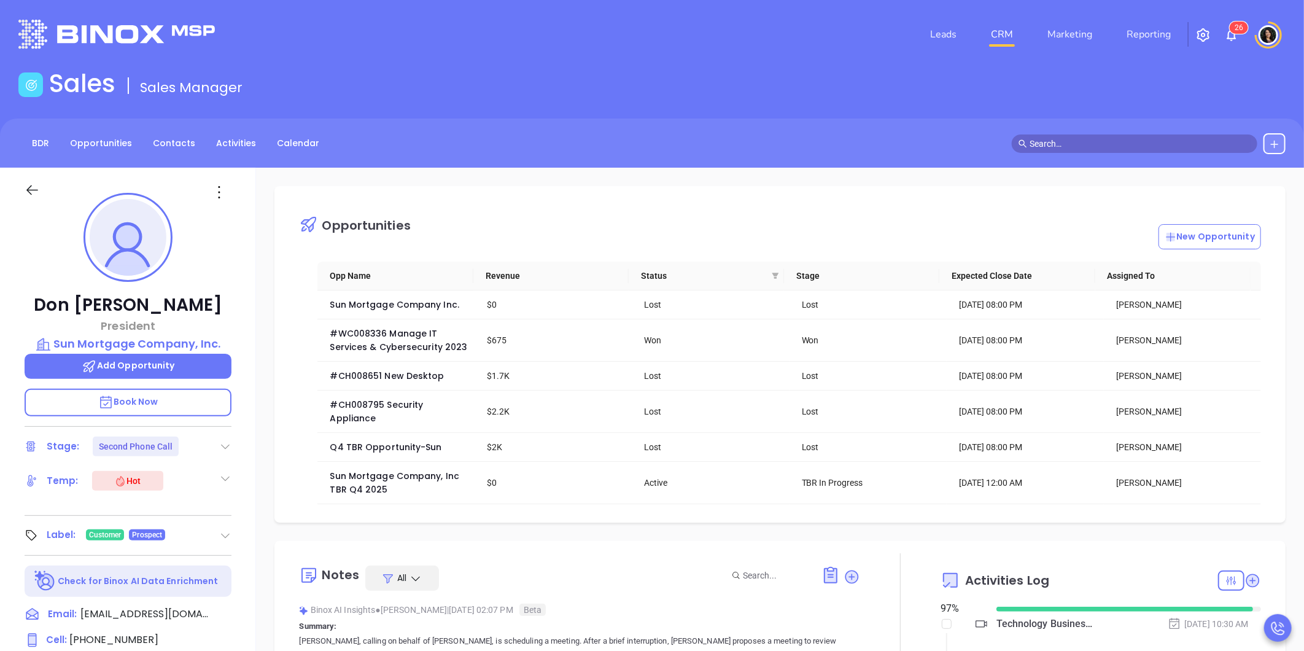
click at [843, 5] on header "Leads CRM Marketing Reporting 2 6 Financial Leads Leads" at bounding box center [651, 34] width 1267 height 69
click at [354, 488] on div "Sun Mortgage Company, Inc TBR Q4 2025" at bounding box center [400, 482] width 140 height 27
click at [359, 483] on span "Sun Mortgage Company, Inc TBR Q4 2025" at bounding box center [396, 483] width 132 height 26
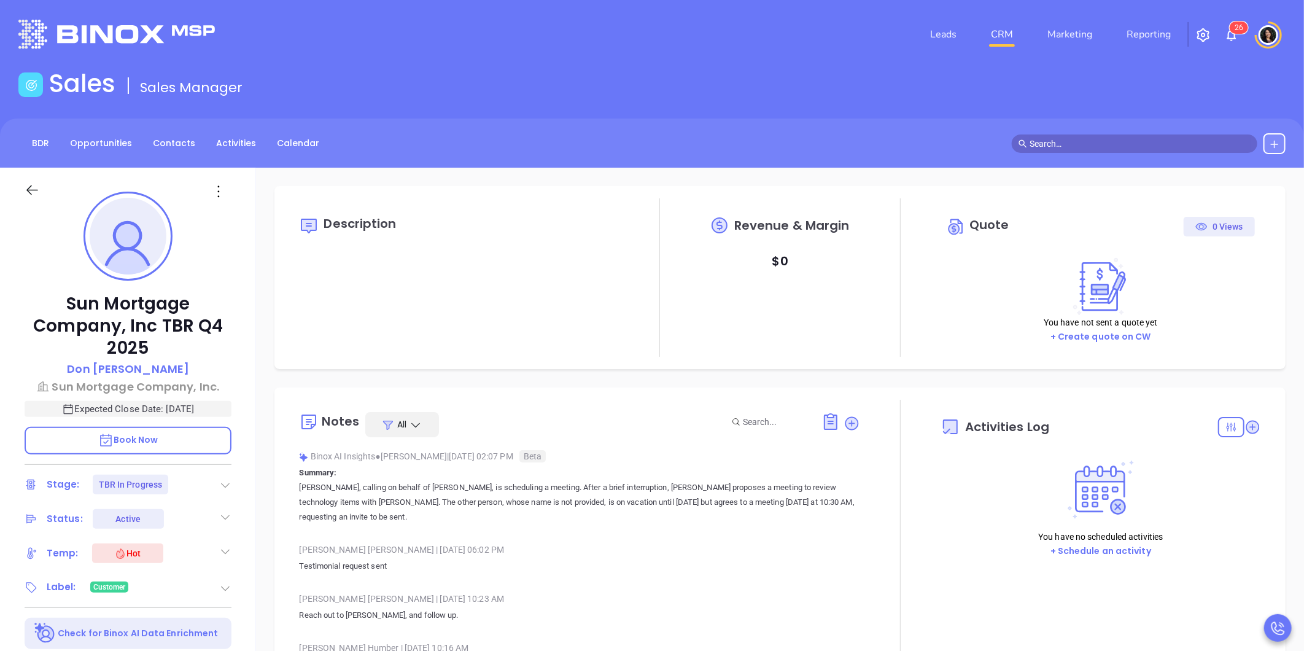
type input "[DATE]"
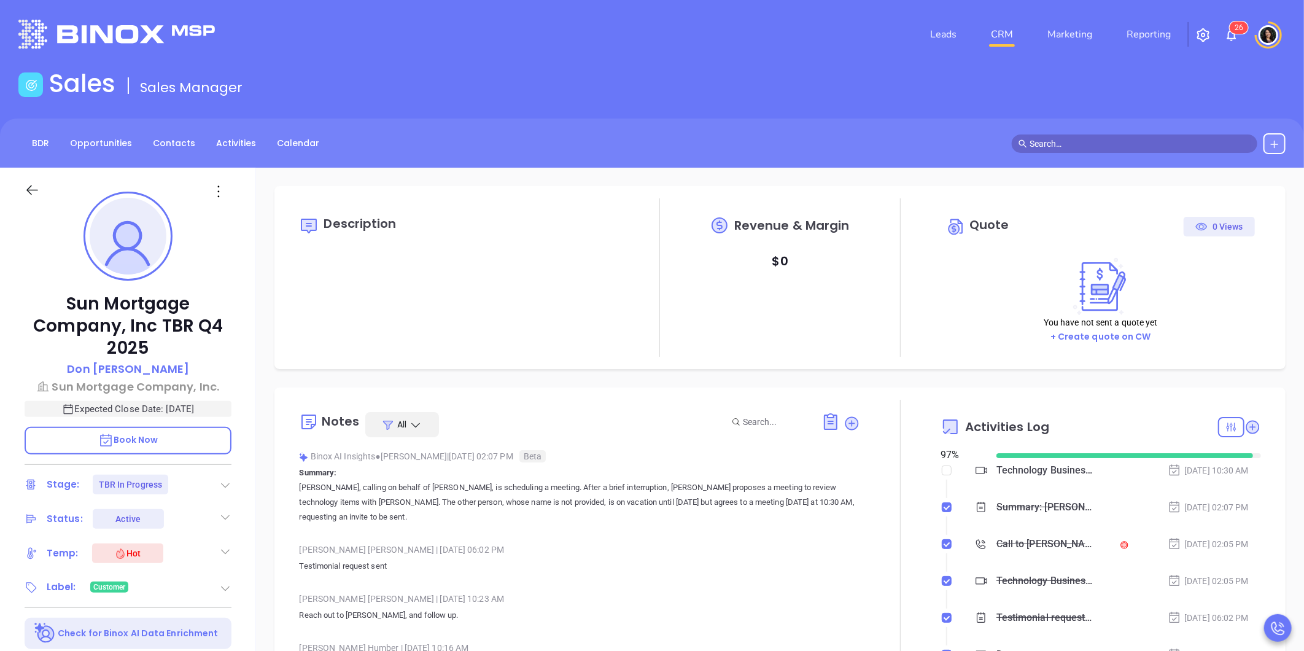
scroll to position [250, 0]
type input "[PERSON_NAME]"
click at [1087, 148] on input "text" at bounding box center [1140, 144] width 221 height 14
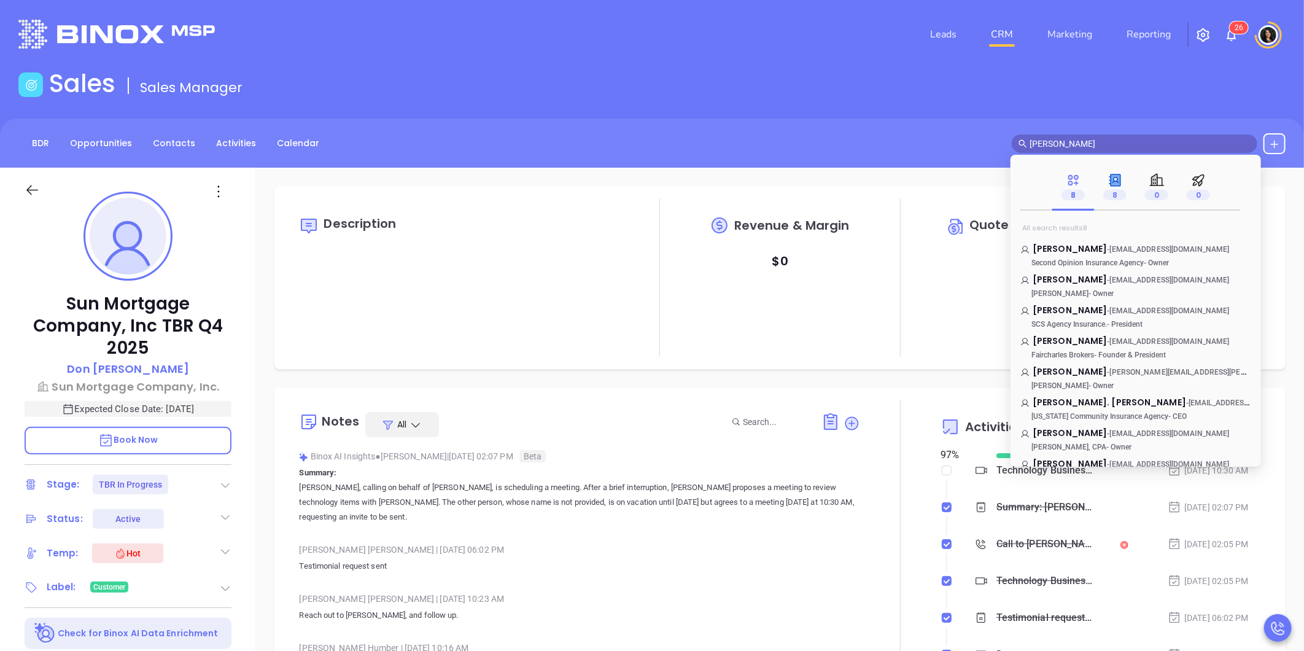
click at [1114, 182] on icon at bounding box center [1115, 180] width 15 height 15
click at [1067, 145] on input "charles riell" at bounding box center [1140, 144] width 221 height 14
click at [1081, 140] on input "charles riell" at bounding box center [1140, 144] width 221 height 14
click at [1071, 142] on input "charles riell" at bounding box center [1140, 144] width 221 height 14
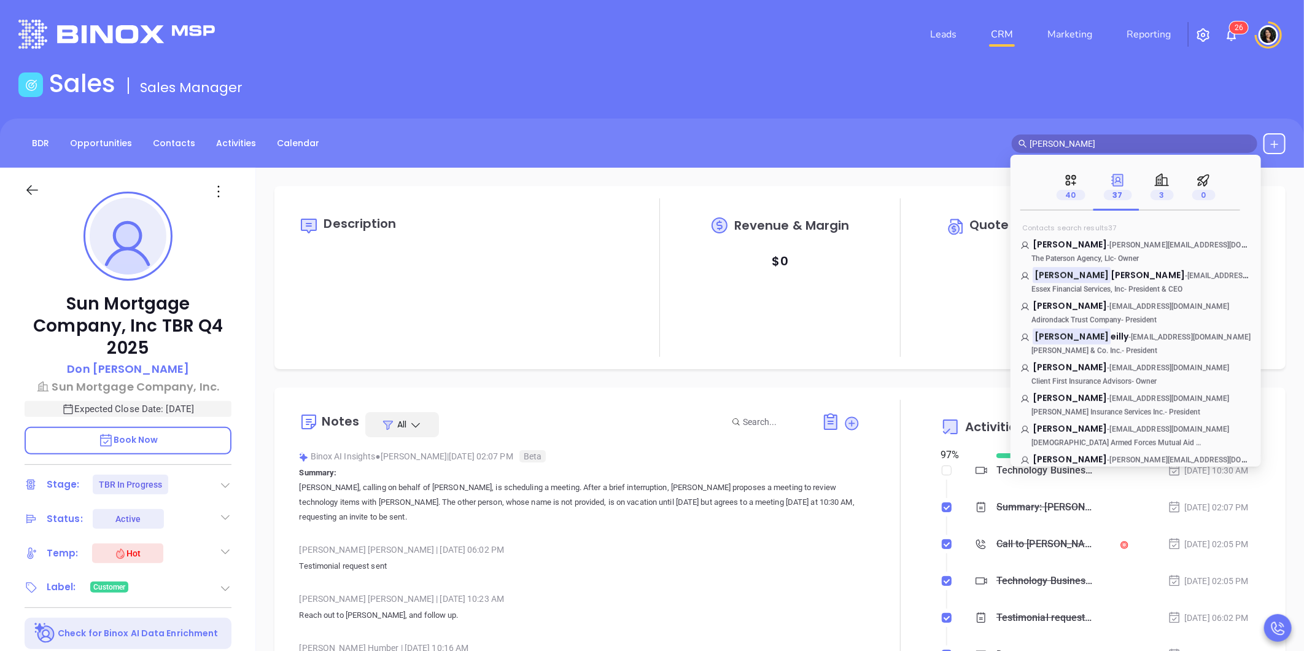
scroll to position [545, 0]
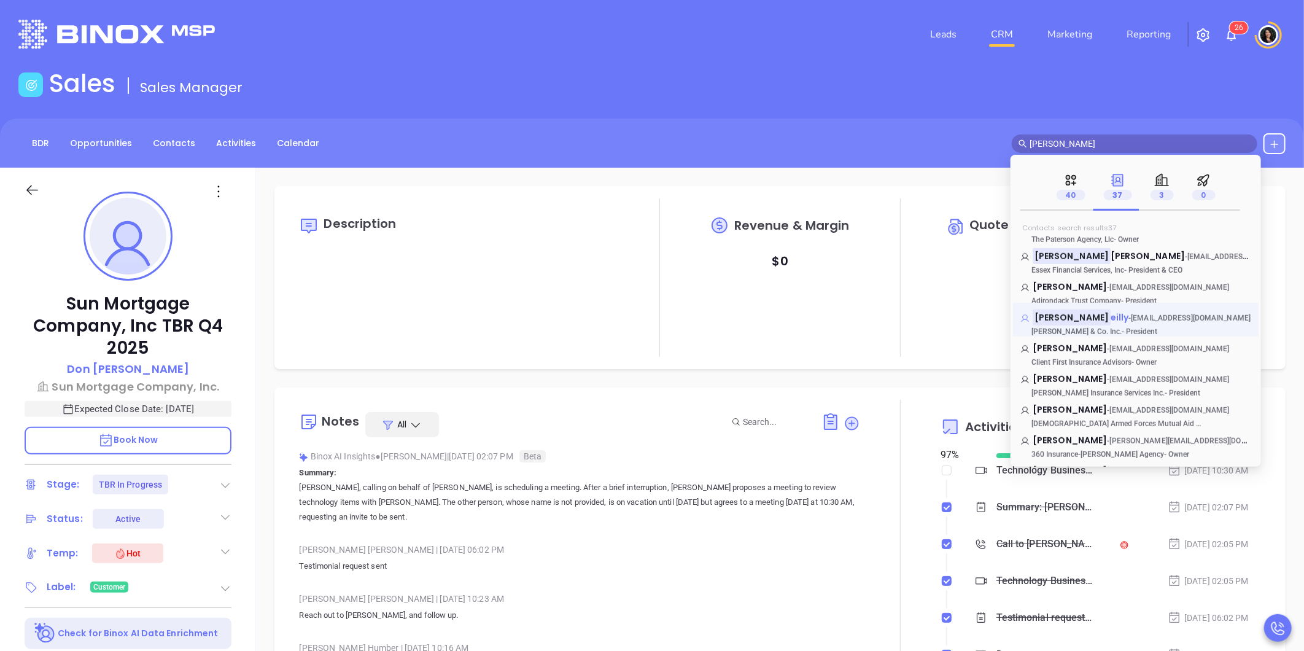
type input "charles r"
click at [1131, 322] on span "creilly@reillyandco.com" at bounding box center [1191, 318] width 120 height 9
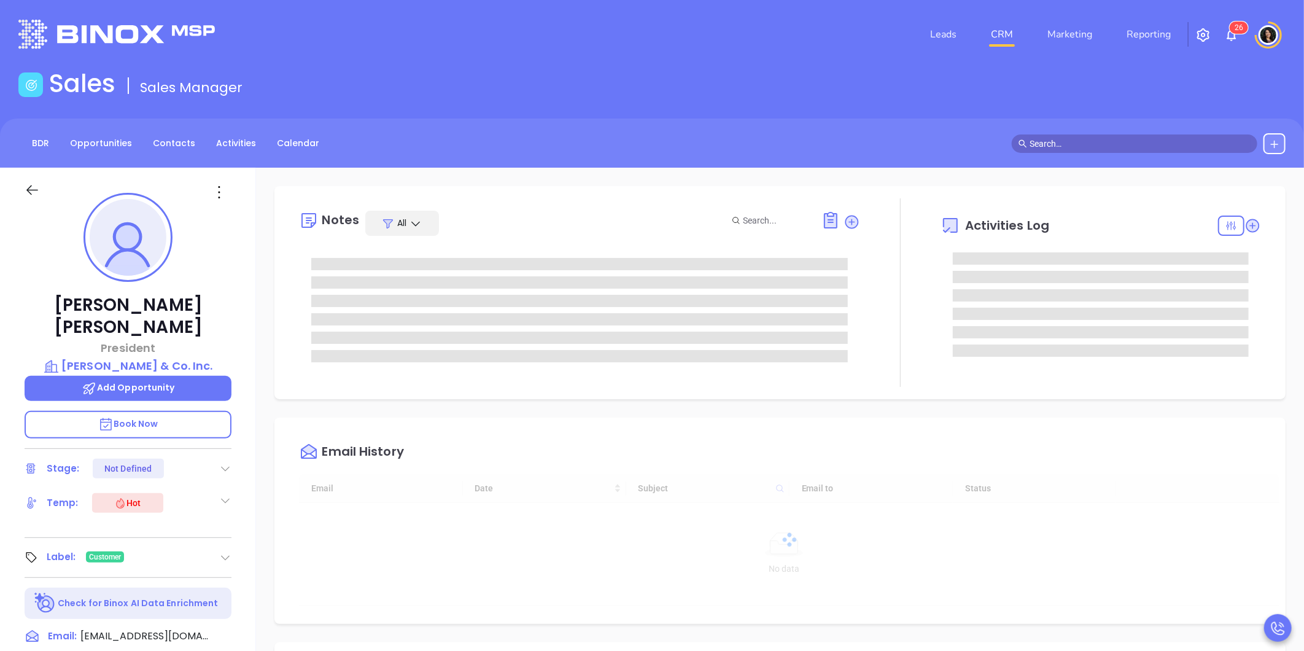
type input "[DATE]"
type input "[PERSON_NAME]"
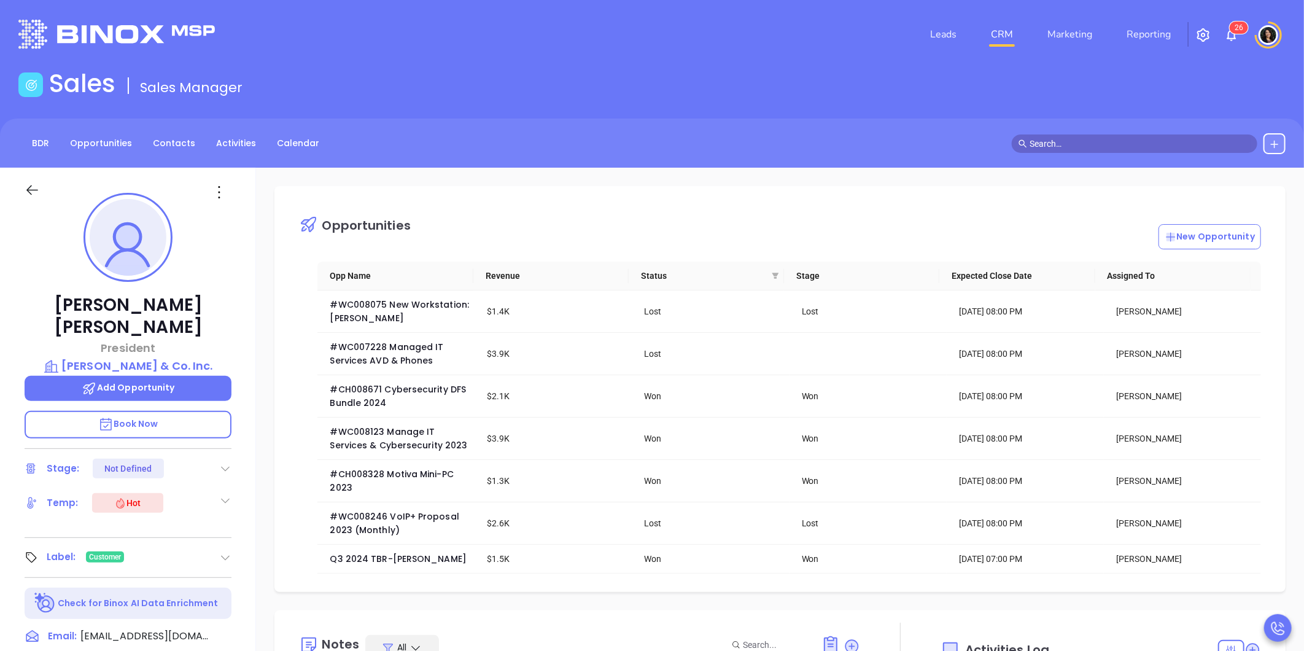
click at [1126, 97] on div "Sales Sales Manager" at bounding box center [652, 86] width 1282 height 34
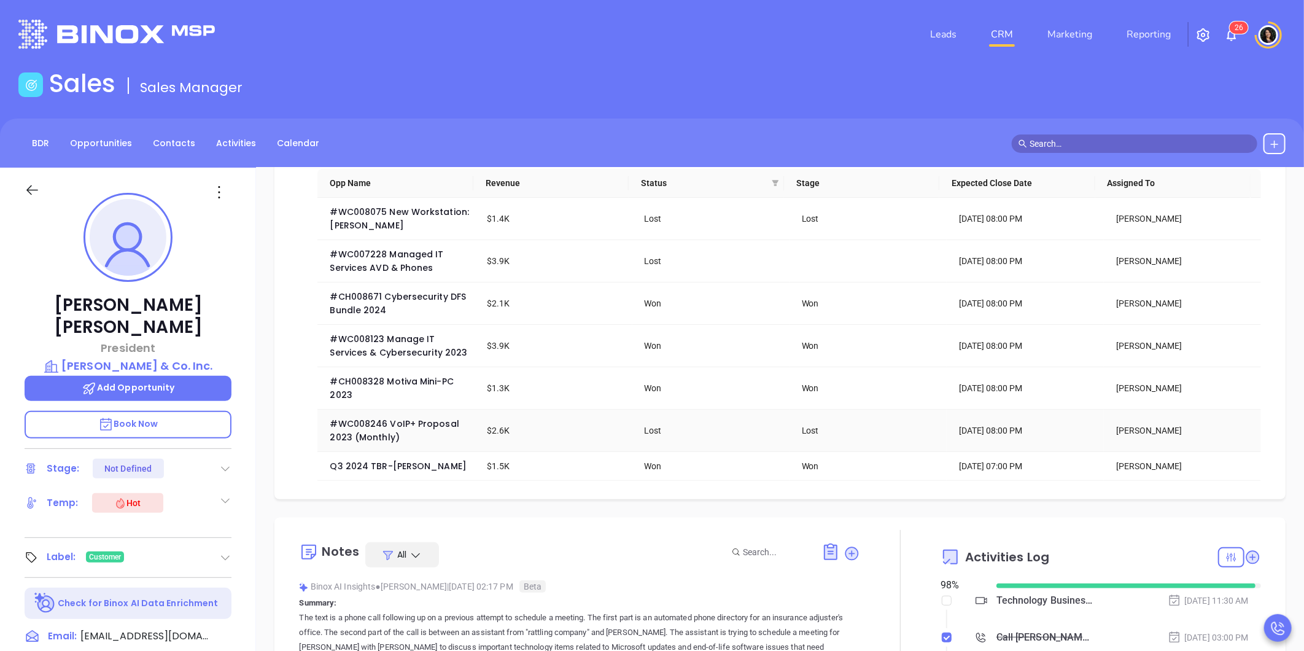
scroll to position [68, 0]
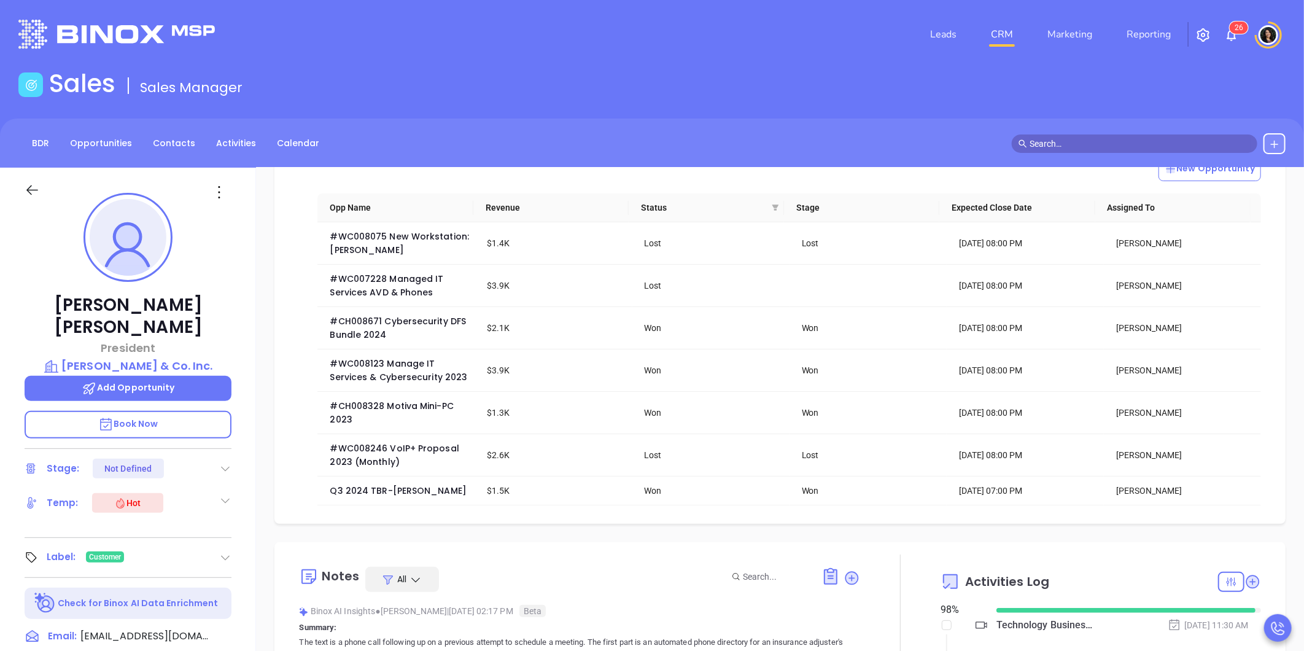
click at [179, 376] on p "Add Opportunity" at bounding box center [128, 388] width 207 height 25
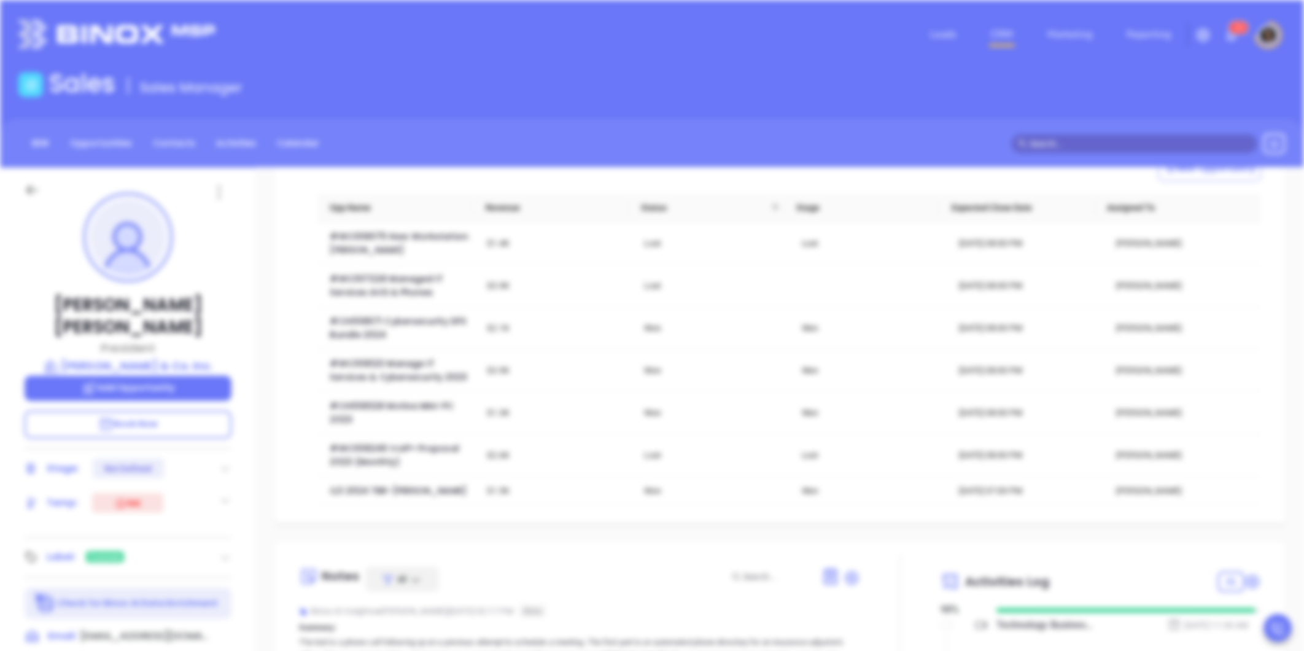
type input "Charles Reilly"
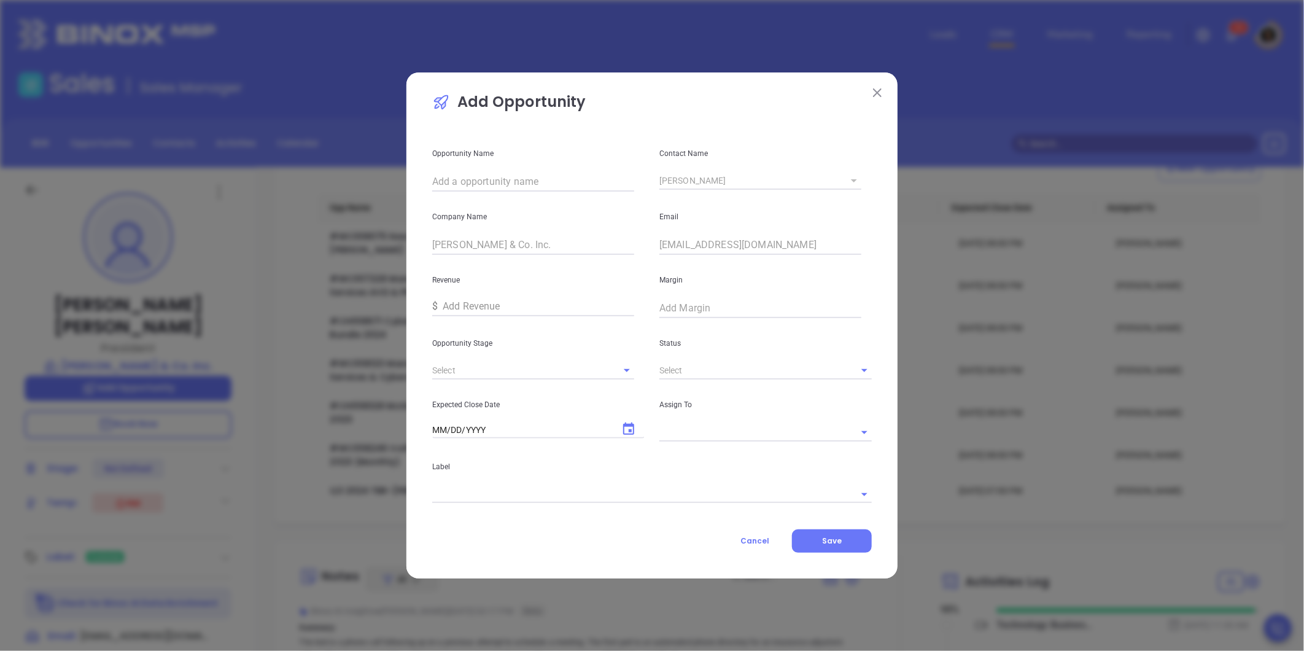
click at [418, 246] on div "Add Opportunity Opportunity Name Contact Name Charles Reilly Company Name Edwar…" at bounding box center [652, 325] width 491 height 507
click at [499, 169] on div "Opportunity Name" at bounding box center [538, 159] width 227 height 63
click at [499, 182] on input "text" at bounding box center [533, 182] width 202 height 20
paste input "Edward R Reilly & Co. Inc."
type input "Edward R Reilly & Co. Inc TBR Q4 2025"
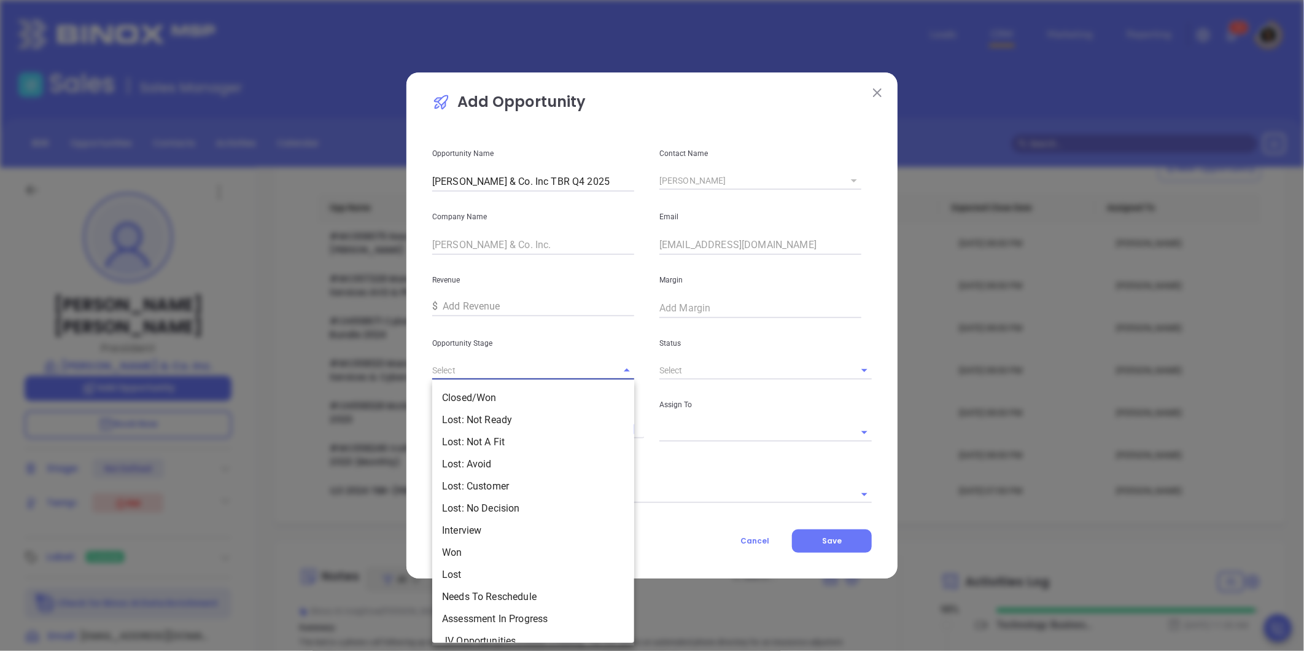
click at [553, 372] on input "text" at bounding box center [516, 371] width 168 height 18
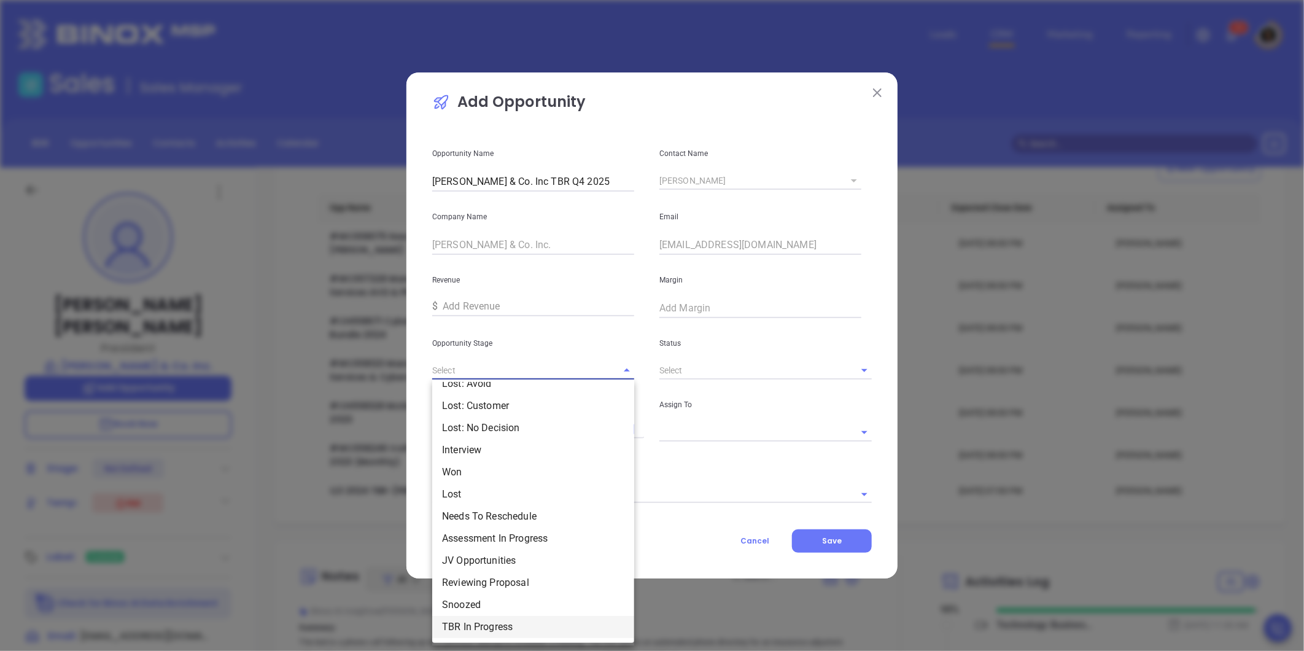
click at [508, 627] on li "TBR In Progress" at bounding box center [533, 627] width 202 height 22
type input "TBR In Progress"
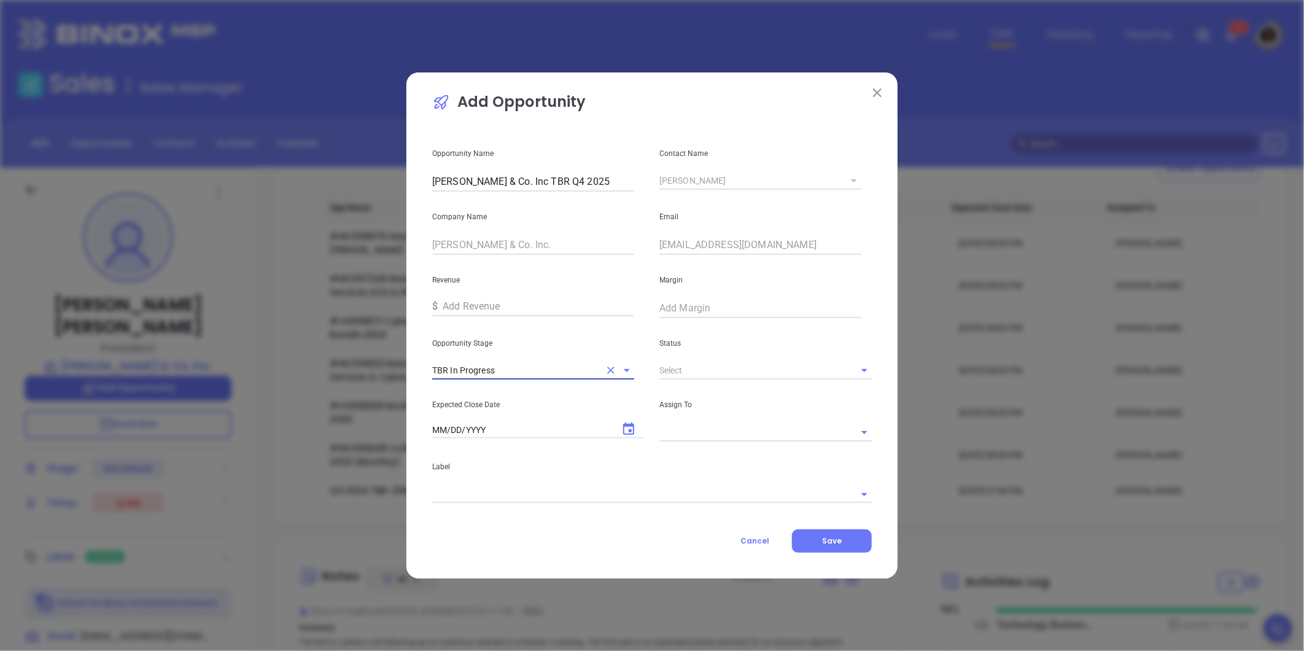
click at [698, 372] on input "text" at bounding box center [748, 371] width 178 height 18
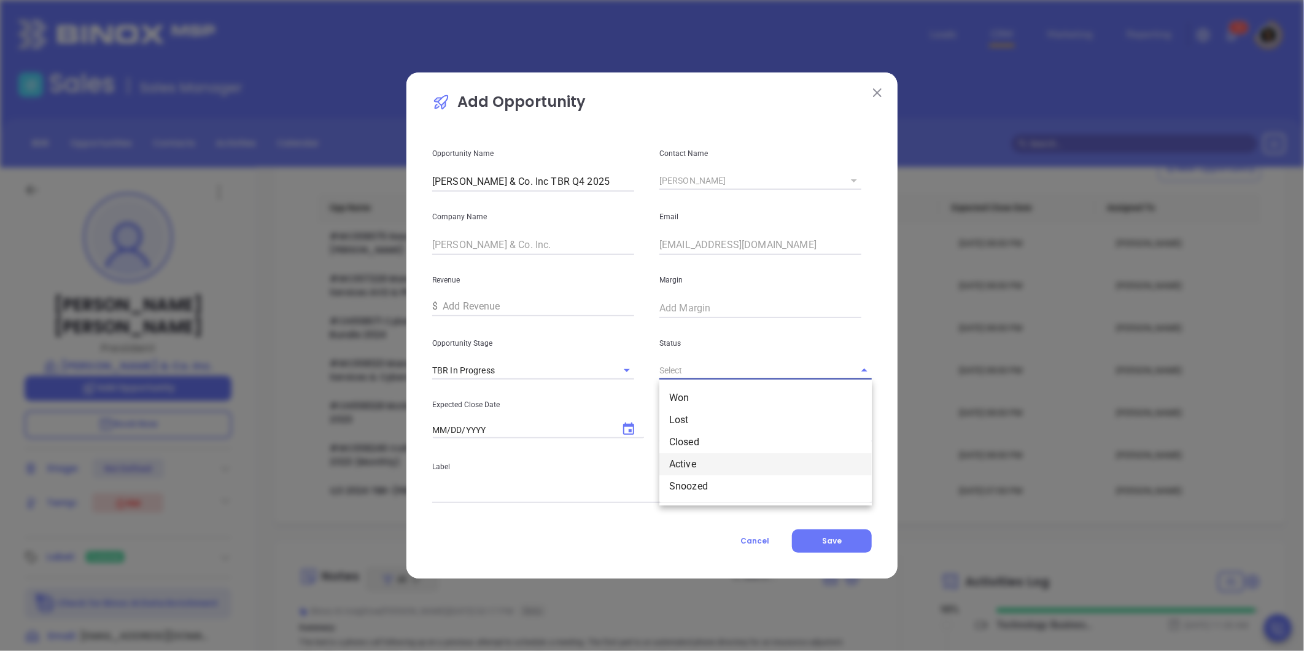
click at [709, 465] on li "Active" at bounding box center [765, 464] width 212 height 22
type input "Active"
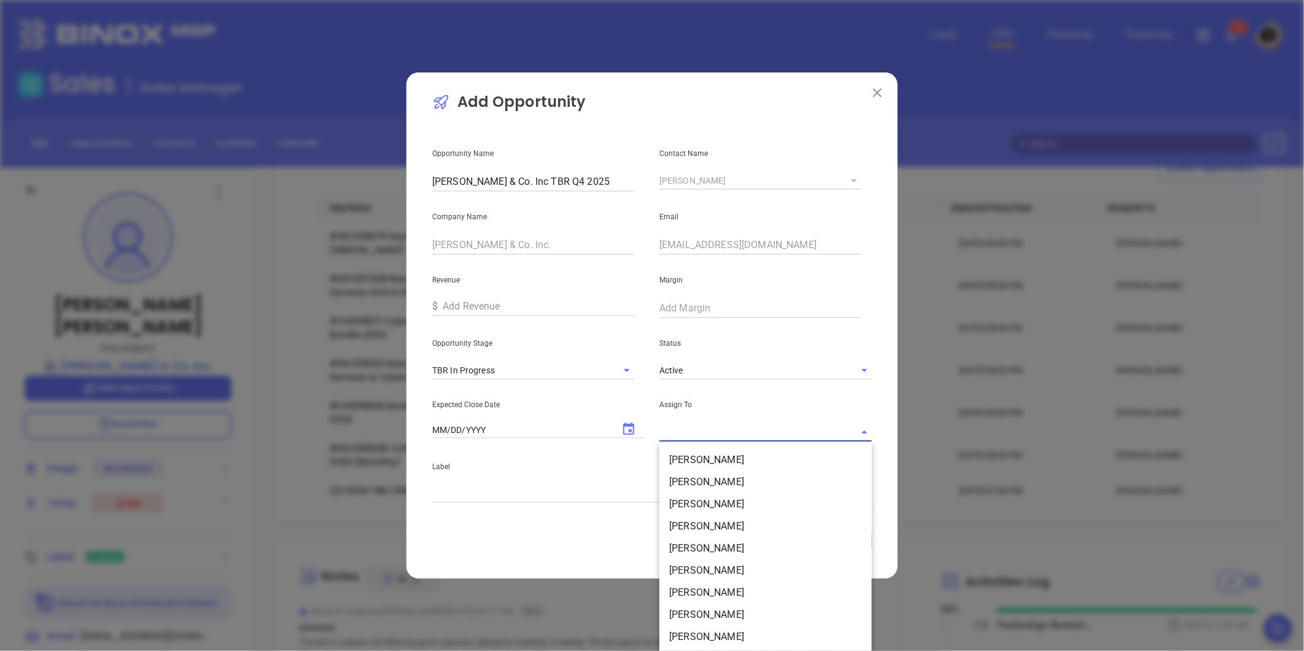
click at [707, 432] on input "text" at bounding box center [748, 432] width 178 height 18
click at [709, 526] on li "[PERSON_NAME]" at bounding box center [765, 526] width 212 height 22
type input "[PERSON_NAME]"
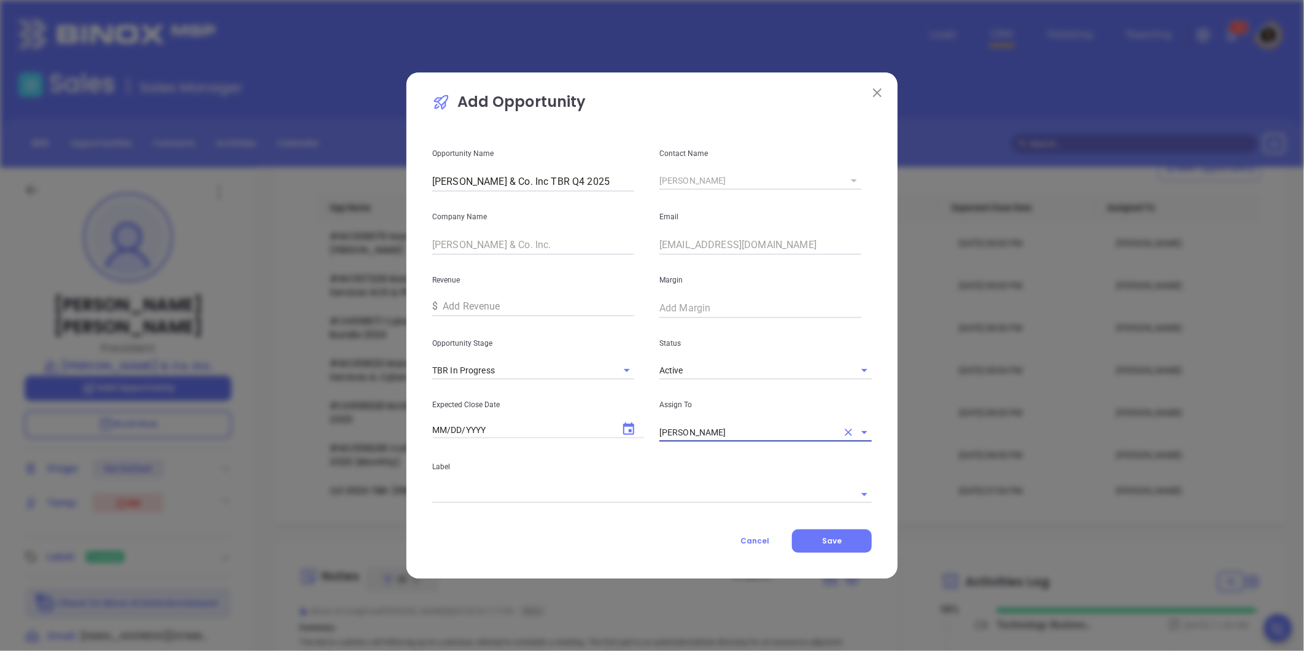
click at [621, 432] on button "Choose date" at bounding box center [628, 428] width 29 height 29
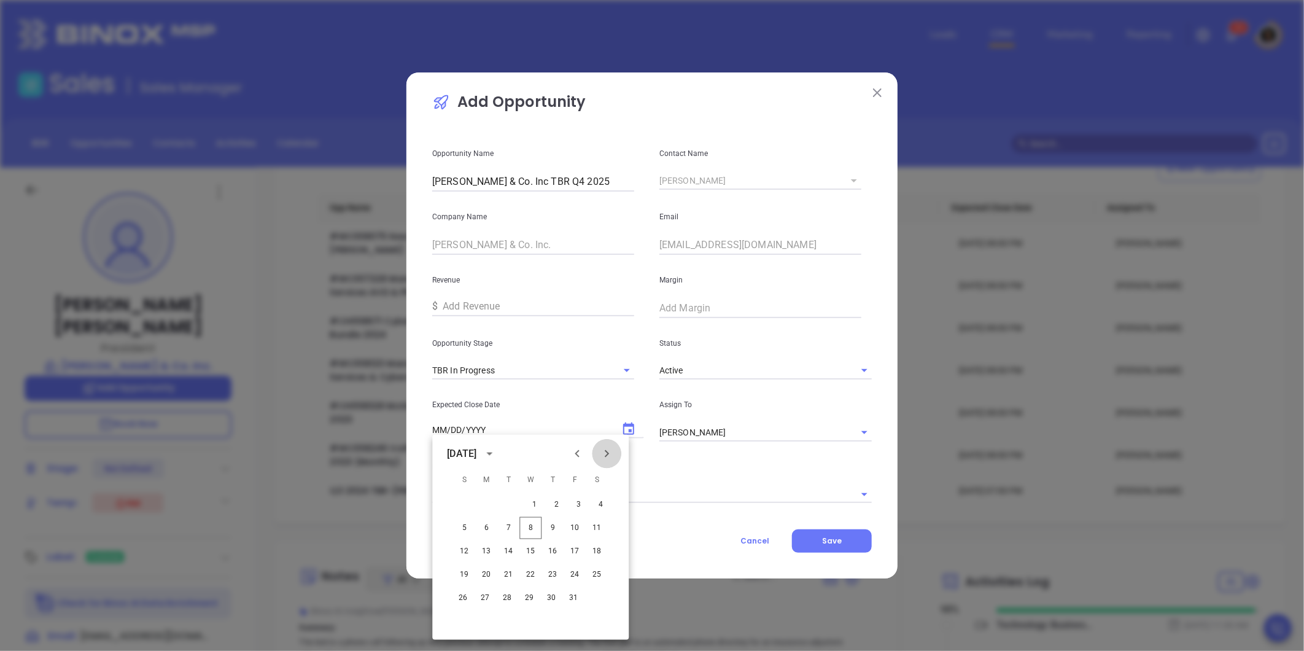
click at [610, 445] on button "Next month" at bounding box center [606, 453] width 29 height 29
click at [532, 598] on button "26" at bounding box center [530, 598] width 22 height 22
type input "11/26/2025"
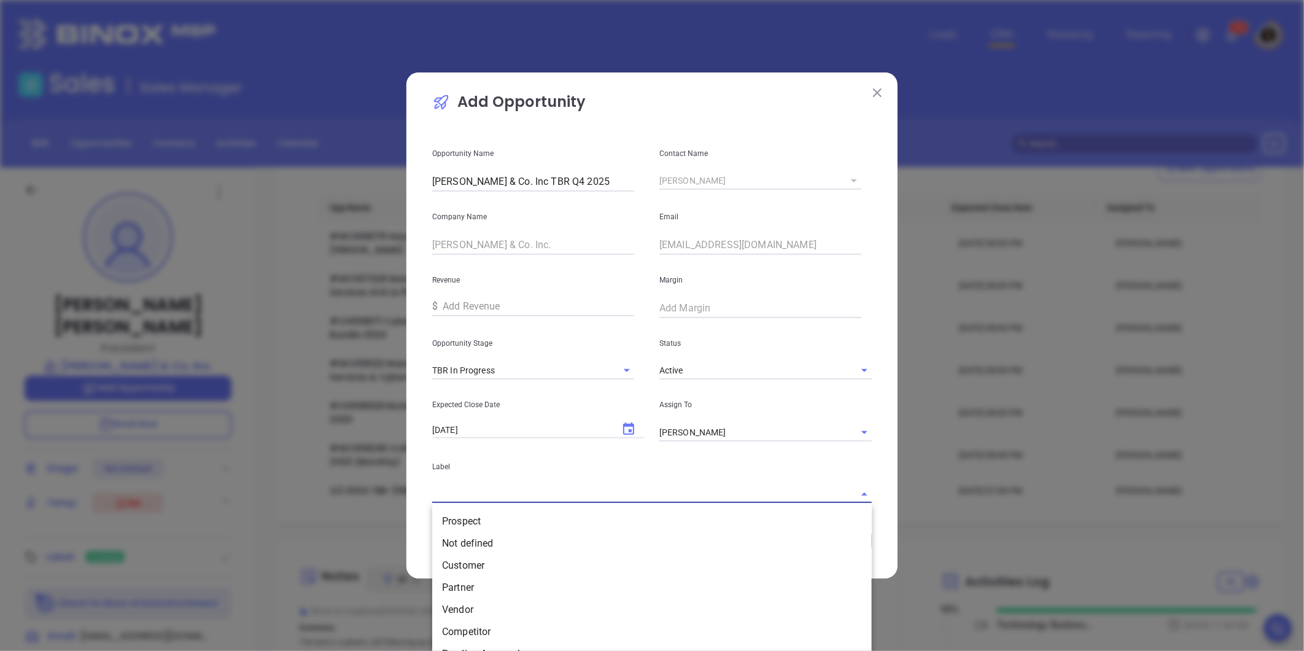
click at [490, 494] on input "text" at bounding box center [634, 494] width 405 height 18
click at [496, 567] on li "Customer" at bounding box center [652, 565] width 440 height 22
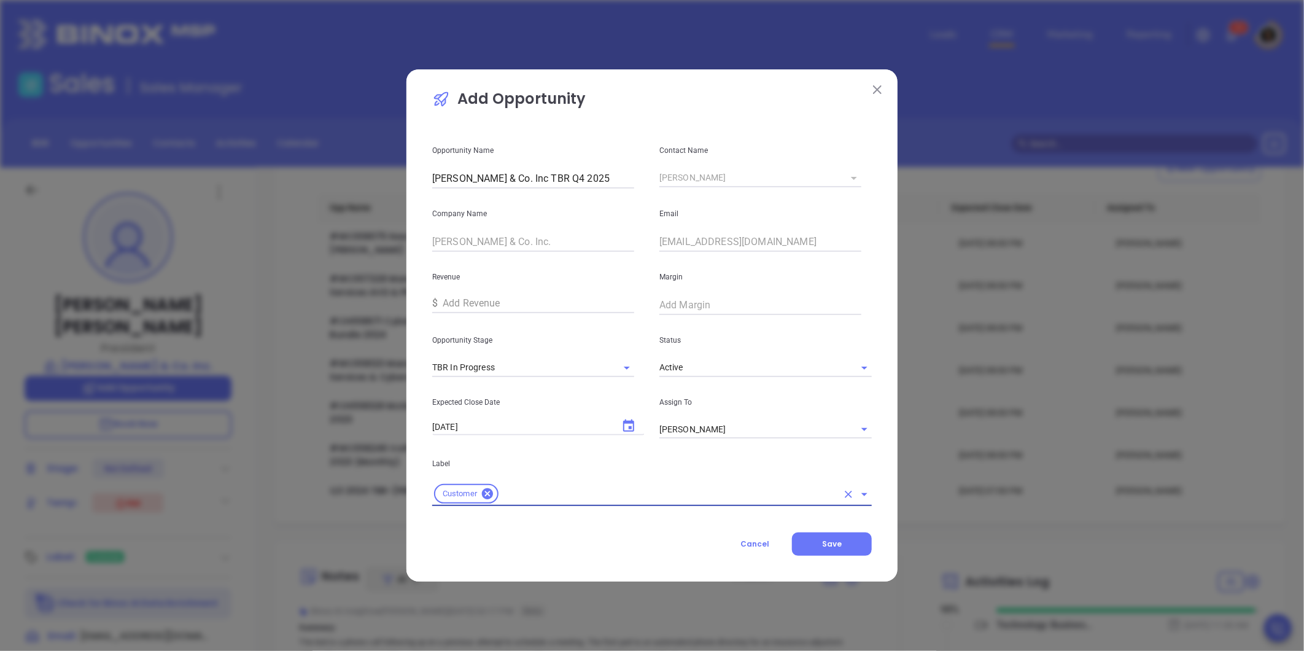
click at [497, 539] on div "Cancel Save" at bounding box center [652, 543] width 440 height 23
click at [833, 535] on button "Save" at bounding box center [832, 543] width 80 height 23
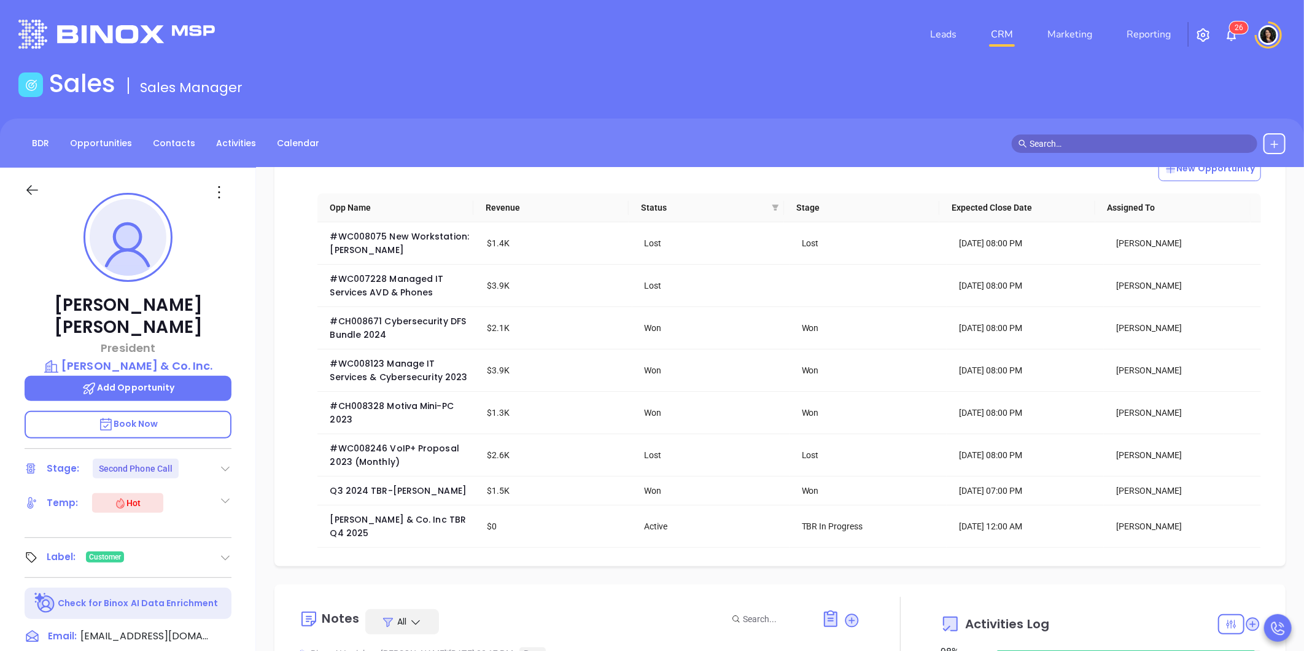
click at [1126, 89] on div "Sales Sales Manager" at bounding box center [652, 86] width 1282 height 34
click at [411, 527] on span "Edward R Reilly & Co. Inc TBR Q4 2025" at bounding box center [399, 526] width 139 height 26
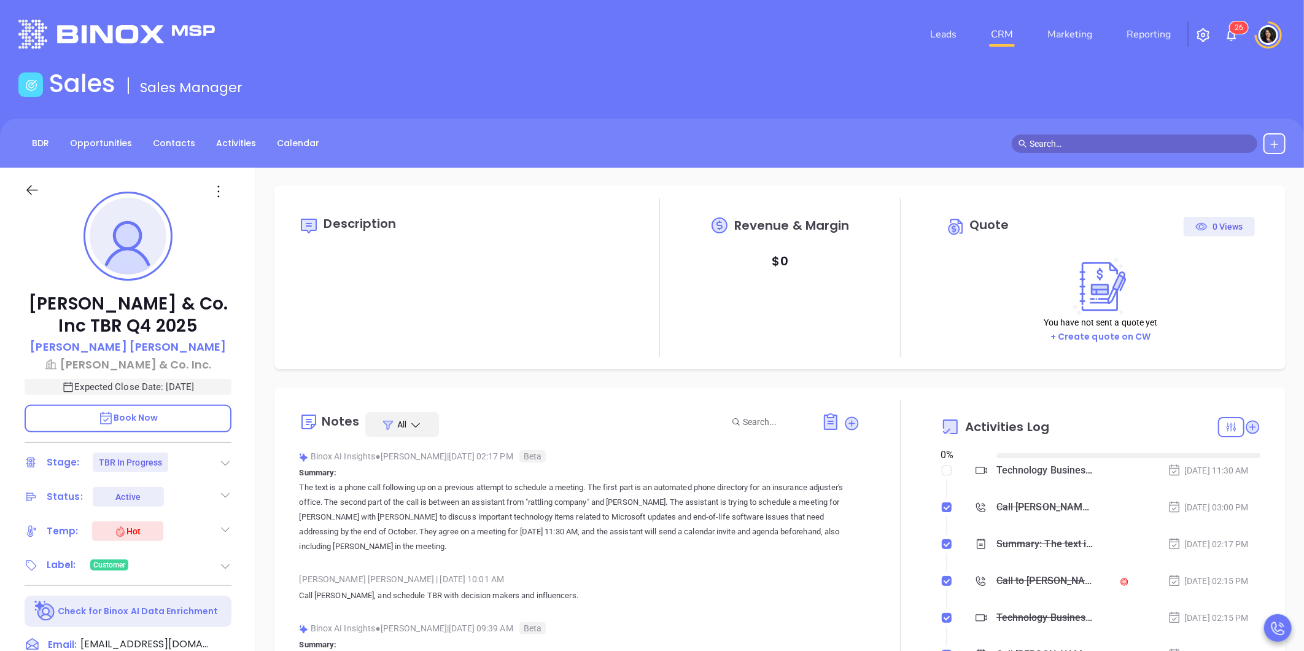
type input "[DATE]"
click at [1021, 469] on div "Technology Business Review Zoom with Walter" at bounding box center [1046, 470] width 98 height 18
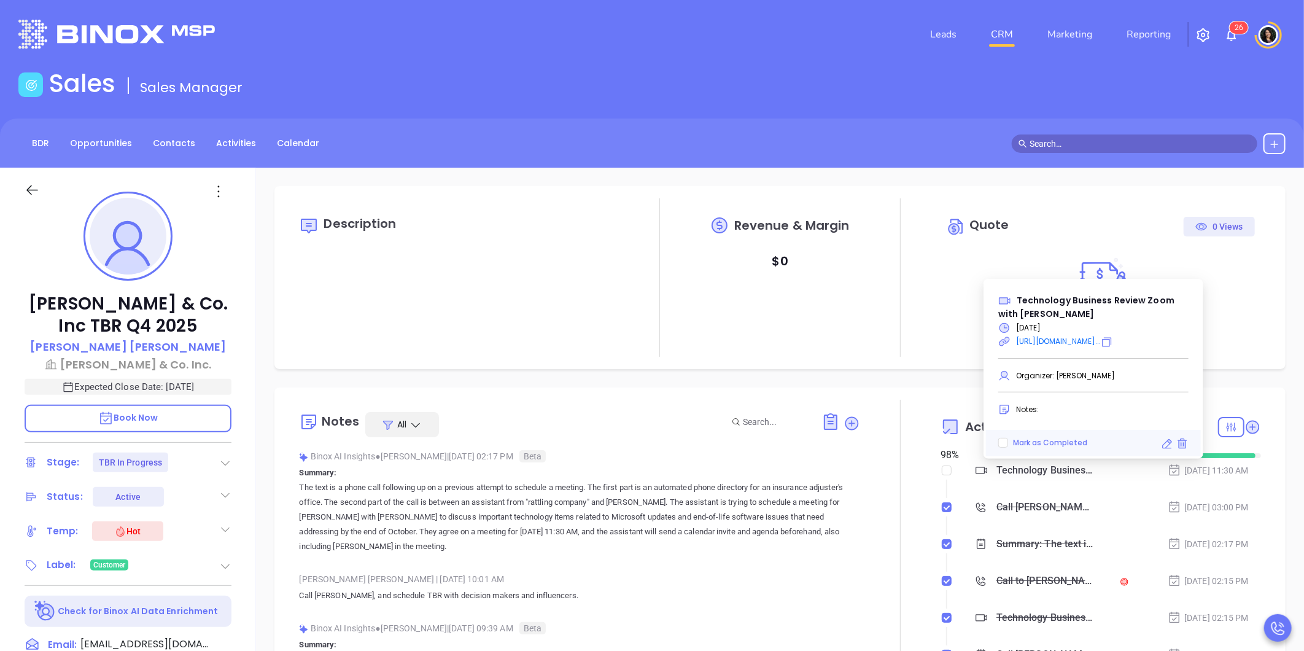
type input "[PERSON_NAME]"
click at [1167, 445] on icon at bounding box center [1167, 444] width 12 height 12
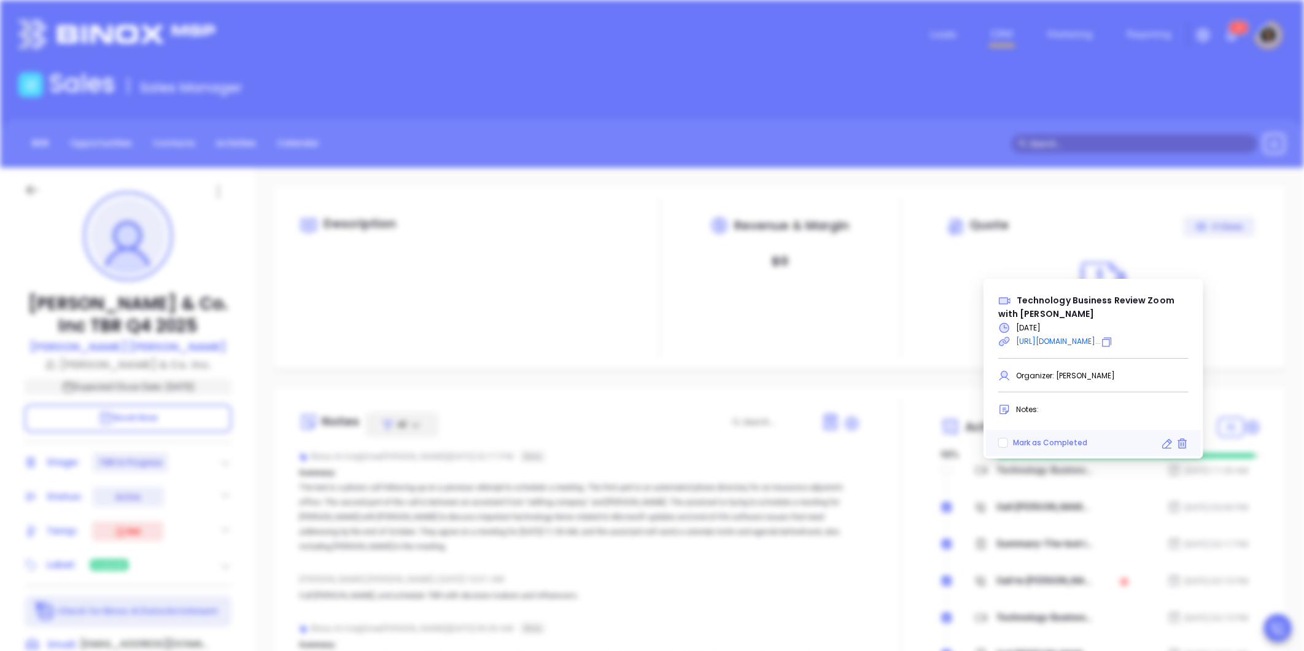
type input "15 minutes before"
type input "10/27/2025"
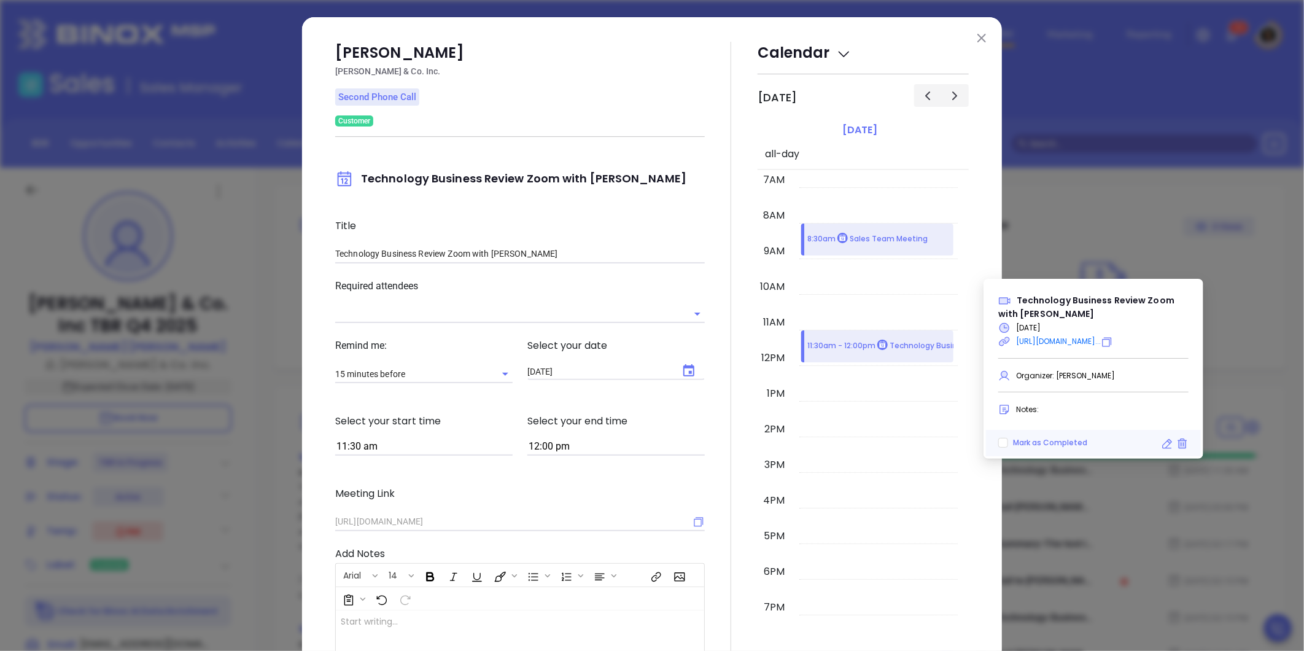
click at [981, 37] on img at bounding box center [982, 38] width 9 height 9
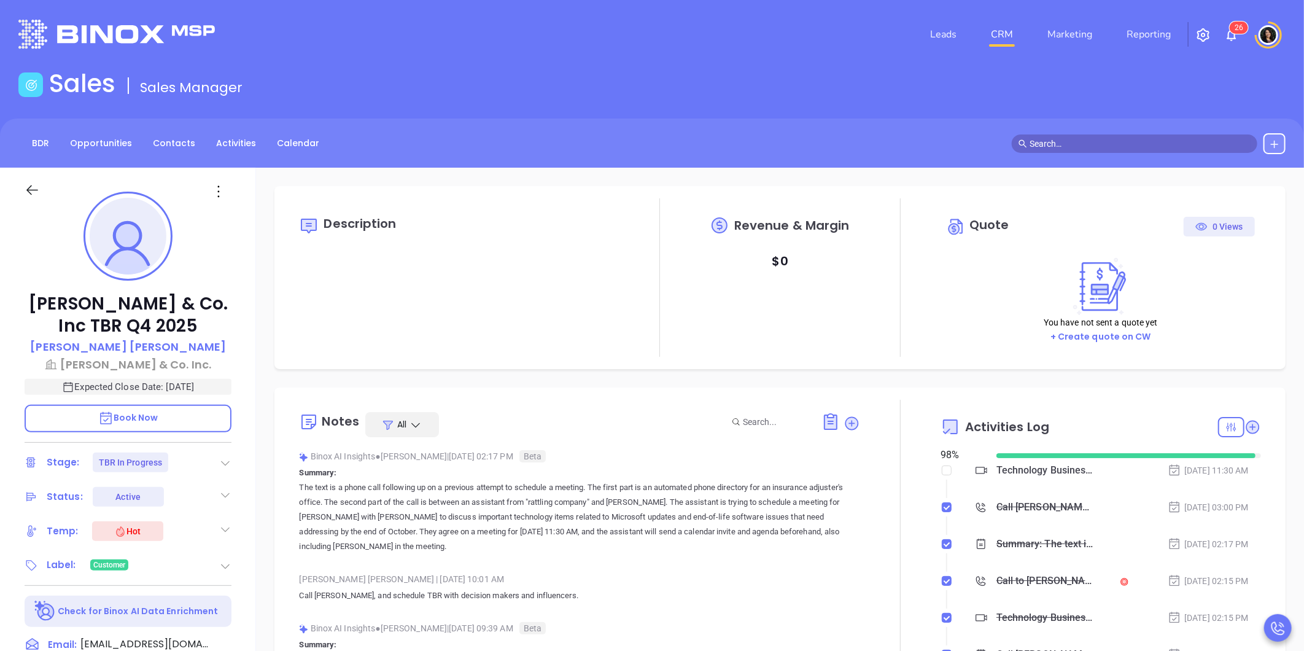
click at [999, 36] on link "CRM" at bounding box center [1002, 34] width 32 height 25
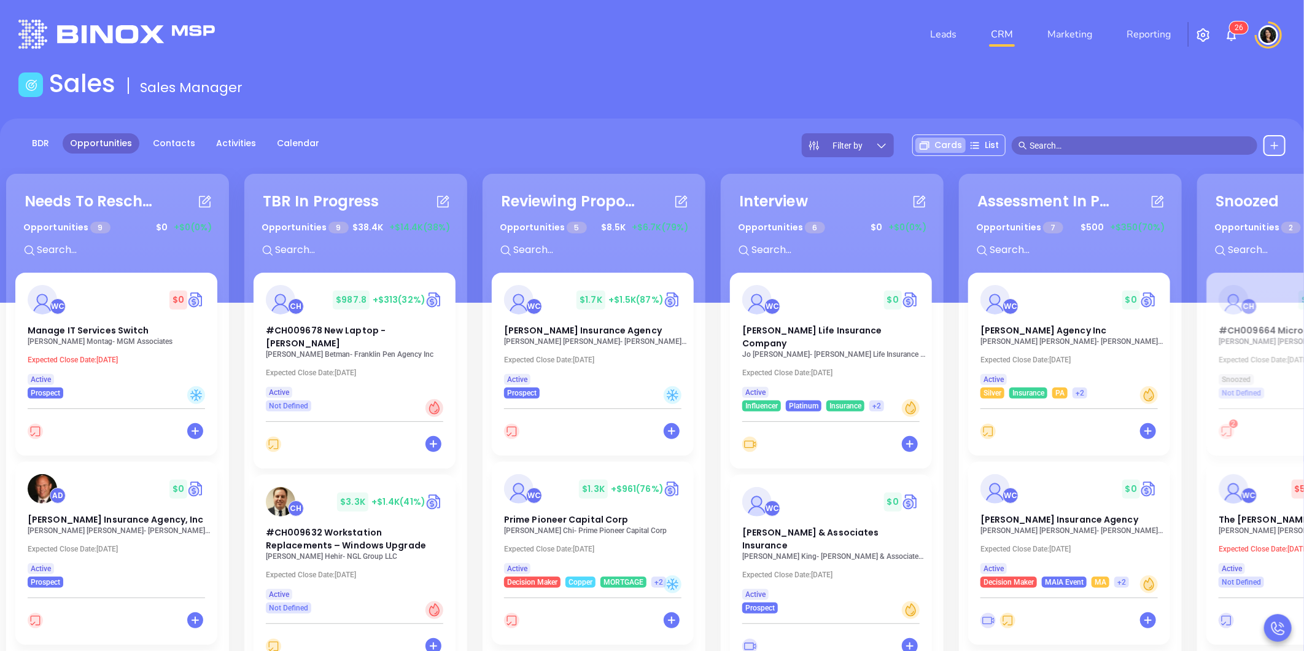
click at [496, 14] on div "Leads CRM Marketing Reporting 2 6" at bounding box center [865, 34] width 855 height 44
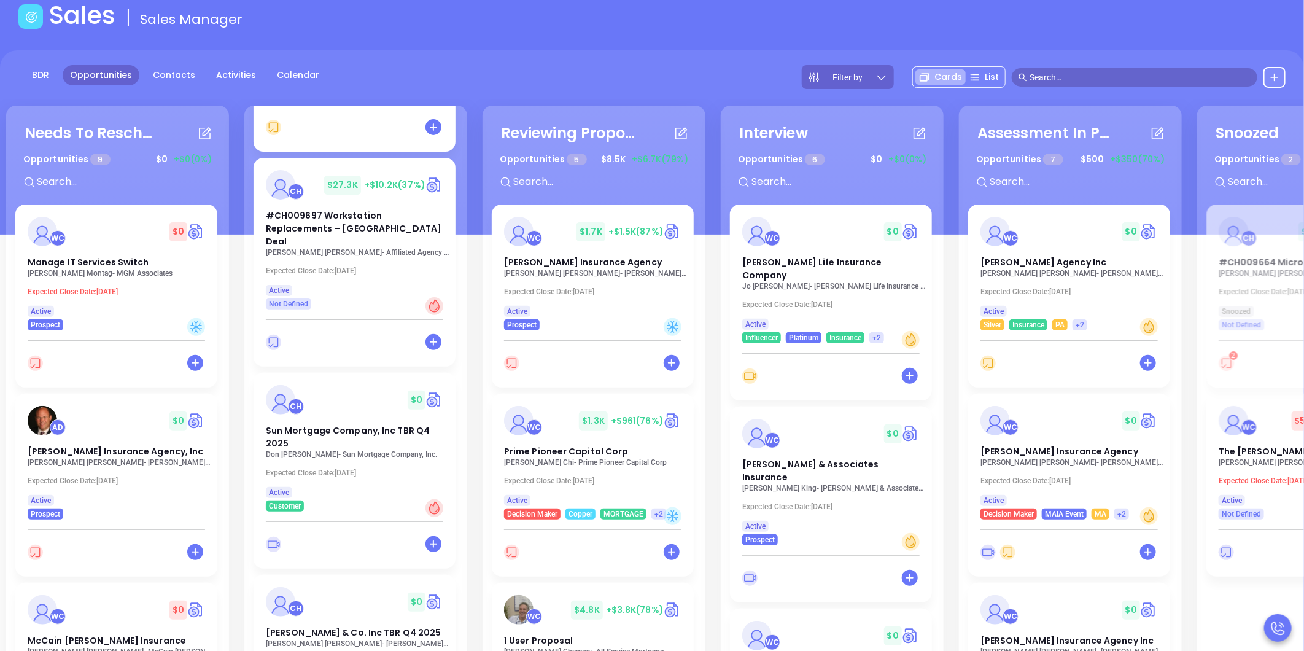
scroll to position [168, 0]
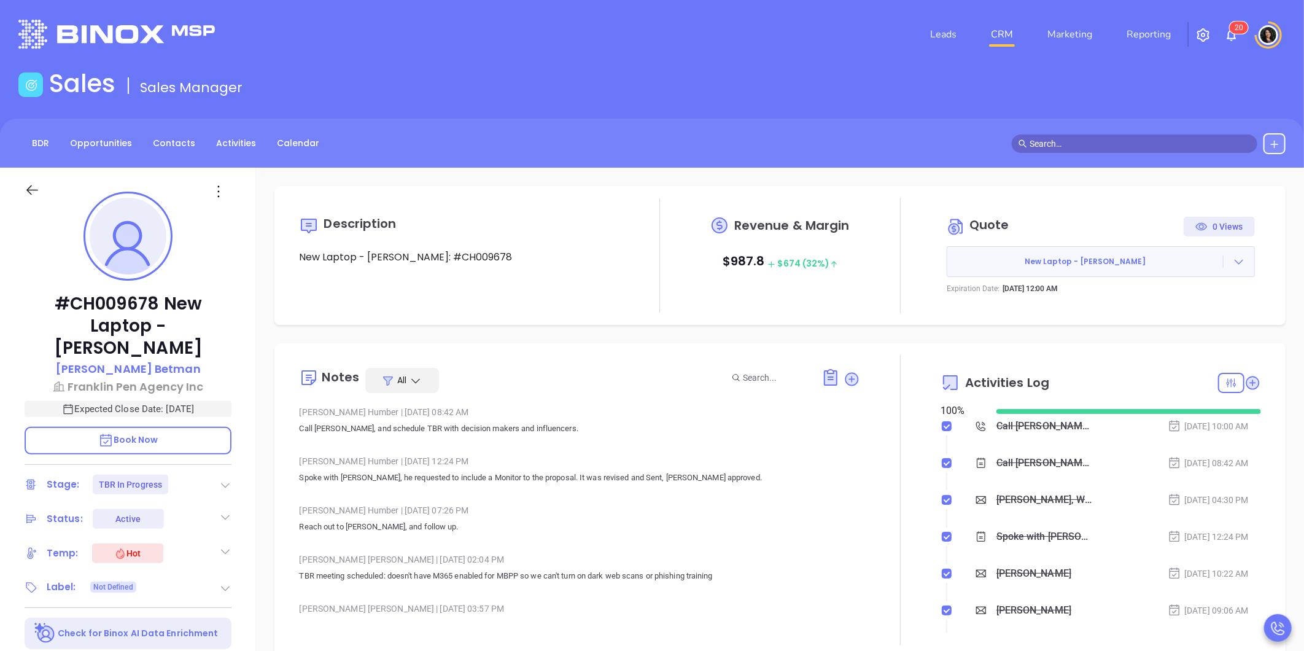
type input "[PERSON_NAME]"
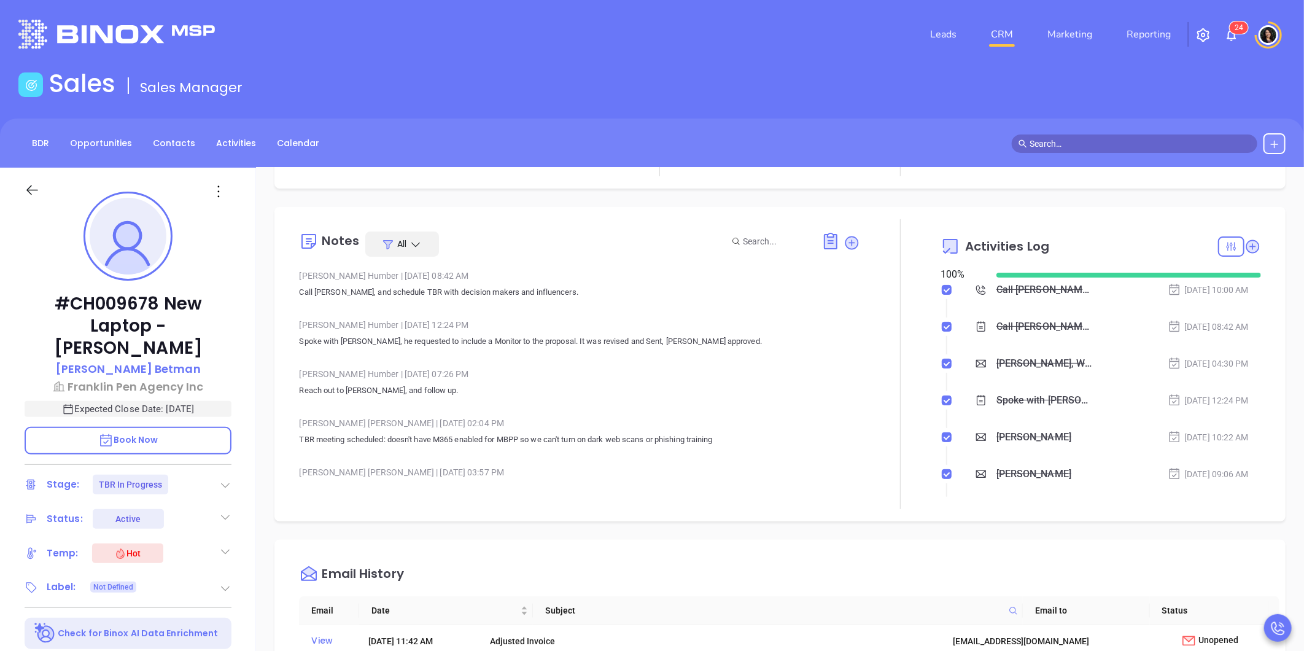
scroll to position [68, 0]
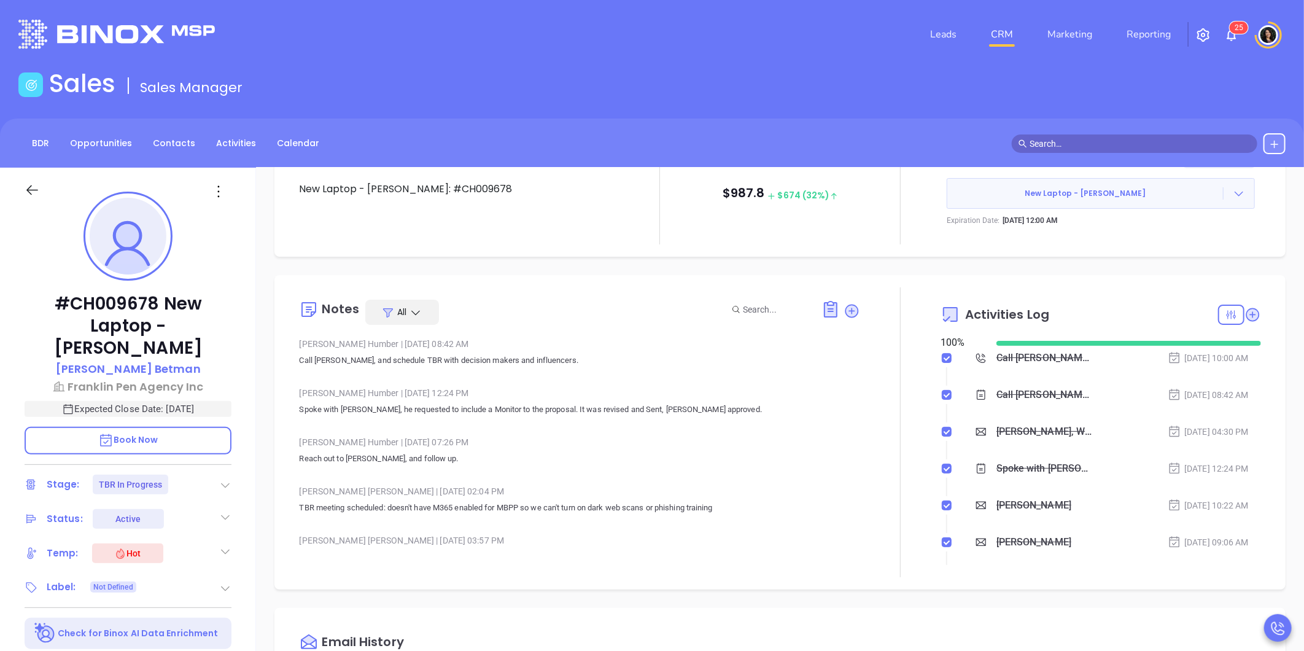
click at [813, 265] on div "Description New Laptop - [PERSON_NAME]: #CH009678 Revenue & Margin $ 987.8 $ 67…" at bounding box center [780, 598] width 1048 height 860
click at [1247, 311] on icon at bounding box center [1253, 314] width 12 height 12
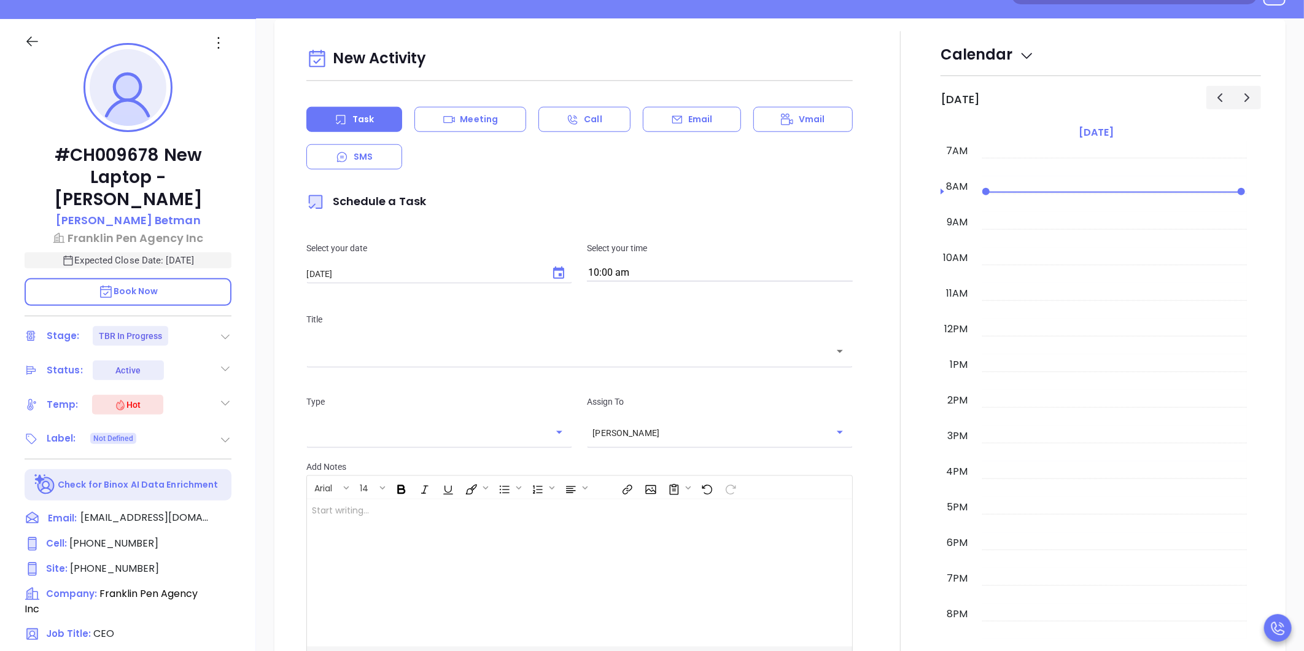
scroll to position [168, 0]
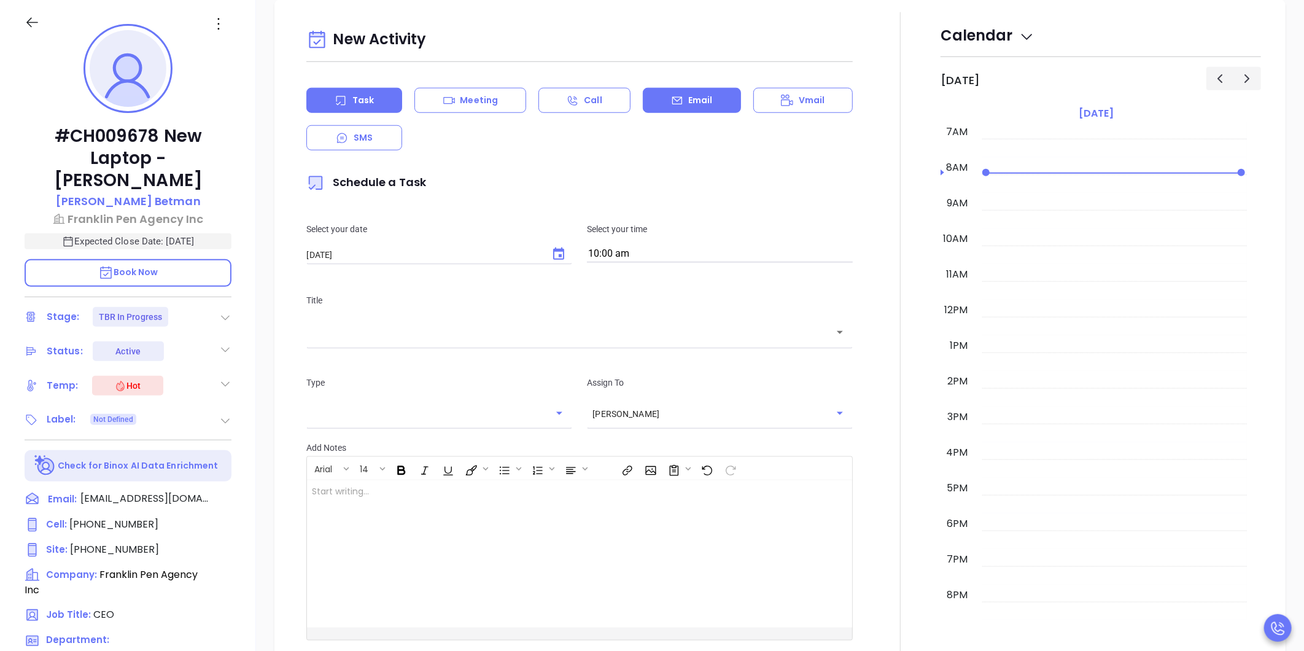
click at [671, 106] on icon at bounding box center [677, 101] width 12 height 12
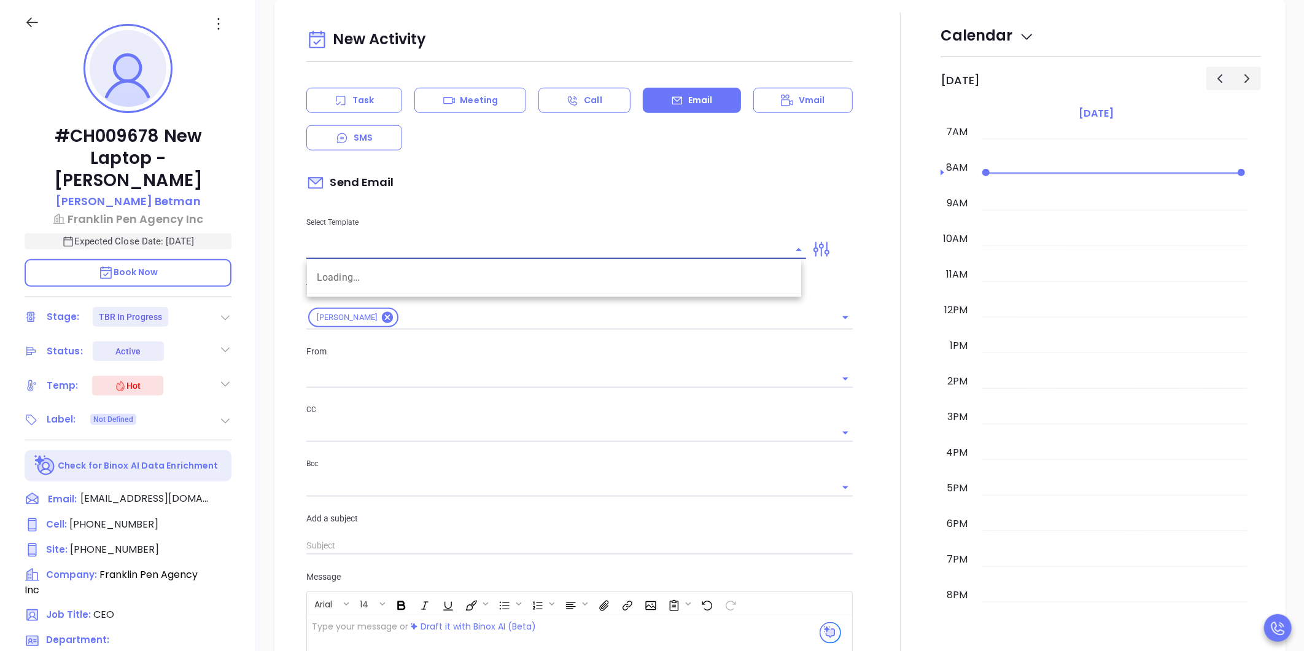
click at [542, 244] on input "text" at bounding box center [546, 250] width 481 height 18
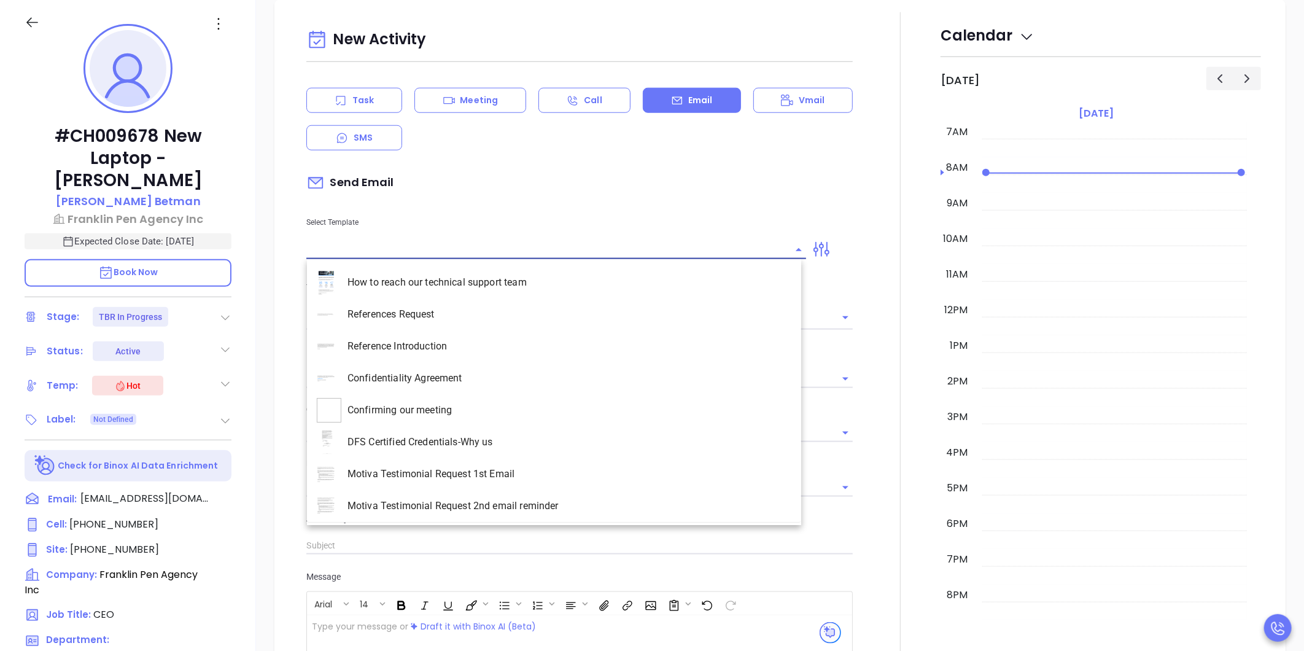
type input "[PERSON_NAME]"
click at [353, 108] on div "Task" at bounding box center [354, 100] width 96 height 25
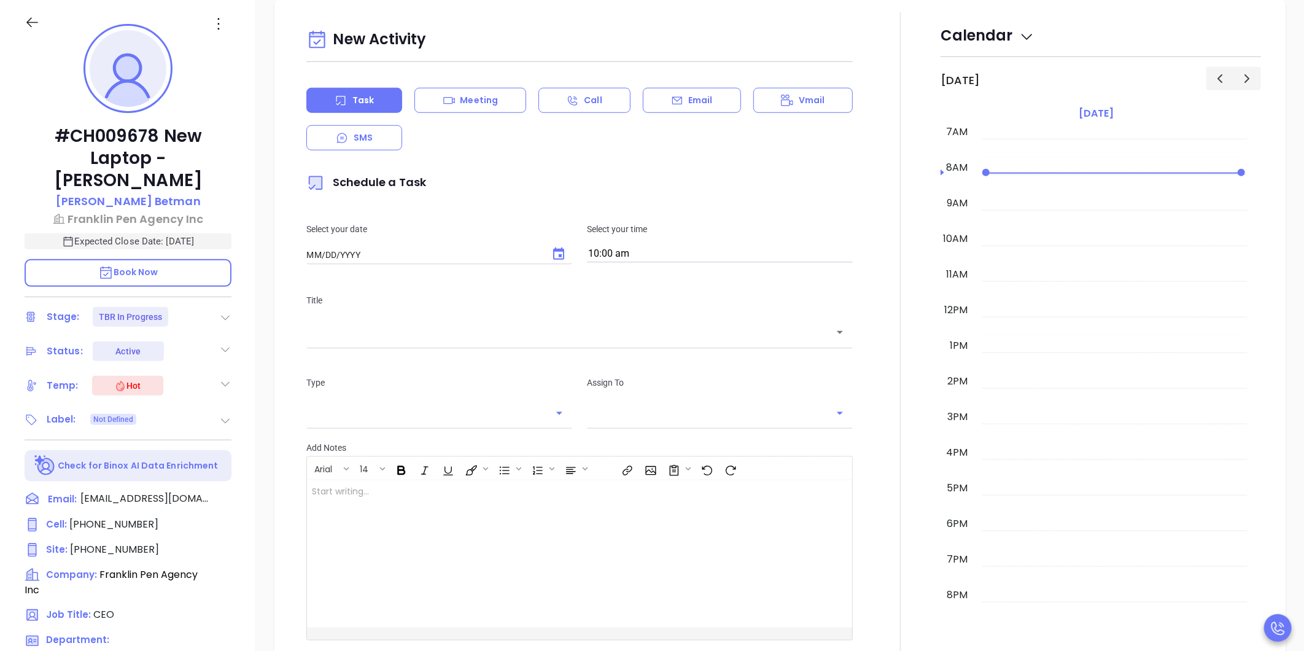
type input "[DATE]"
click at [538, 250] on input "[DATE]" at bounding box center [423, 255] width 235 height 12
click at [551, 251] on icon "Choose date, selected date is Oct 9, 2025" at bounding box center [558, 254] width 15 height 15
type input "[PERSON_NAME]"
click at [402, 351] on button "8" at bounding box center [405, 355] width 22 height 22
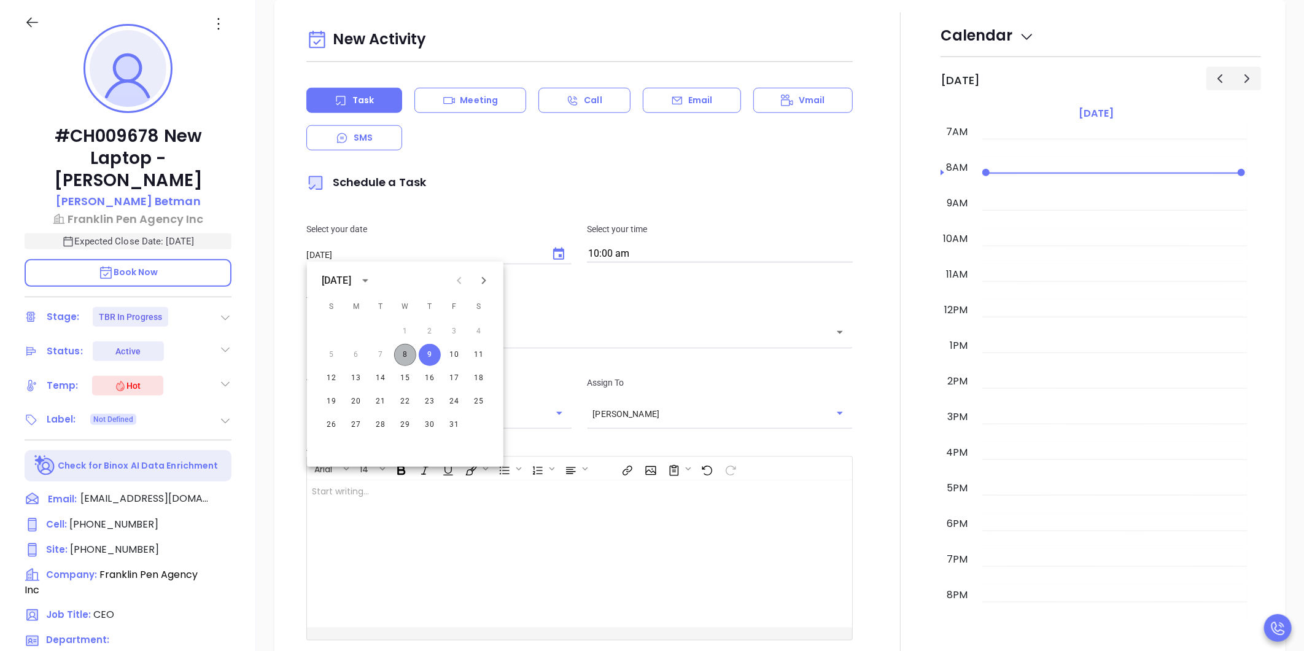
type input "[DATE]"
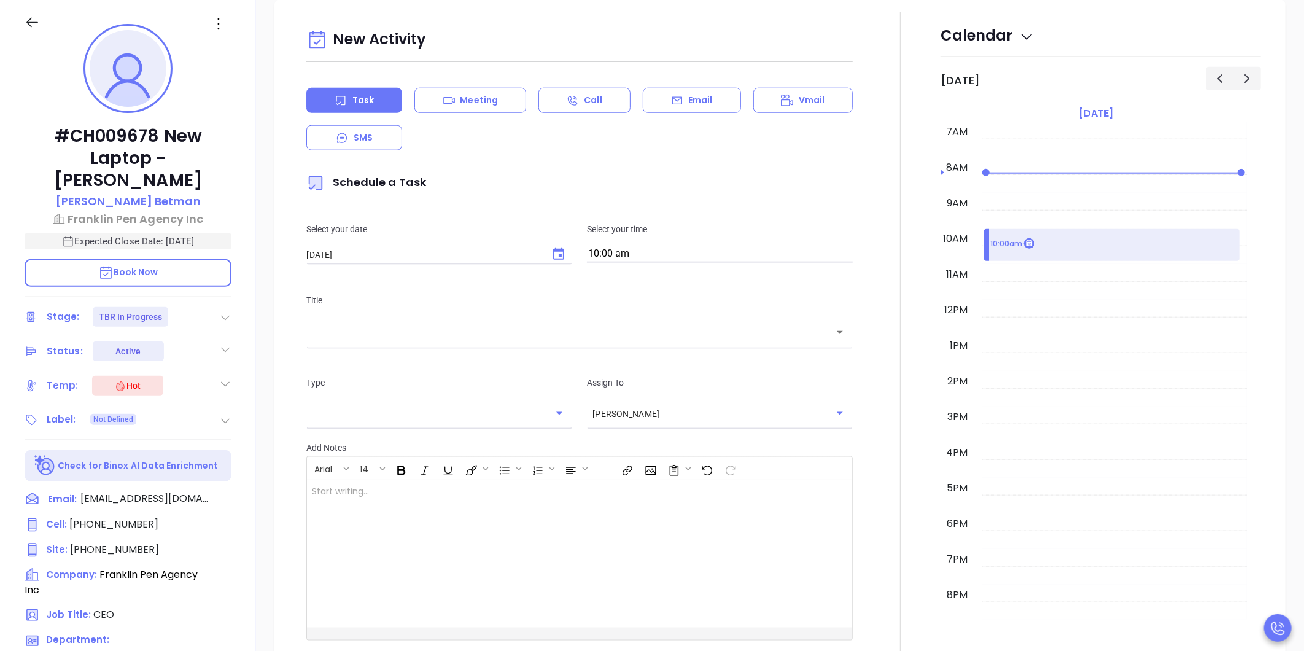
click at [629, 243] on div "Select your time 10:00 am" at bounding box center [720, 242] width 281 height 41
click at [629, 250] on input "10:00 am" at bounding box center [720, 254] width 266 height 17
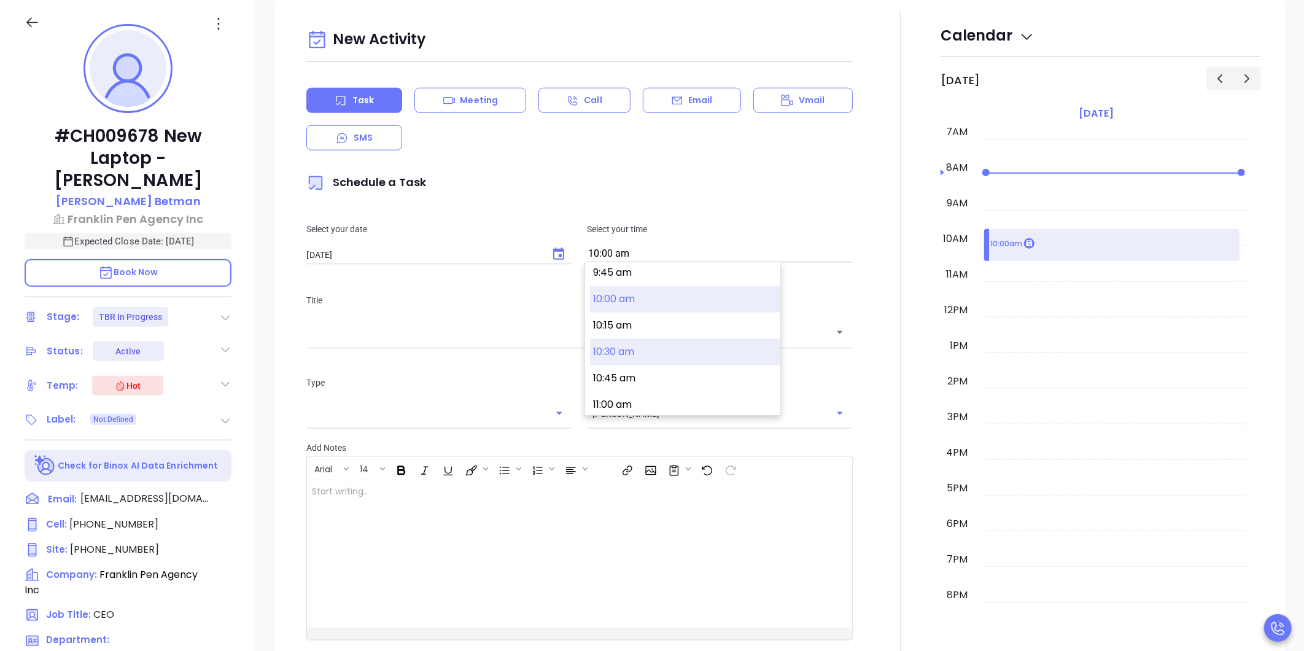
click at [639, 355] on button "10:30 am" at bounding box center [685, 352] width 190 height 26
type input "10:30 am"
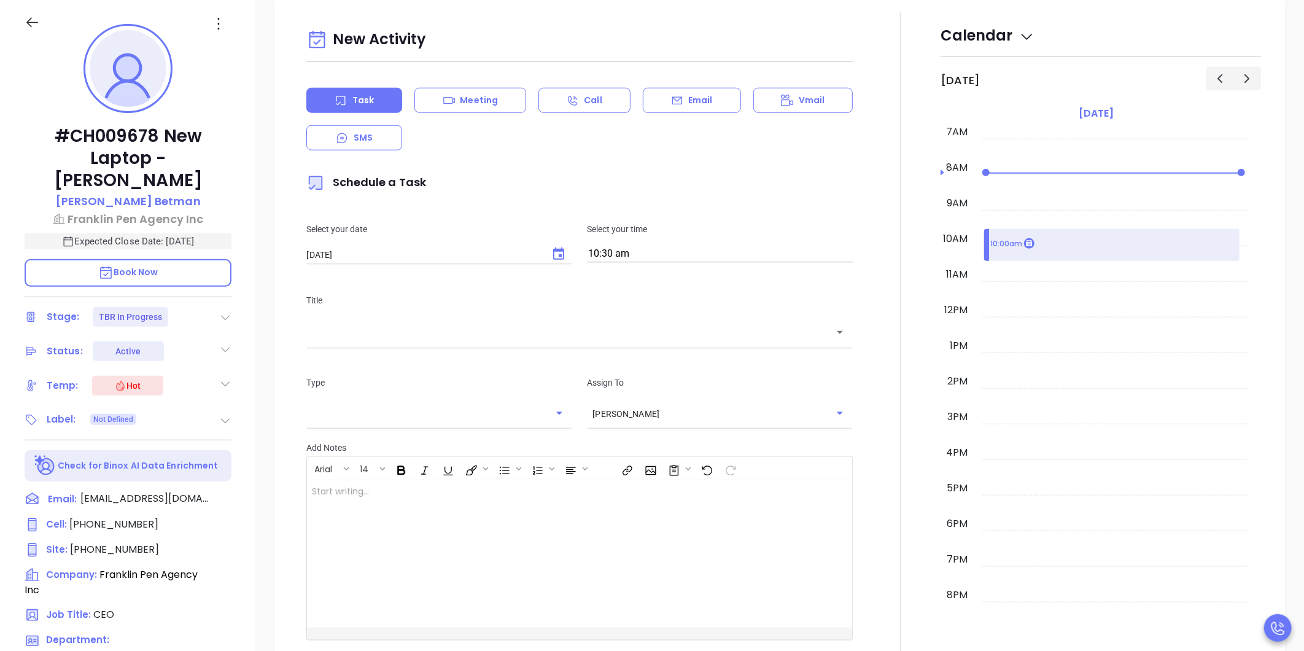
click at [553, 341] on div "​" at bounding box center [579, 332] width 547 height 26
click at [11, 189] on div "#CH009678 New Laptop - [PERSON_NAME] [PERSON_NAME] Pen Agency Inc Expected Clos…" at bounding box center [128, 407] width 256 height 814
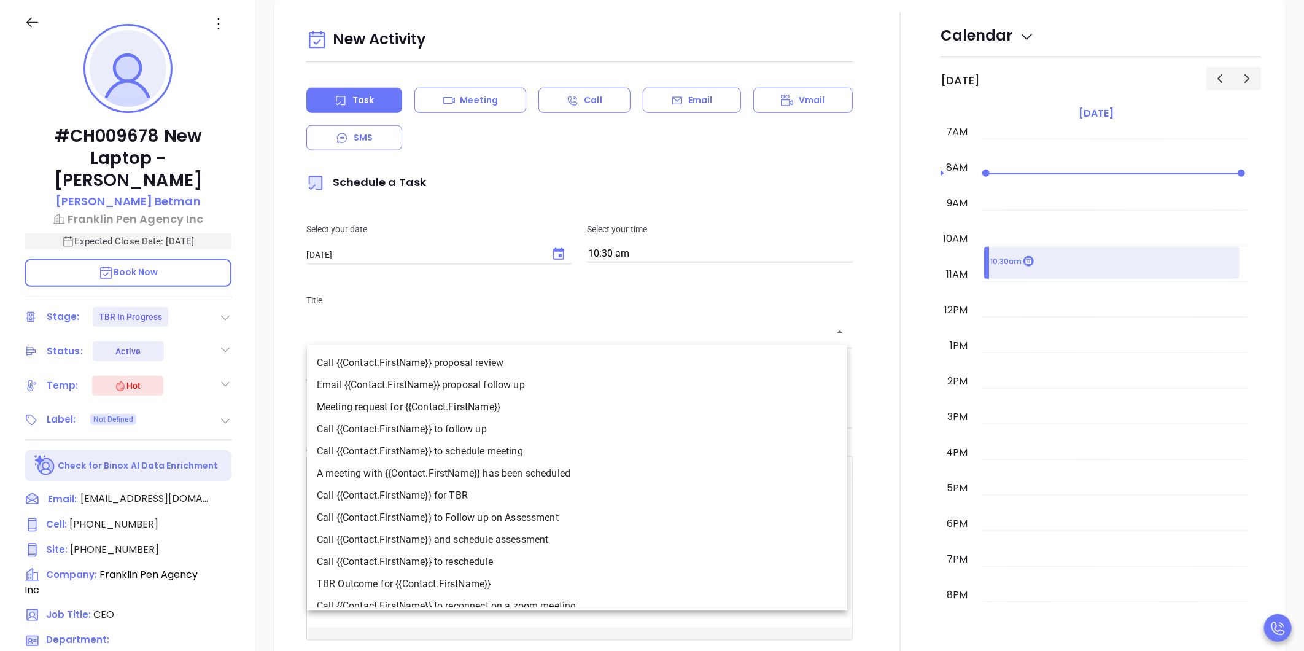
click at [523, 337] on input "text" at bounding box center [570, 332] width 517 height 14
click at [532, 384] on li "Email {{Contact.FirstName}} proposal follow up" at bounding box center [577, 385] width 540 height 22
type input "Email [PERSON_NAME] proposal follow up"
type input "Email"
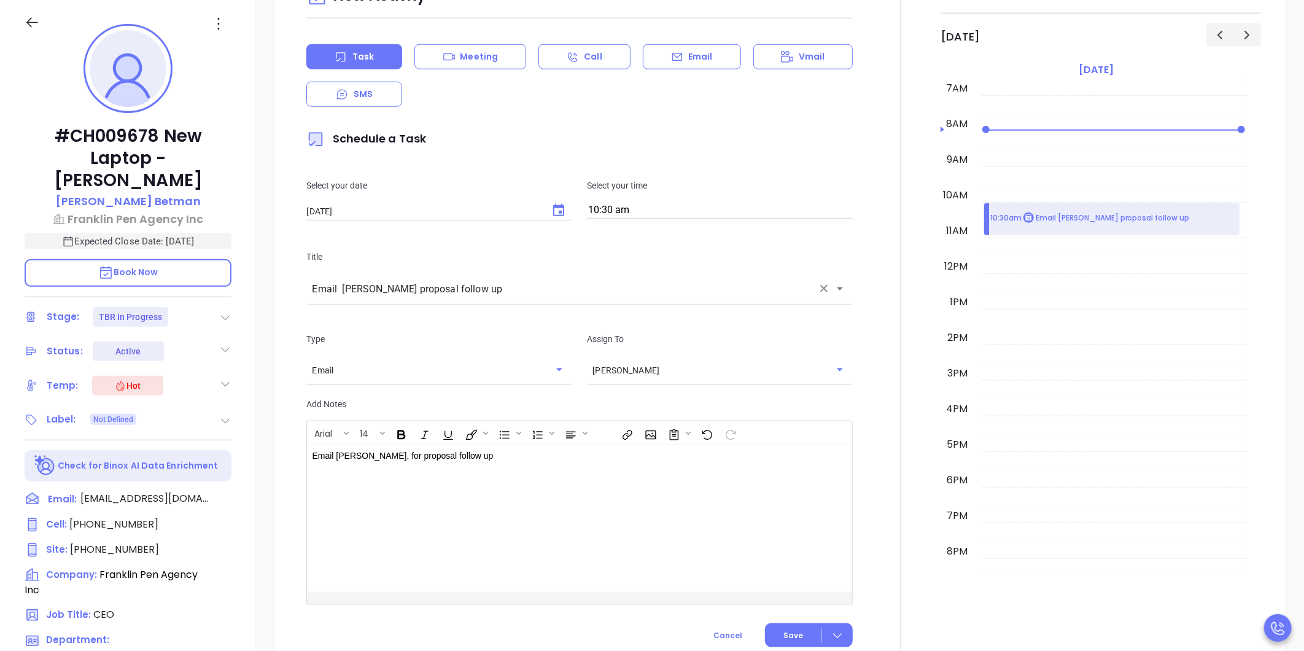
scroll to position [795, 0]
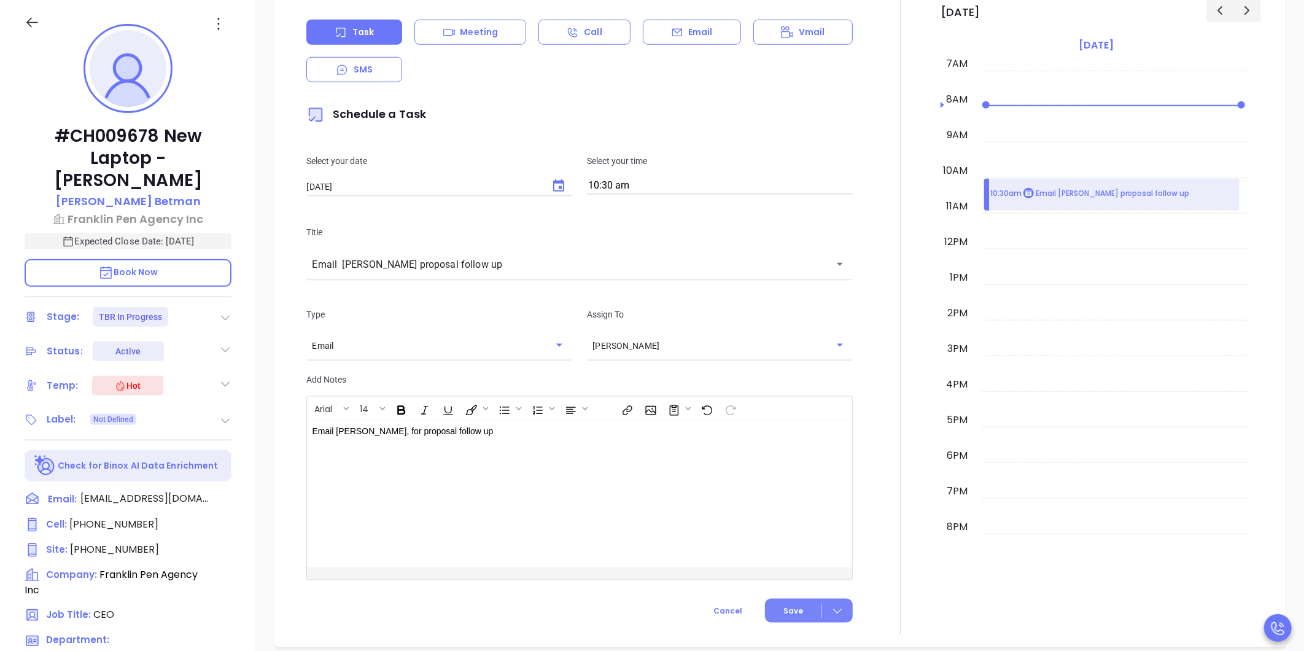
click at [793, 599] on button "Save" at bounding box center [809, 611] width 88 height 24
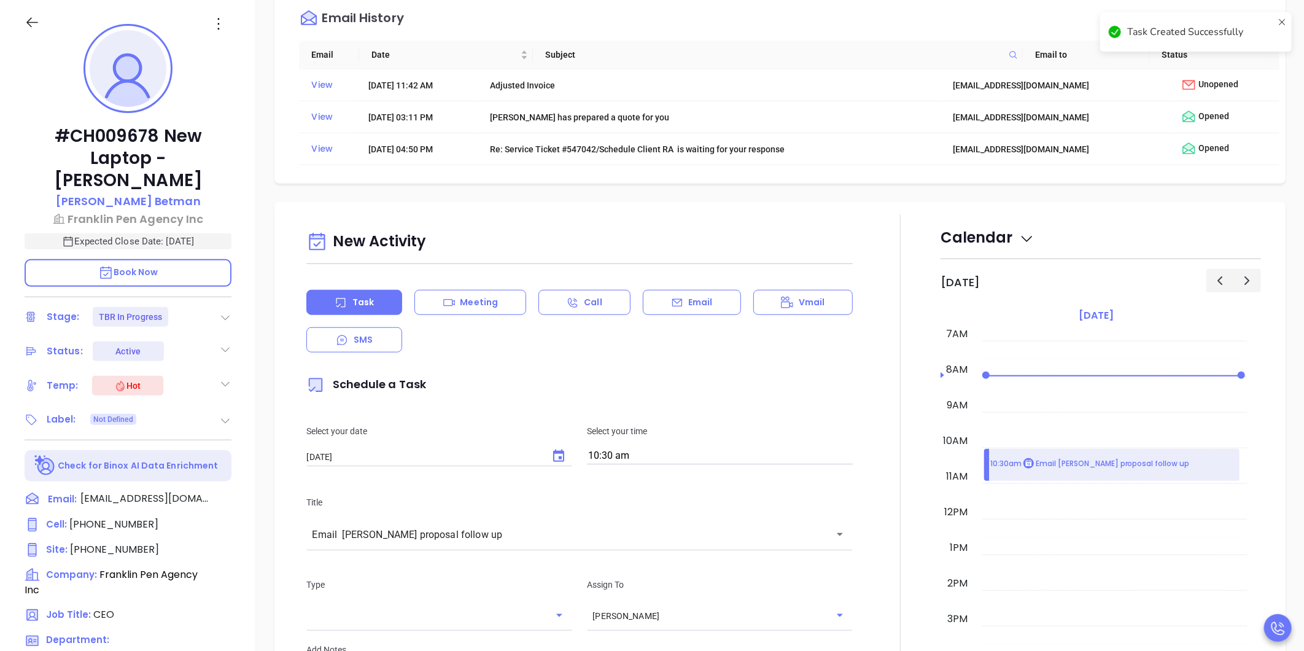
scroll to position [385, 0]
